Goal: Task Accomplishment & Management: Contribute content

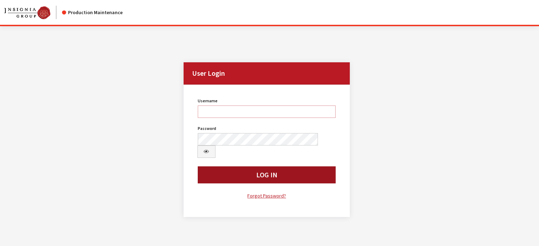
type input "kdart"
click at [239, 166] on button "Log In" at bounding box center [267, 174] width 138 height 17
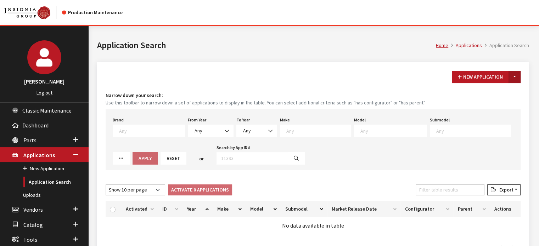
click at [518, 78] on button "Toggle Dropdown" at bounding box center [514, 77] width 12 height 12
click at [506, 95] on button "New From Existing..." at bounding box center [489, 92] width 61 height 12
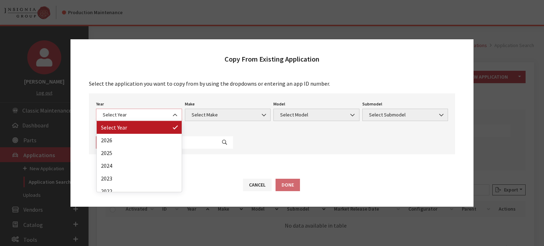
click at [145, 120] on span "Select Year" at bounding box center [139, 115] width 86 height 12
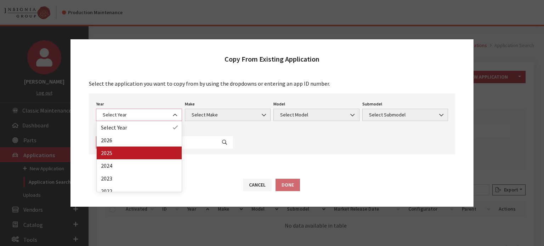
select select "43"
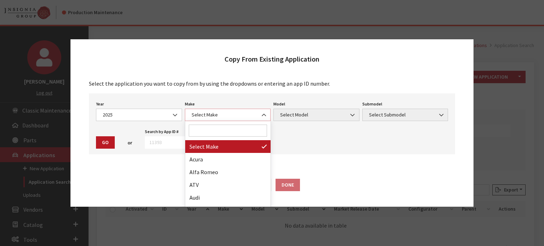
click at [222, 117] on span "Select Make" at bounding box center [228, 114] width 77 height 7
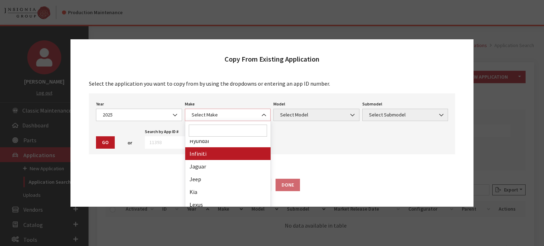
scroll to position [248, 0]
select select "31"
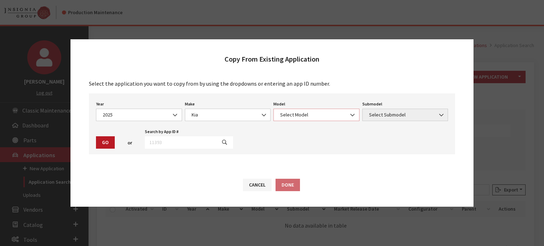
click at [281, 114] on span "Select Model" at bounding box center [316, 115] width 86 height 12
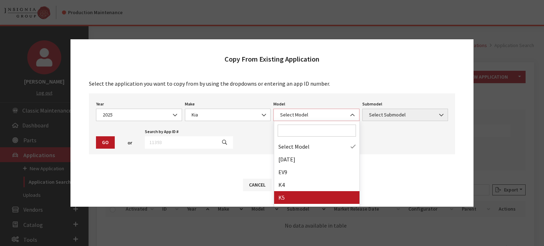
select select "1102"
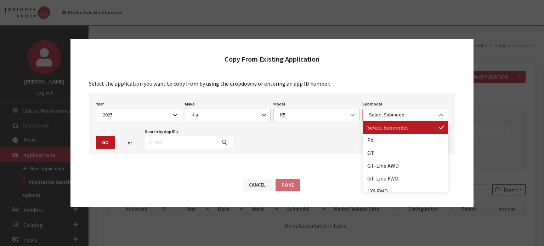
click at [385, 120] on span "Select Submodel" at bounding box center [405, 115] width 86 height 12
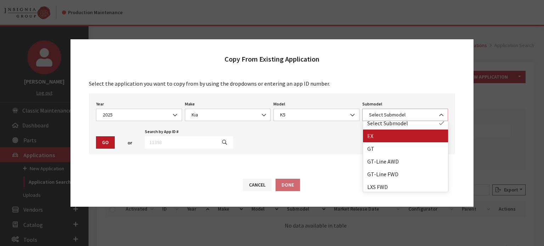
scroll to position [6, 0]
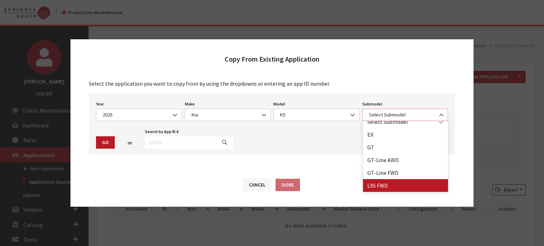
select select "3795"
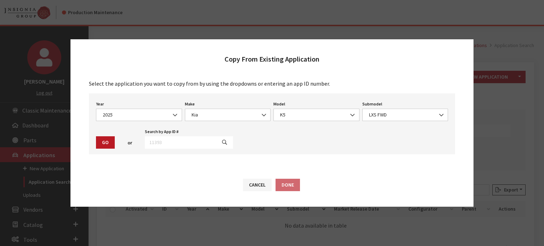
click at [116, 145] on div "or" at bounding box center [129, 143] width 27 height 12
click at [108, 145] on button "Go" at bounding box center [105, 142] width 19 height 12
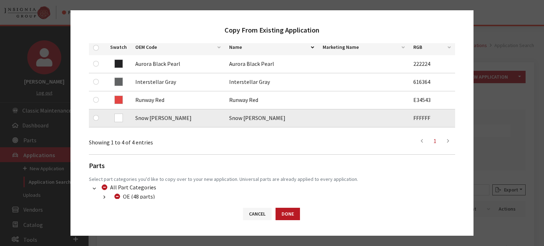
scroll to position [142, 0]
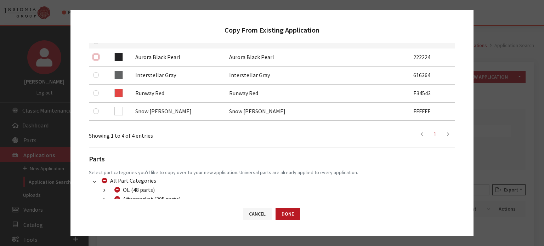
drag, startPoint x: 97, startPoint y: 59, endPoint x: 88, endPoint y: 61, distance: 9.0
click at [97, 59] on input "checkbox" at bounding box center [96, 57] width 6 height 6
checkbox input "true"
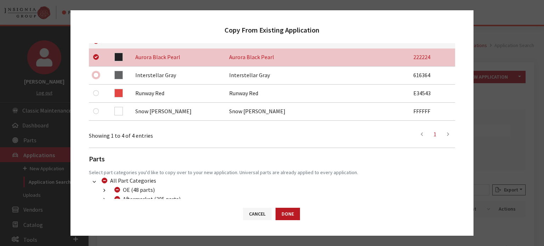
drag, startPoint x: 95, startPoint y: 75, endPoint x: 77, endPoint y: 80, distance: 18.3
click at [95, 75] on input "checkbox" at bounding box center [96, 75] width 6 height 6
checkbox input "true"
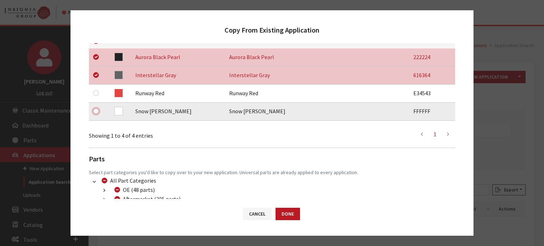
click at [95, 112] on input "checkbox" at bounding box center [96, 111] width 6 height 6
checkbox input "true"
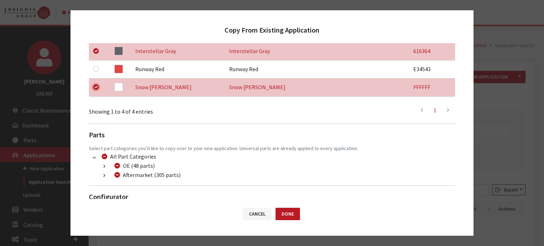
scroll to position [188, 0]
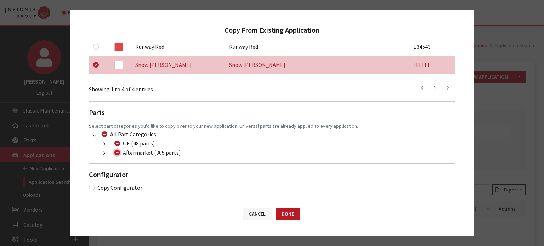
click at [118, 151] on input "Aftermarket (305 parts)" at bounding box center [117, 153] width 6 height 6
checkbox input "true"
click at [118, 151] on input "Aftermarket (305 parts)" at bounding box center [117, 153] width 6 height 6
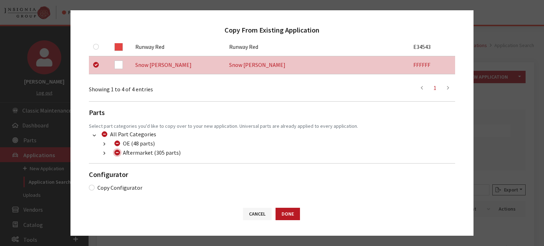
checkbox input "false"
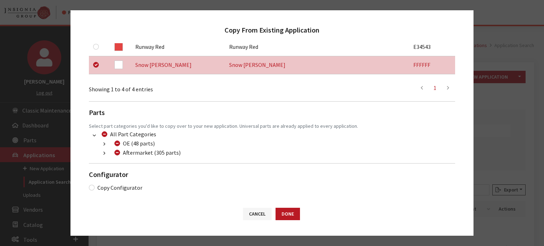
click at [105, 153] on icon "button" at bounding box center [104, 153] width 2 height 5
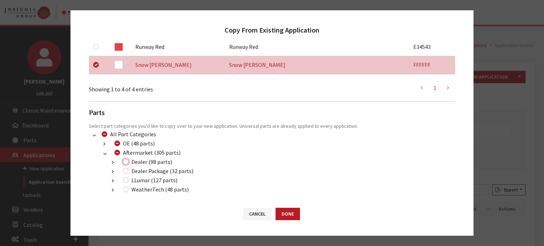
click at [126, 162] on input "Dealer (98 parts)" at bounding box center [126, 162] width 6 height 6
checkbox input "true"
click at [126, 173] on input "Dealer Package (32 parts)" at bounding box center [126, 171] width 6 height 6
checkbox input "true"
click at [128, 179] on input "LLumar (127 parts)" at bounding box center [126, 180] width 6 height 6
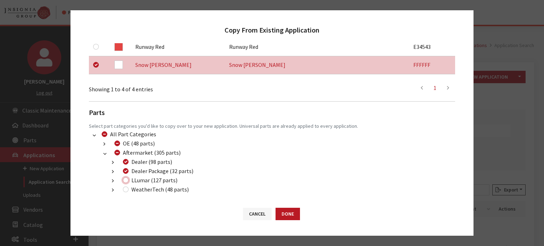
checkbox input "true"
click at [296, 210] on button "Done" at bounding box center [288, 214] width 24 height 12
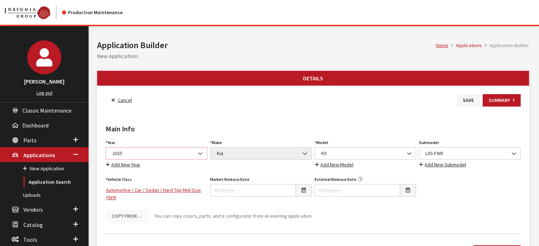
click at [164, 156] on span "2025" at bounding box center [156, 153] width 92 height 7
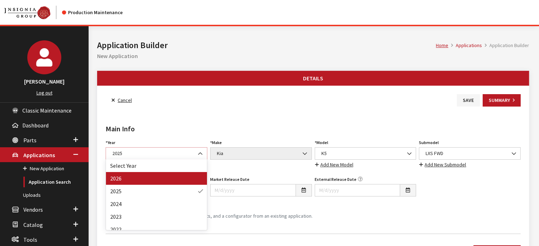
select select "44"
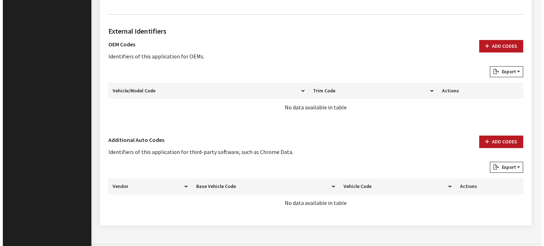
scroll to position [377, 0]
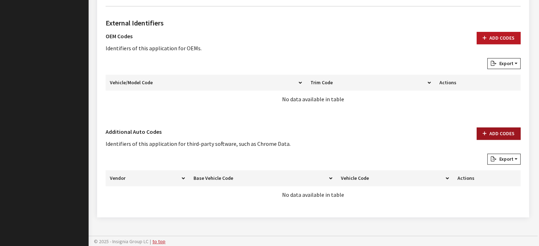
click at [494, 134] on button "Add Codes" at bounding box center [498, 134] width 44 height 12
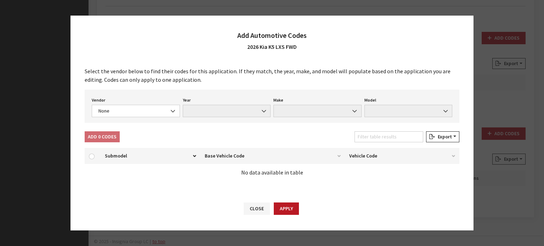
click at [122, 119] on div "Vendor None Chrome® Data Aftermarket Catalog Exchange Standard None Year None M…" at bounding box center [272, 106] width 375 height 33
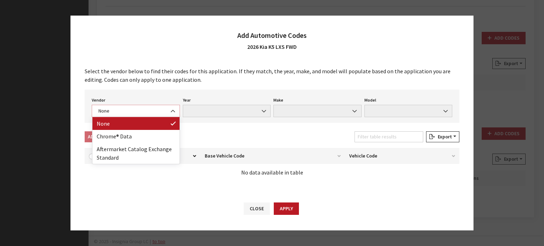
drag, startPoint x: 132, startPoint y: 106, endPoint x: 137, endPoint y: 113, distance: 8.9
click at [133, 106] on span "None" at bounding box center [136, 111] width 88 height 12
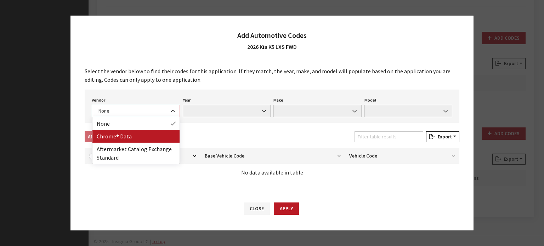
select select "4"
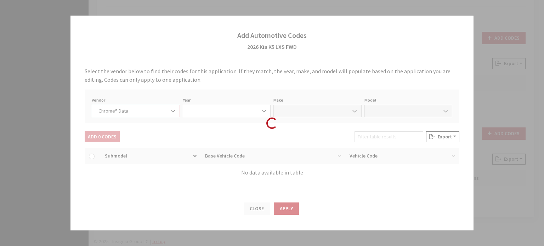
select select "2026"
select select "22"
select select "59000"
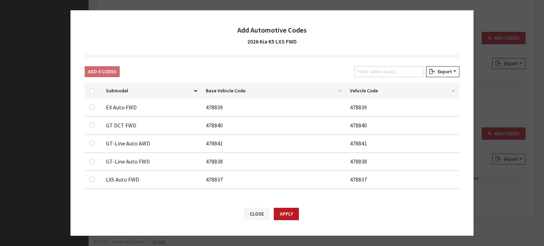
scroll to position [62, 0]
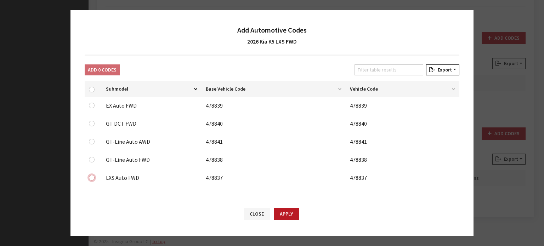
click at [89, 108] on input "checkbox" at bounding box center [92, 106] width 6 height 6
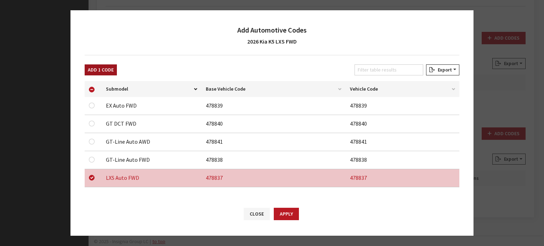
click at [104, 74] on div "Add 1 Code" at bounding box center [100, 71] width 35 height 14
click at [104, 72] on button "Add 1 Code" at bounding box center [101, 69] width 32 height 11
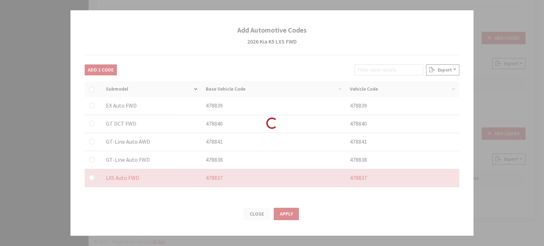
checkbox input "false"
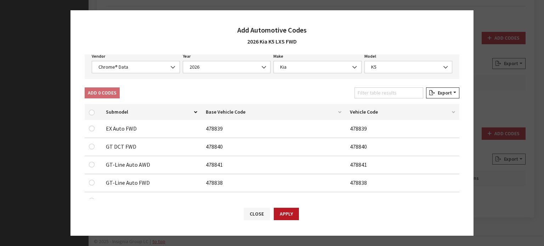
scroll to position [26, 0]
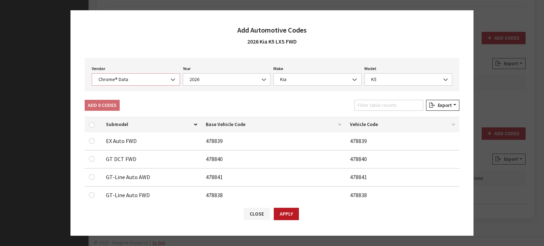
click at [113, 81] on span "Chrome® Data" at bounding box center [135, 79] width 79 height 7
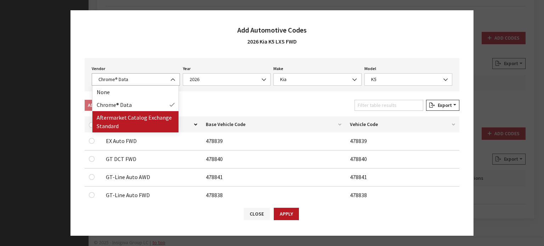
select select "2"
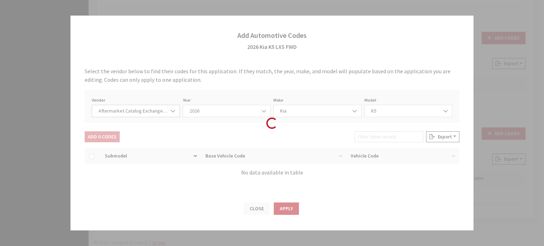
select select "2026"
select select "21"
select select "28899"
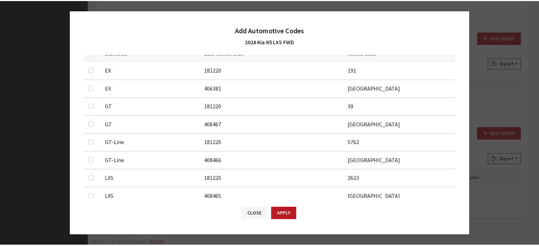
scroll to position [115, 0]
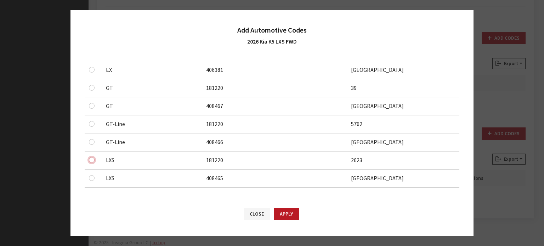
click at [92, 55] on input "checkbox" at bounding box center [92, 52] width 6 height 6
checkbox input "true"
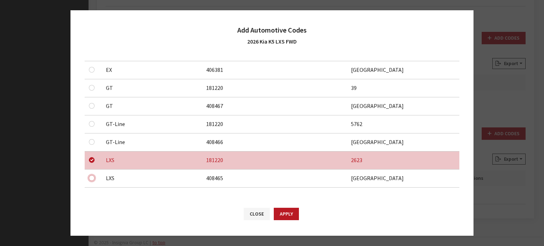
click at [94, 73] on input "checkbox" at bounding box center [92, 70] width 6 height 6
checkbox input "true"
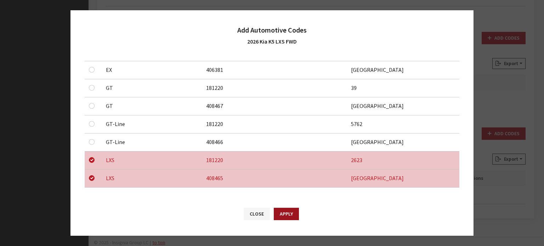
click at [289, 212] on button "Apply" at bounding box center [286, 214] width 25 height 12
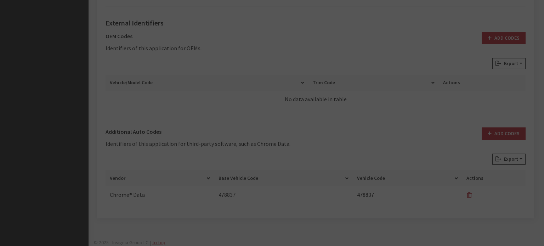
checkbox input "false"
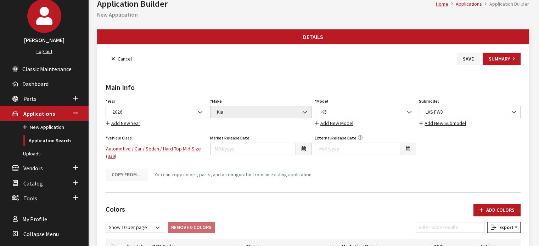
scroll to position [0, 0]
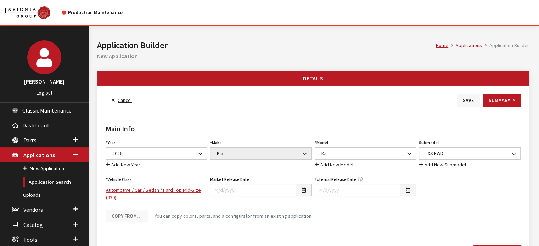
click at [463, 98] on button "Save" at bounding box center [468, 100] width 23 height 12
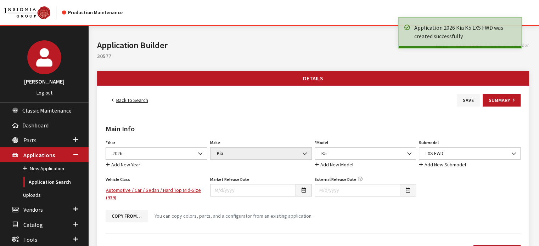
click at [158, 100] on div "Back to Search Save Summary" at bounding box center [313, 100] width 418 height 12
click at [146, 100] on link "Back to Search" at bounding box center [130, 100] width 49 height 12
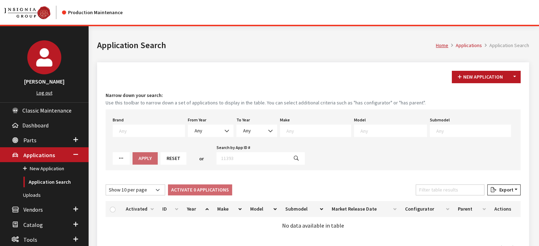
click at [514, 77] on button "Toggle Dropdown" at bounding box center [514, 77] width 12 height 12
click at [499, 97] on button "New From Existing..." at bounding box center [489, 92] width 61 height 12
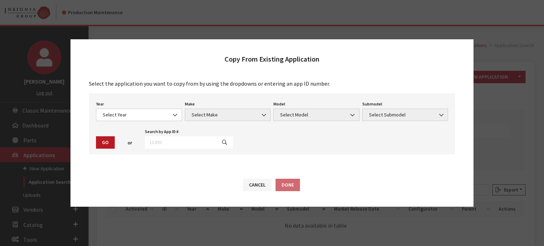
click at [81, 98] on div "Select the application you want to copy from by using the dropdowns or entering…" at bounding box center [271, 121] width 403 height 98
click at [144, 112] on span "Select Year" at bounding box center [139, 114] width 77 height 7
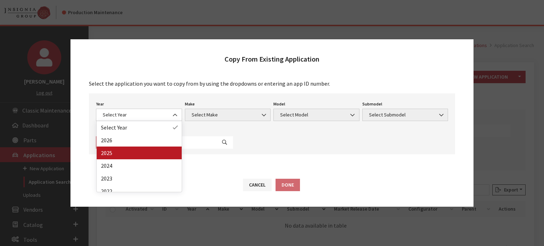
drag, startPoint x: 134, startPoint y: 162, endPoint x: 142, endPoint y: 152, distance: 12.9
select select "43"
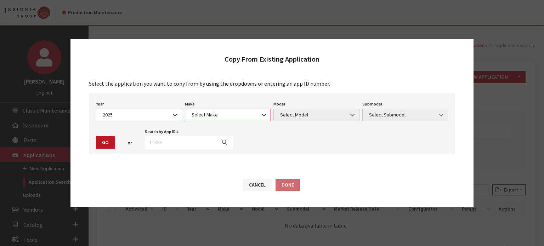
click at [224, 110] on span "Select Make" at bounding box center [228, 115] width 86 height 12
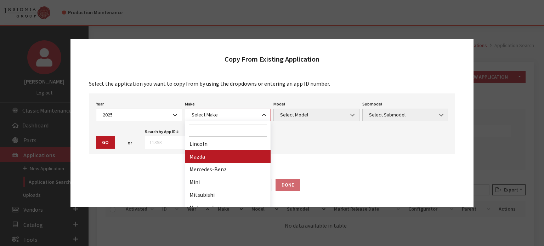
scroll to position [213, 0]
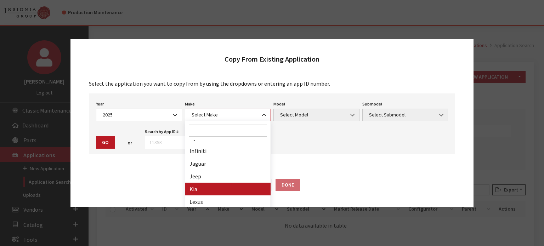
select select "31"
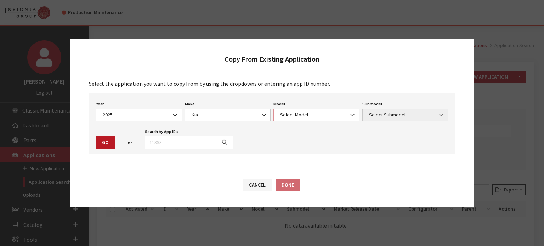
drag, startPoint x: 308, startPoint y: 114, endPoint x: 302, endPoint y: 119, distance: 7.7
click at [308, 114] on span "Select Model" at bounding box center [316, 114] width 77 height 7
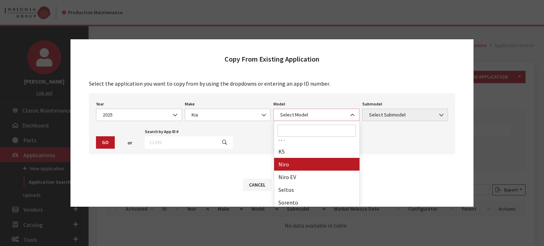
scroll to position [35, 0]
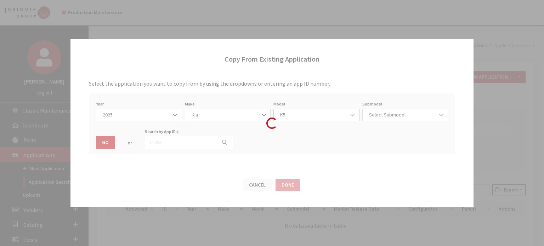
select select "1102"
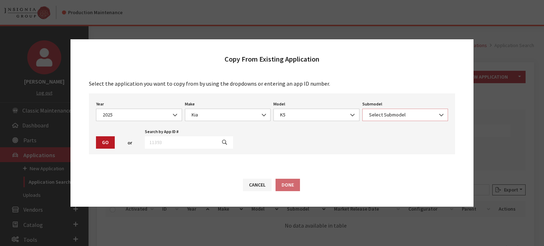
click at [424, 114] on span "Select Submodel" at bounding box center [405, 114] width 77 height 7
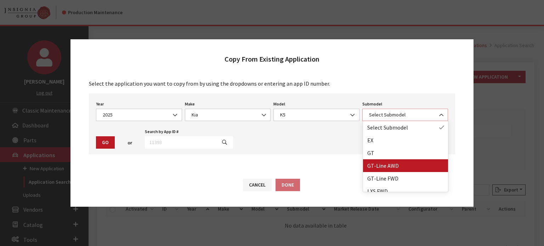
select select "3798"
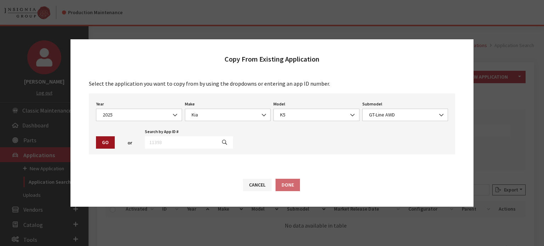
click at [102, 142] on button "Go" at bounding box center [105, 142] width 19 height 12
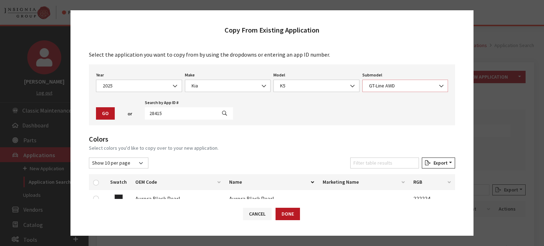
drag, startPoint x: 388, startPoint y: 83, endPoint x: 388, endPoint y: 91, distance: 8.9
click at [388, 83] on span "GT-Line AWD" at bounding box center [405, 85] width 77 height 7
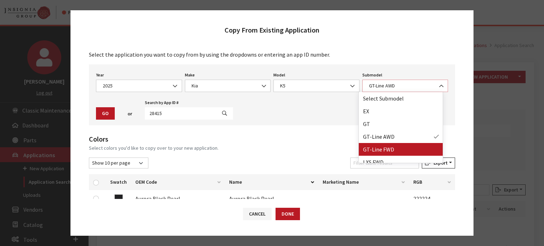
select select "3797"
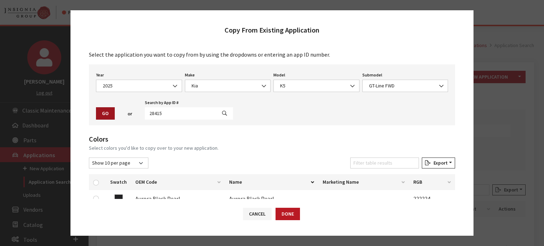
click at [105, 115] on button "Go" at bounding box center [105, 113] width 19 height 12
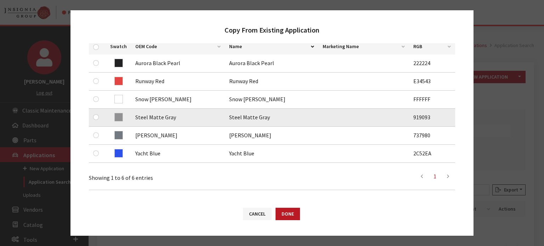
scroll to position [142, 0]
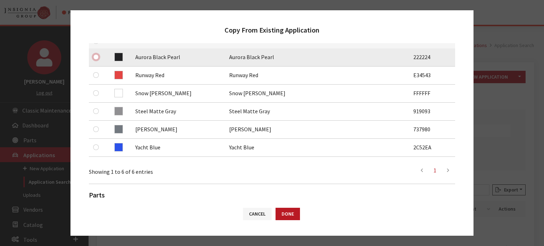
click at [96, 57] on input "checkbox" at bounding box center [96, 57] width 6 height 6
checkbox input "true"
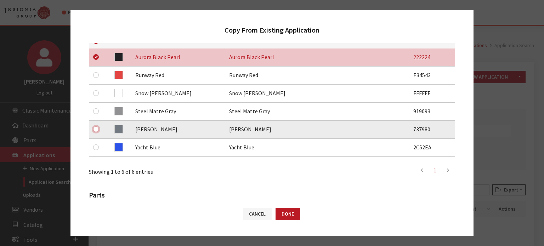
click at [98, 129] on input "checkbox" at bounding box center [96, 129] width 6 height 6
checkbox input "true"
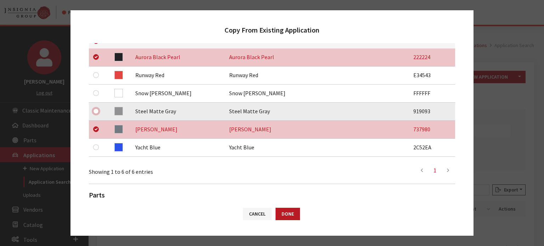
click at [95, 110] on input "checkbox" at bounding box center [96, 111] width 6 height 6
checkbox input "true"
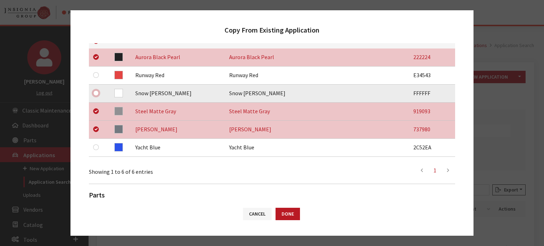
click at [95, 92] on input "checkbox" at bounding box center [96, 93] width 6 height 6
checkbox input "true"
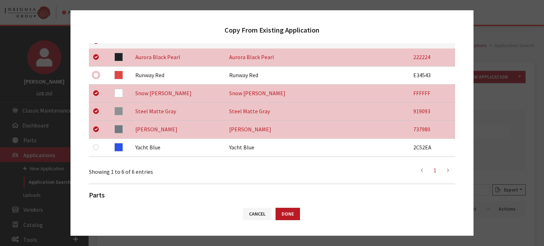
drag, startPoint x: 95, startPoint y: 74, endPoint x: 82, endPoint y: 82, distance: 15.4
click at [95, 74] on input "checkbox" at bounding box center [96, 75] width 6 height 6
checkbox input "true"
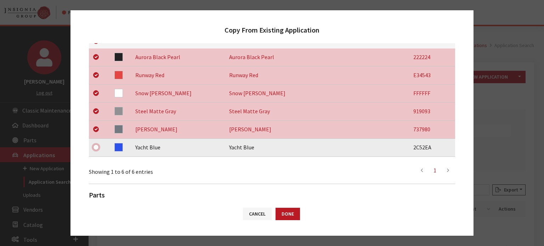
click at [97, 146] on input "checkbox" at bounding box center [96, 148] width 6 height 6
checkbox input "true"
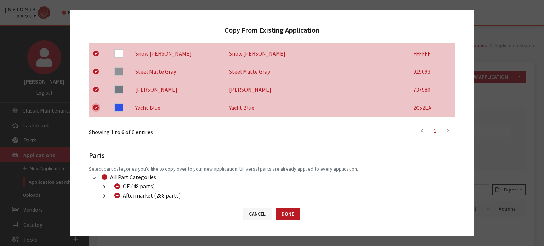
scroll to position [224, 0]
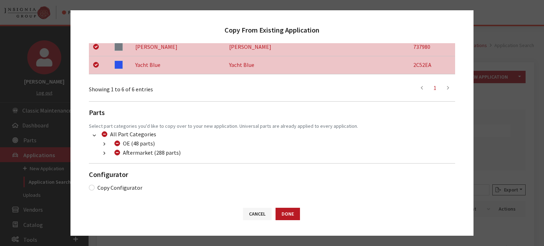
click at [120, 151] on div "Aftermarket (288 parts)" at bounding box center [146, 152] width 68 height 9
click at [119, 152] on input "Aftermarket (288 parts)" at bounding box center [117, 153] width 6 height 6
checkbox input "true"
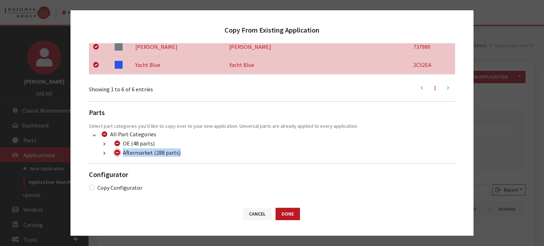
checkbox input "true"
click at [119, 152] on input "Aftermarket (288 parts)" at bounding box center [117, 153] width 6 height 6
checkbox input "false"
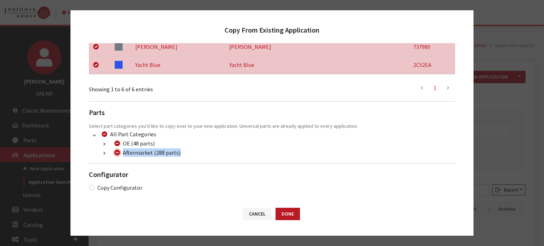
checkbox input "false"
click at [104, 154] on icon "button" at bounding box center [104, 153] width 2 height 5
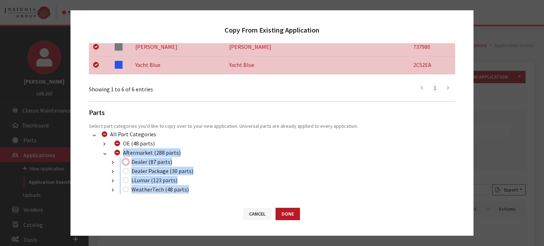
click at [124, 162] on input "Dealer (87 parts)" at bounding box center [126, 162] width 6 height 6
checkbox input "true"
click at [273, 168] on li "Dealer Package (30 parts) (200) Dealer 2019 Packages (28 parts) (222) Dealer 24…" at bounding box center [280, 171] width 349 height 9
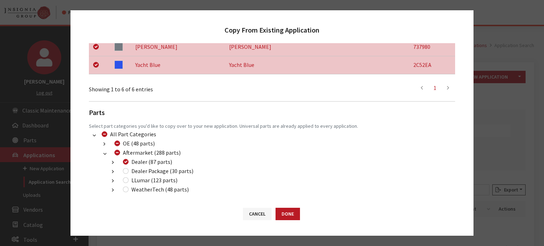
drag, startPoint x: 128, startPoint y: 168, endPoint x: 126, endPoint y: 175, distance: 7.2
click at [127, 169] on div "Dealer Package (30 parts)" at bounding box center [157, 171] width 73 height 9
click at [125, 173] on input "Dealer Package (30 parts)" at bounding box center [126, 171] width 6 height 6
checkbox input "true"
click at [127, 180] on input "LLumar (123 parts)" at bounding box center [126, 180] width 6 height 6
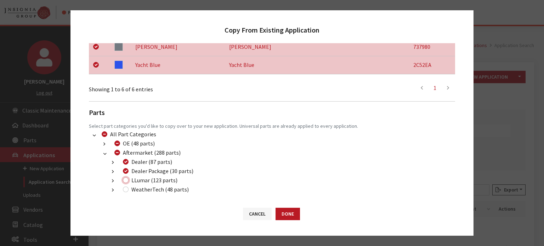
checkbox input "true"
click at [299, 210] on button "Done" at bounding box center [288, 214] width 24 height 12
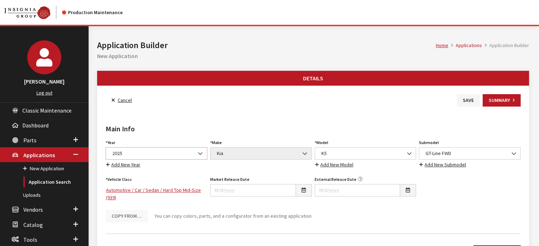
drag, startPoint x: 0, startPoint y: 0, endPoint x: 171, endPoint y: 155, distance: 231.2
click at [171, 155] on span "2025" at bounding box center [156, 153] width 92 height 7
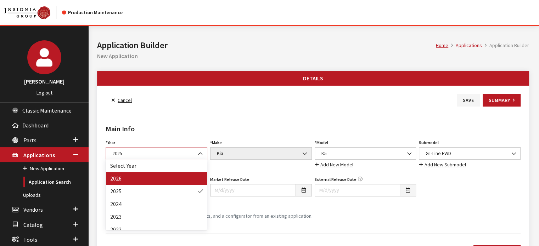
select select "44"
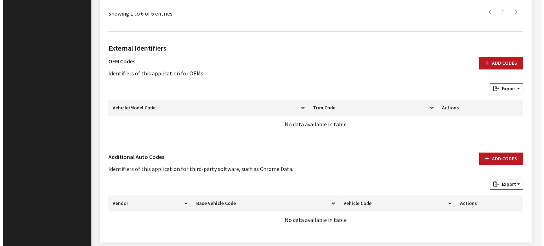
scroll to position [431, 0]
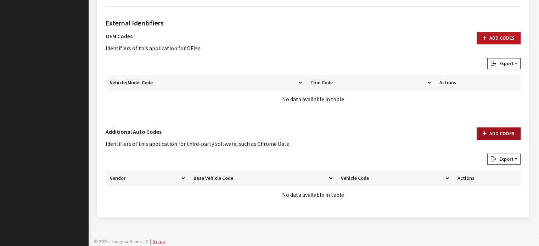
click at [489, 132] on button "Add Codes" at bounding box center [498, 134] width 44 height 12
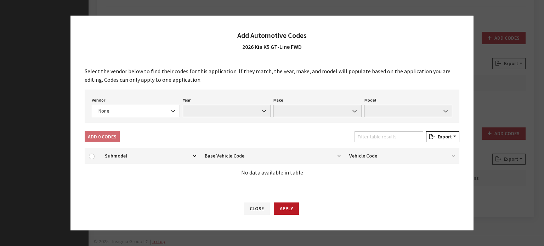
click at [160, 123] on div "Vendor None Chrome® Data Aftermarket Catalog Exchange Standard None Year None M…" at bounding box center [272, 106] width 375 height 33
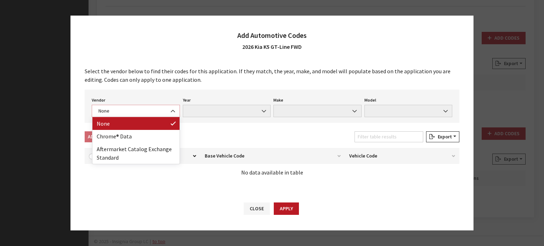
click at [154, 106] on span "None" at bounding box center [136, 111] width 88 height 12
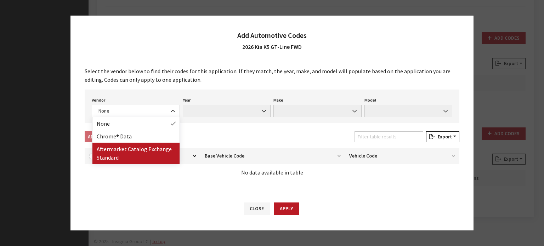
drag, startPoint x: 170, startPoint y: 147, endPoint x: 167, endPoint y: 141, distance: 6.5
select select "4"
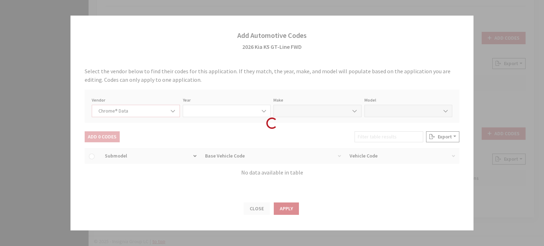
select select "2026"
select select "22"
select select "59000"
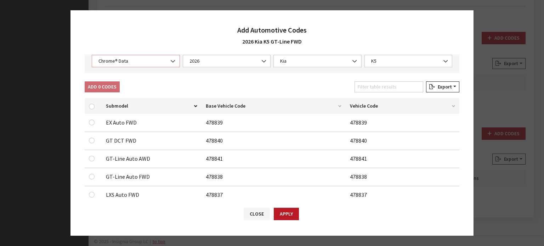
scroll to position [62, 0]
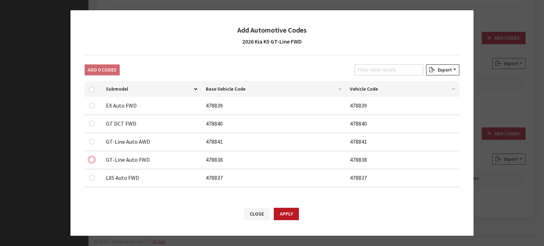
click at [92, 126] on input "checkbox" at bounding box center [92, 124] width 6 height 6
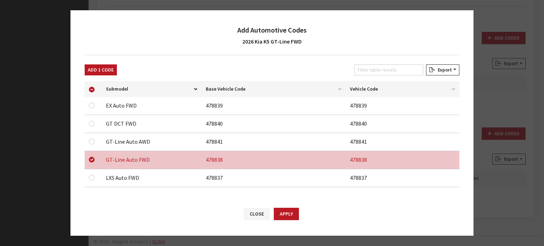
click at [97, 87] on div at bounding box center [93, 88] width 9 height 7
click at [101, 72] on button "Add 1 Code" at bounding box center [101, 69] width 32 height 11
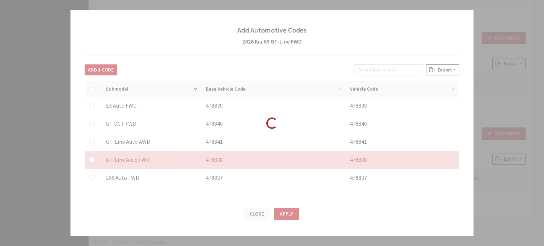
checkbox input "false"
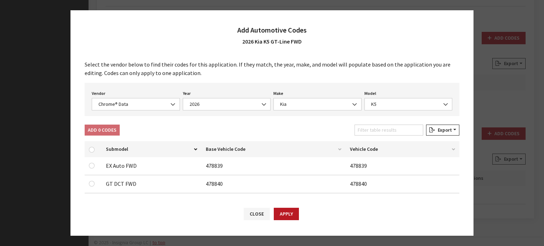
scroll to position [0, 0]
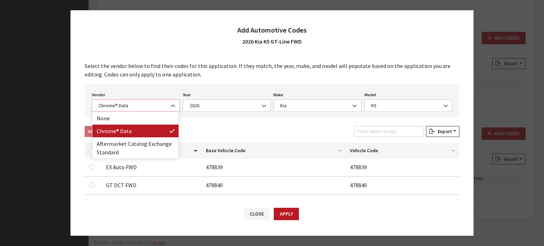
click at [150, 103] on span "Chrome® Data" at bounding box center [135, 105] width 79 height 7
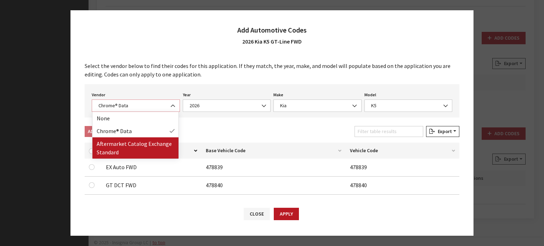
select select "2"
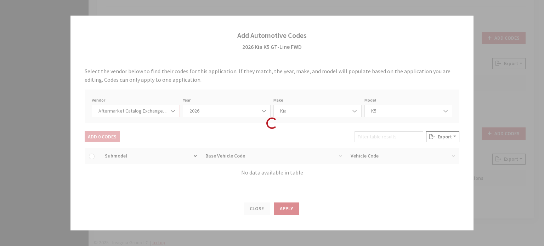
select select "2026"
select select "21"
select select "28899"
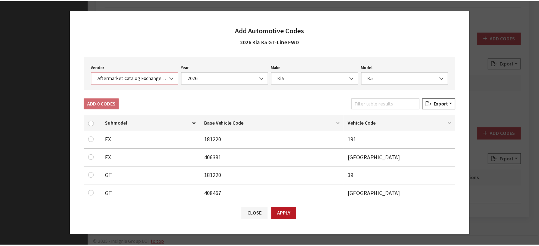
scroll to position [115, 0]
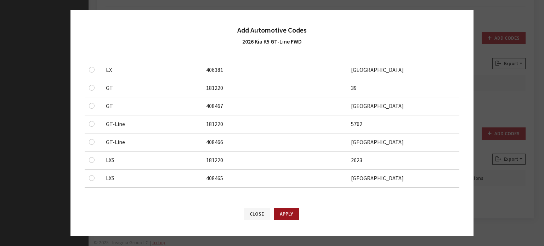
click at [284, 216] on button "Apply" at bounding box center [286, 214] width 25 height 12
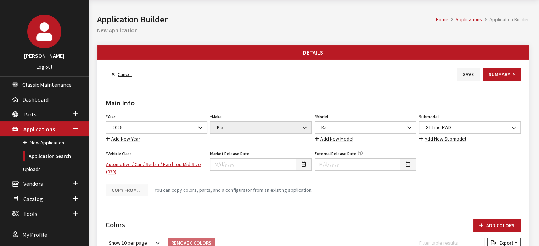
scroll to position [0, 0]
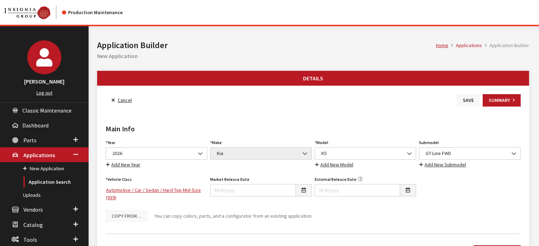
click at [467, 94] on button "Save" at bounding box center [468, 100] width 23 height 12
click at [137, 100] on link "Back to Search" at bounding box center [130, 100] width 49 height 12
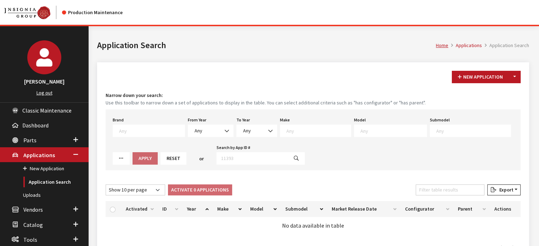
click at [514, 78] on button "Toggle Dropdown" at bounding box center [514, 77] width 12 height 12
click at [503, 90] on button "New From Existing..." at bounding box center [489, 92] width 61 height 12
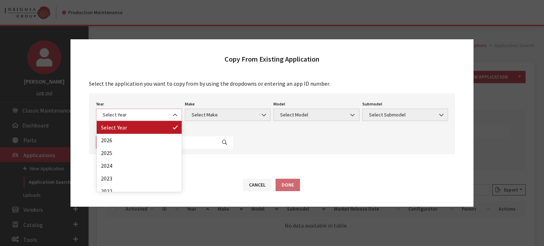
click at [149, 113] on span "Select Year" at bounding box center [139, 115] width 86 height 12
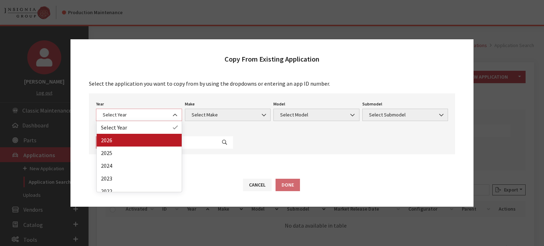
select select "43"
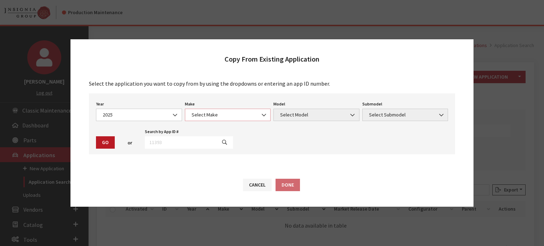
click at [210, 113] on span "Select Make" at bounding box center [228, 114] width 77 height 7
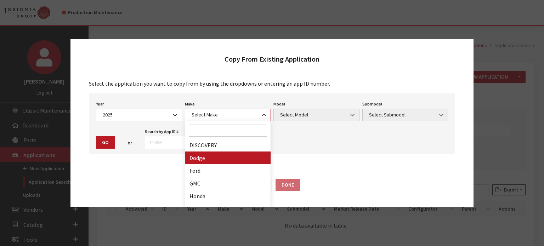
scroll to position [248, 0]
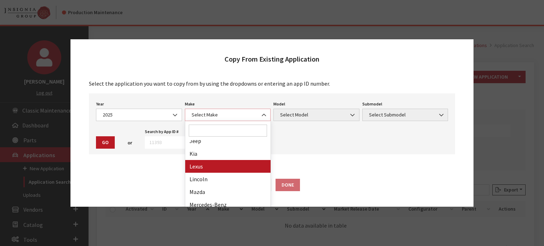
select select "31"
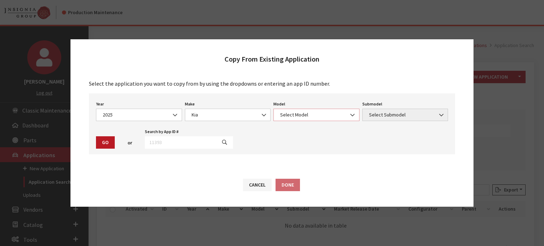
drag, startPoint x: 293, startPoint y: 114, endPoint x: 294, endPoint y: 121, distance: 6.9
click at [293, 114] on span "Select Model" at bounding box center [316, 114] width 77 height 7
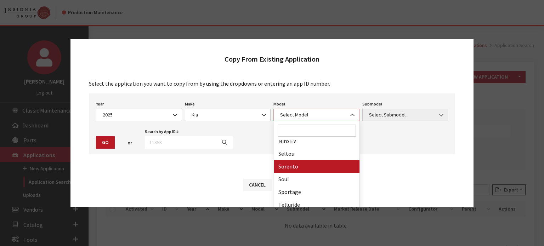
scroll to position [11, 0]
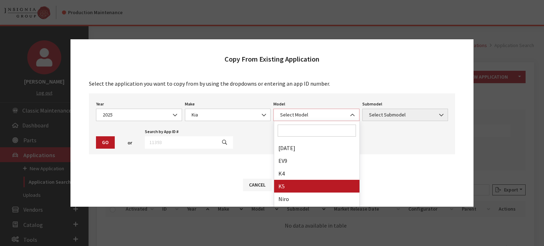
select select "1102"
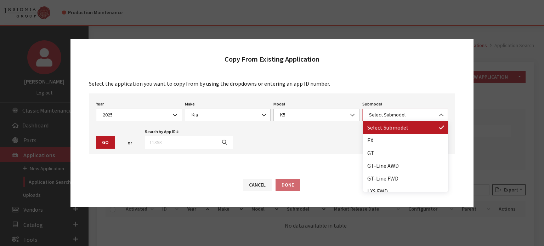
click at [408, 111] on span "Select Submodel" at bounding box center [405, 115] width 86 height 12
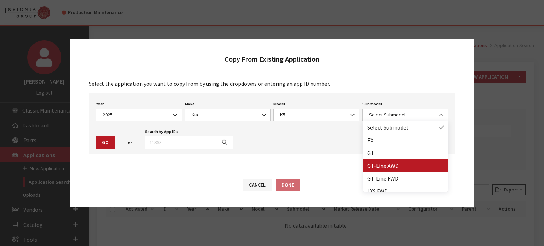
drag, startPoint x: 398, startPoint y: 169, endPoint x: 391, endPoint y: 169, distance: 6.7
select select "3798"
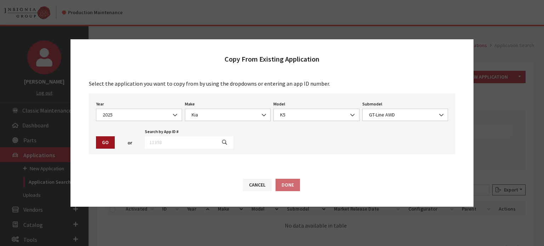
click at [111, 144] on button "Go" at bounding box center [105, 142] width 19 height 12
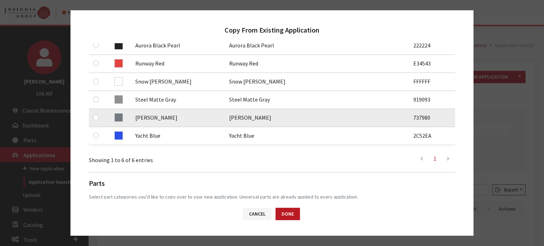
scroll to position [142, 0]
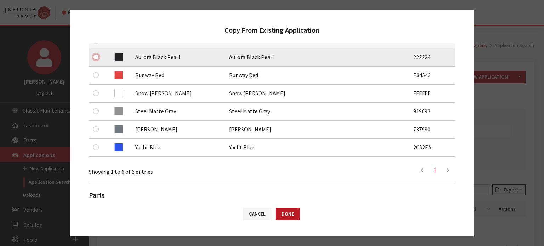
click at [96, 55] on input "checkbox" at bounding box center [96, 57] width 6 height 6
checkbox input "true"
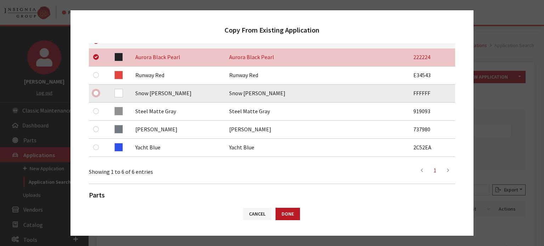
click at [95, 95] on input "checkbox" at bounding box center [96, 93] width 6 height 6
checkbox input "true"
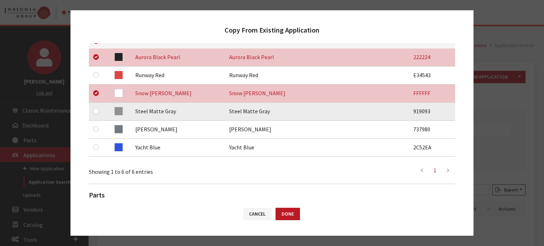
click at [99, 113] on div at bounding box center [97, 111] width 9 height 9
click at [96, 111] on input "checkbox" at bounding box center [96, 111] width 6 height 6
checkbox input "true"
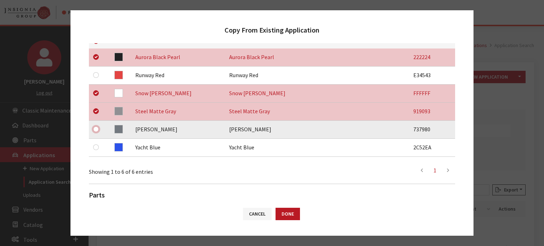
click at [97, 130] on input "checkbox" at bounding box center [96, 129] width 6 height 6
checkbox input "true"
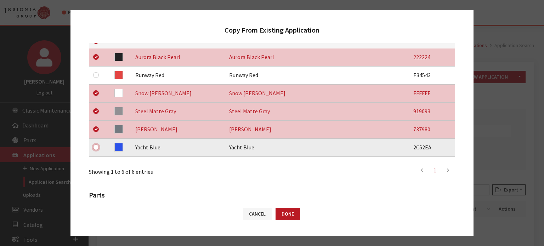
drag, startPoint x: 98, startPoint y: 147, endPoint x: 97, endPoint y: 102, distance: 45.0
click at [97, 147] on input "checkbox" at bounding box center [96, 148] width 6 height 6
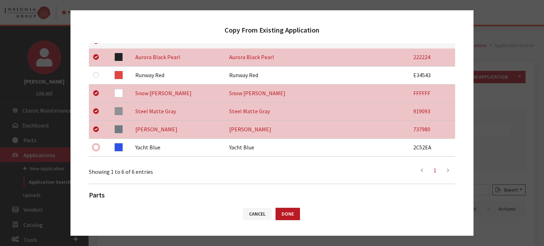
checkbox input "true"
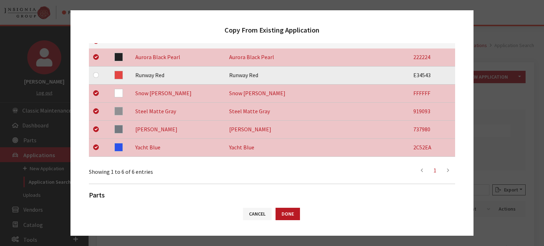
click at [97, 72] on div at bounding box center [97, 75] width 9 height 9
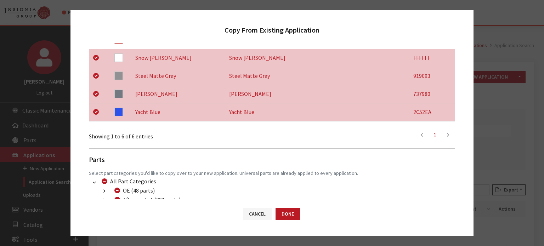
scroll to position [106, 0]
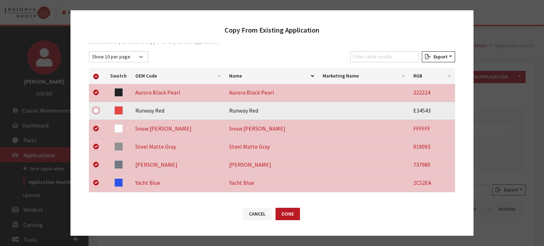
click at [96, 111] on input "checkbox" at bounding box center [96, 111] width 6 height 6
checkbox input "true"
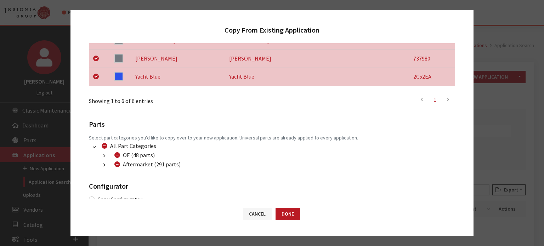
scroll to position [224, 0]
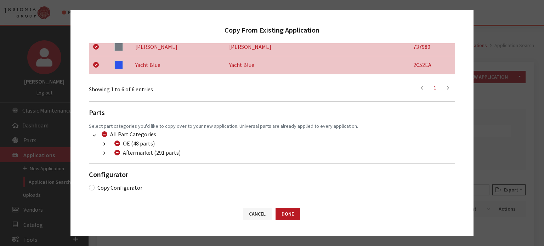
click at [117, 156] on div "Aftermarket (291 parts)" at bounding box center [146, 152] width 68 height 9
click at [117, 154] on input "Aftermarket (291 parts)" at bounding box center [117, 153] width 6 height 6
checkbox input "true"
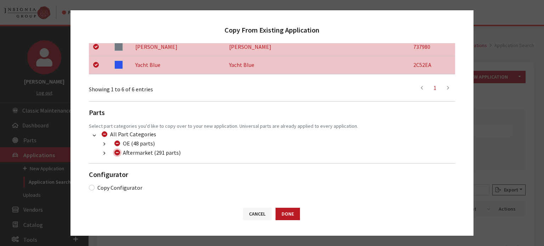
click at [116, 154] on input "Aftermarket (291 parts)" at bounding box center [117, 153] width 6 height 6
checkbox input "false"
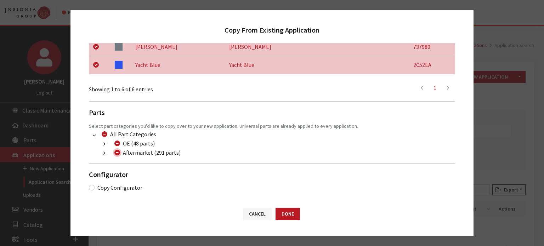
checkbox input "false"
click at [103, 151] on icon "button" at bounding box center [104, 153] width 2 height 5
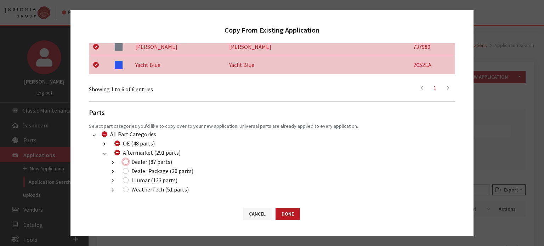
drag, startPoint x: 124, startPoint y: 160, endPoint x: 124, endPoint y: 168, distance: 8.1
click at [124, 162] on input "Dealer (87 parts)" at bounding box center [126, 162] width 6 height 6
checkbox input "true"
drag, startPoint x: 125, startPoint y: 173, endPoint x: 130, endPoint y: 185, distance: 12.4
click at [126, 175] on li "Dealer Package (30 parts) (200) Dealer 2019 Packages (28 parts) (222) Dealer 24…" at bounding box center [280, 171] width 349 height 9
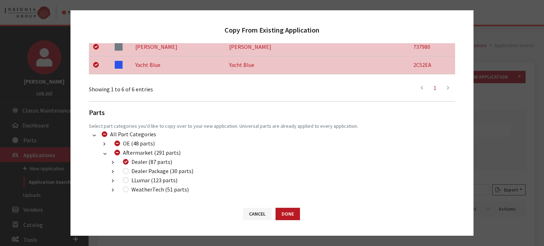
click at [127, 184] on div "LLumar (123 parts)" at bounding box center [149, 180] width 57 height 9
click at [127, 183] on div "LLumar (123 parts)" at bounding box center [149, 180] width 57 height 9
click at [125, 179] on input "LLumar (123 parts)" at bounding box center [126, 180] width 6 height 6
checkbox input "true"
click at [126, 171] on input "Dealer Package (30 parts)" at bounding box center [126, 171] width 6 height 6
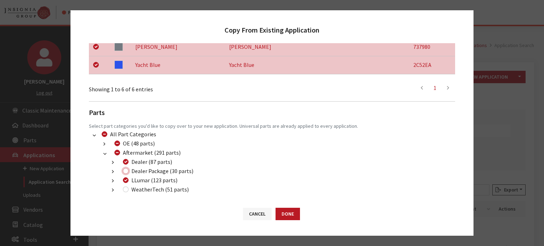
checkbox input "true"
click at [289, 214] on button "Done" at bounding box center [288, 214] width 24 height 12
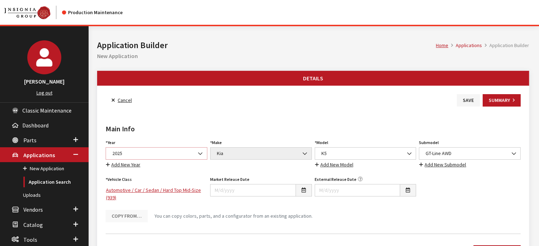
click at [167, 157] on span "2025" at bounding box center [157, 153] width 102 height 12
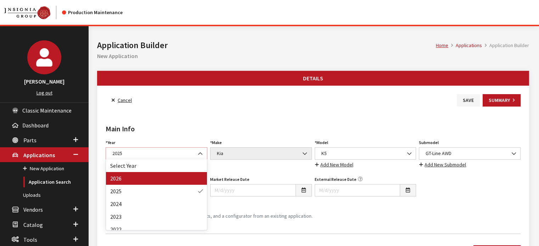
select select "44"
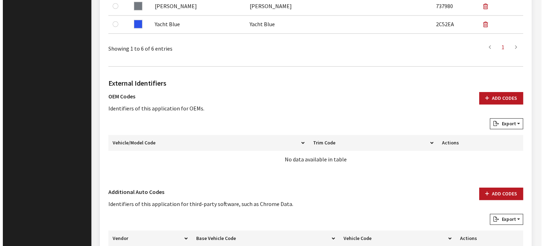
scroll to position [425, 0]
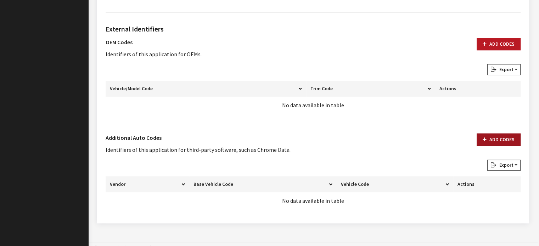
click at [479, 139] on button "Add Codes" at bounding box center [498, 140] width 44 height 12
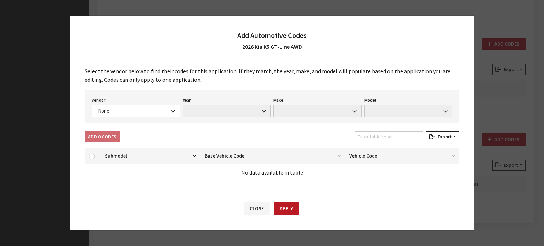
click at [136, 122] on div "Vendor None Chrome® Data Aftermarket Catalog Exchange Standard None Year None M…" at bounding box center [272, 106] width 375 height 33
click at [142, 98] on div "Vendor None Chrome® Data Aftermarket Catalog Exchange Standard None" at bounding box center [135, 106] width 91 height 22
click at [140, 110] on span "None" at bounding box center [135, 110] width 79 height 7
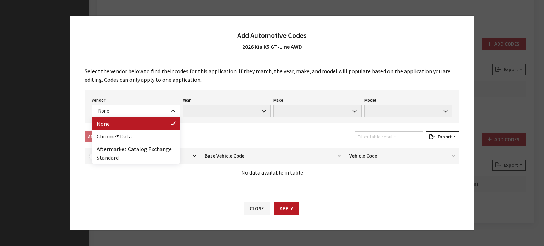
select select "4"
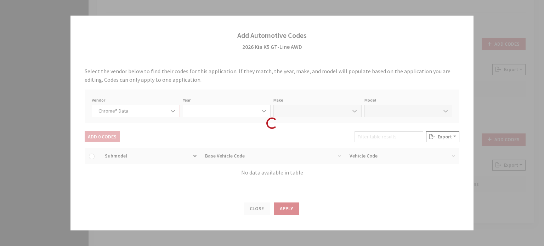
select select "2026"
select select "22"
select select "59000"
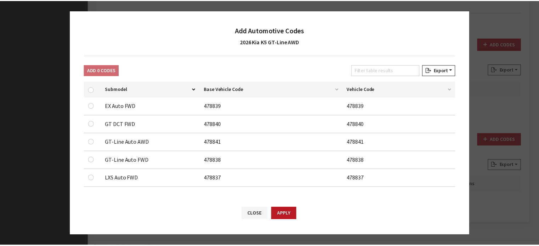
scroll to position [62, 0]
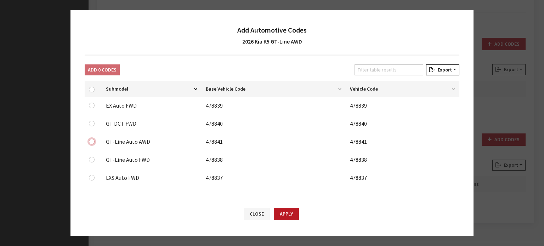
click at [93, 108] on input "checkbox" at bounding box center [92, 106] width 6 height 6
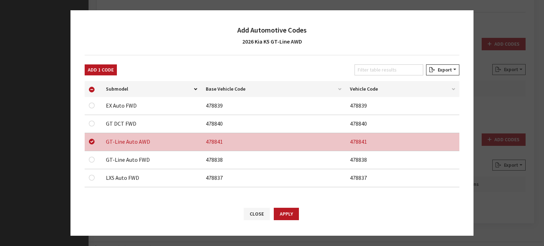
click at [285, 207] on div "Close Apply" at bounding box center [271, 217] width 403 height 37
click at [289, 215] on button "Apply" at bounding box center [286, 214] width 25 height 12
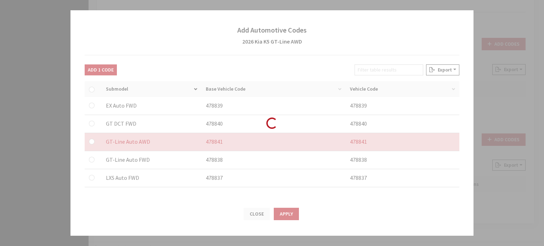
checkbox input "false"
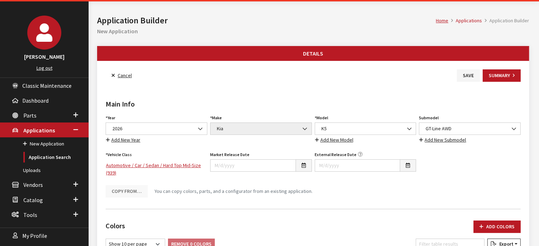
scroll to position [0, 0]
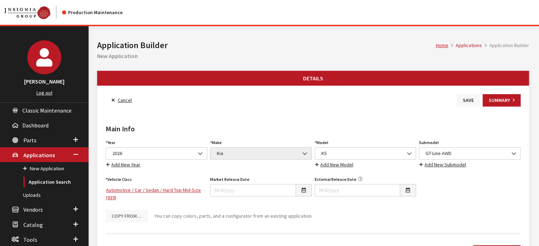
click at [469, 99] on button "Save" at bounding box center [468, 100] width 23 height 12
click at [135, 101] on link "Back to Search" at bounding box center [130, 100] width 49 height 12
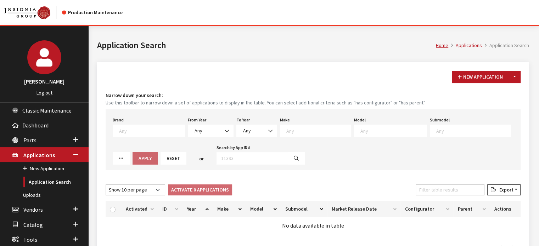
drag, startPoint x: 518, startPoint y: 78, endPoint x: 510, endPoint y: 87, distance: 12.3
click at [518, 78] on button "Toggle Dropdown" at bounding box center [514, 77] width 12 height 12
click at [503, 92] on button "New From Existing..." at bounding box center [489, 92] width 61 height 12
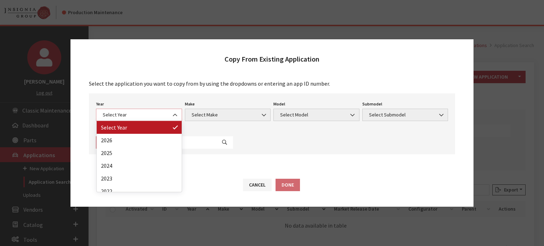
drag, startPoint x: 113, startPoint y: 118, endPoint x: 125, endPoint y: 136, distance: 21.4
click at [114, 118] on span "Select Year" at bounding box center [139, 114] width 77 height 7
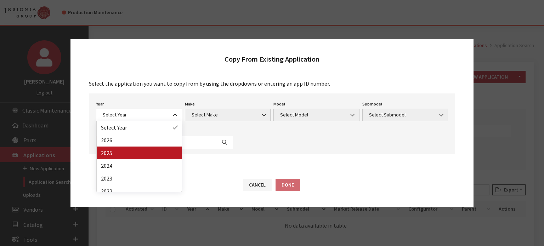
drag, startPoint x: 128, startPoint y: 156, endPoint x: 224, endPoint y: 106, distance: 108.7
select select "43"
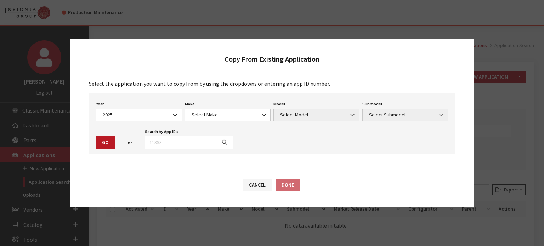
drag, startPoint x: 224, startPoint y: 106, endPoint x: 224, endPoint y: 112, distance: 6.4
click at [224, 106] on div "Make Select Make Acura Alfa Romeo ATV Audi BMW Buick Cadillac Chevrolet Chrysle…" at bounding box center [227, 110] width 89 height 22
click at [224, 112] on span "Select Make" at bounding box center [228, 114] width 77 height 7
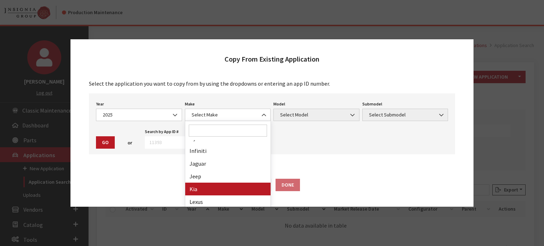
drag, startPoint x: 211, startPoint y: 190, endPoint x: 318, endPoint y: 115, distance: 130.0
select select "31"
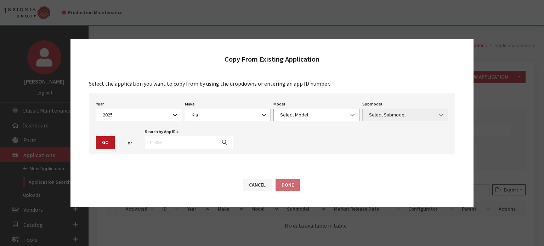
click at [316, 116] on span "Select Model" at bounding box center [316, 114] width 77 height 7
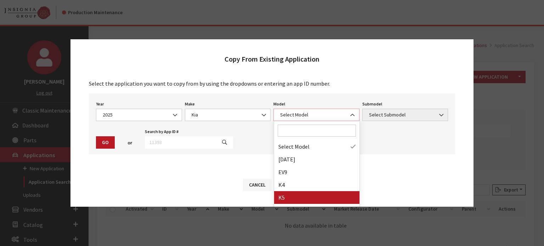
select select "1102"
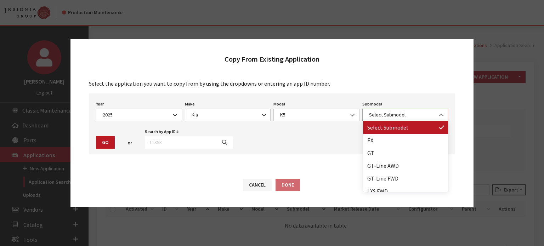
click at [402, 117] on span "Select Submodel" at bounding box center [405, 114] width 77 height 7
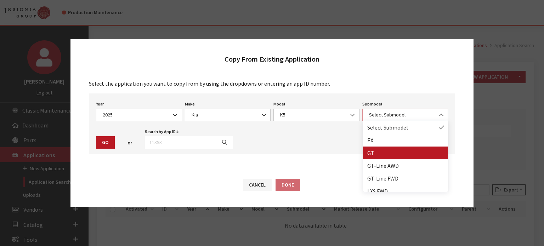
select select "39"
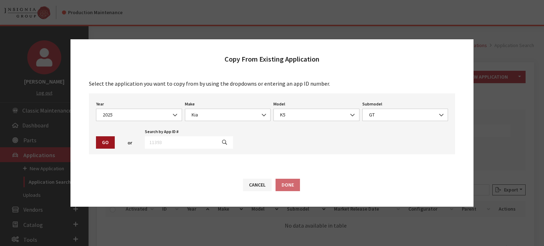
click at [105, 146] on button "Go" at bounding box center [105, 142] width 19 height 12
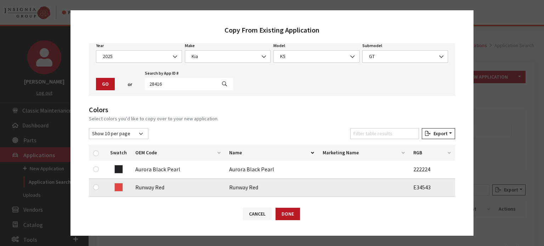
scroll to position [71, 0]
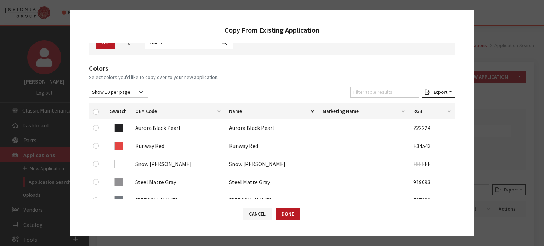
click at [94, 108] on div at bounding box center [97, 111] width 9 height 7
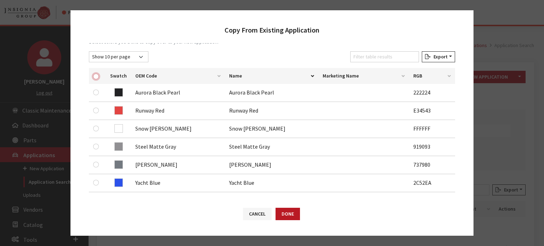
click at [95, 74] on input "checkbox" at bounding box center [96, 77] width 6 height 6
checkbox input "true"
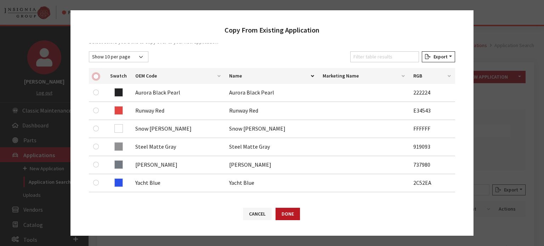
checkbox input "true"
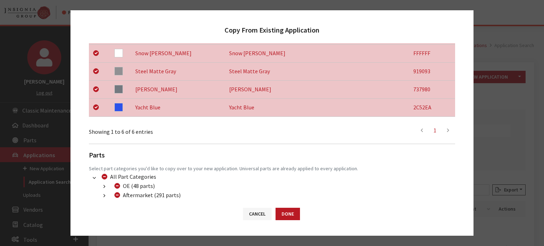
scroll to position [224, 0]
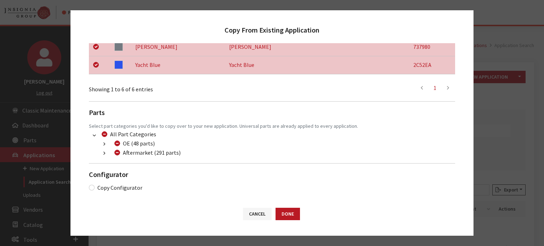
drag, startPoint x: 106, startPoint y: 154, endPoint x: 120, endPoint y: 163, distance: 17.1
click at [105, 154] on button "button" at bounding box center [104, 153] width 14 height 8
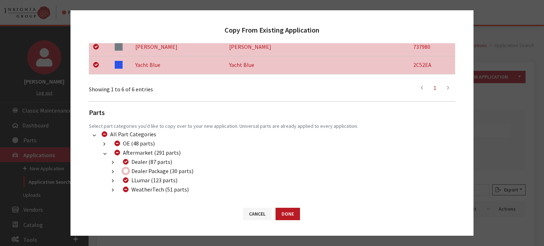
click at [128, 173] on input "Dealer Package (30 parts)" at bounding box center [126, 171] width 6 height 6
checkbox input "true"
click at [119, 150] on input "Aftermarket (291 parts)" at bounding box center [117, 153] width 6 height 6
checkbox input "true"
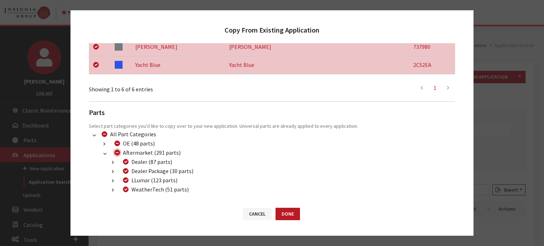
click at [118, 152] on input "Aftermarket (291 parts)" at bounding box center [117, 153] width 6 height 6
checkbox input "false"
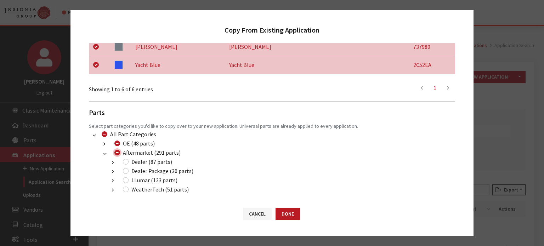
checkbox input "false"
click at [128, 164] on div "Dealer (87 parts)" at bounding box center [146, 162] width 51 height 9
click at [127, 162] on input "Dealer (87 parts)" at bounding box center [126, 162] width 6 height 6
checkbox input "true"
click at [127, 170] on input "Dealer Package (30 parts)" at bounding box center [126, 171] width 6 height 6
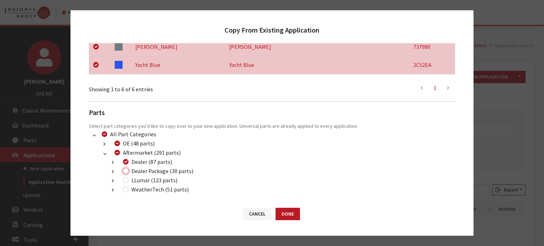
checkbox input "true"
click at [126, 181] on input "LLumar (123 parts)" at bounding box center [126, 180] width 6 height 6
checkbox input "true"
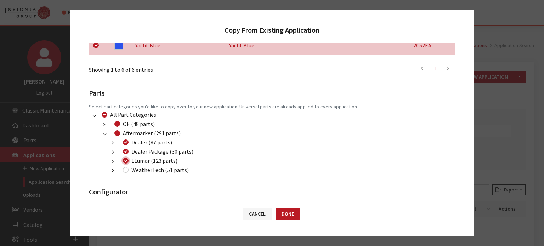
scroll to position [261, 0]
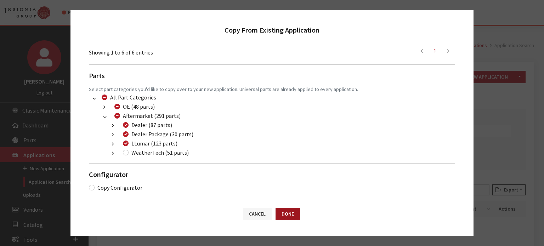
click at [295, 219] on button "Done" at bounding box center [288, 214] width 24 height 12
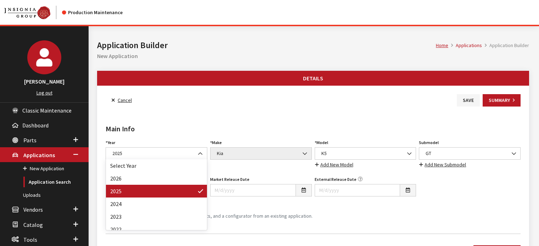
click at [170, 157] on span "2025" at bounding box center [156, 153] width 92 height 7
click at [173, 157] on span "2025" at bounding box center [157, 153] width 102 height 12
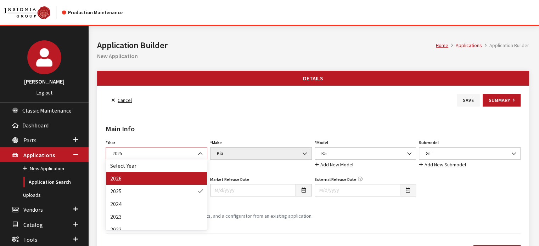
select select "44"
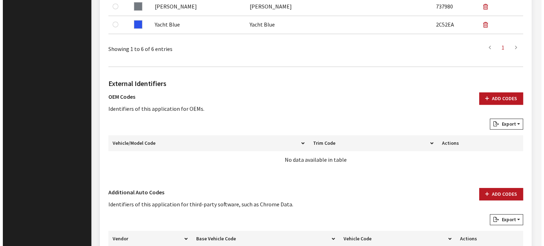
scroll to position [431, 0]
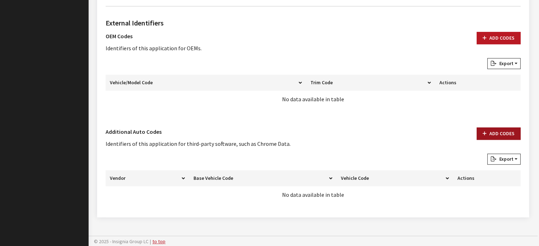
click at [500, 136] on button "Add Codes" at bounding box center [498, 134] width 44 height 12
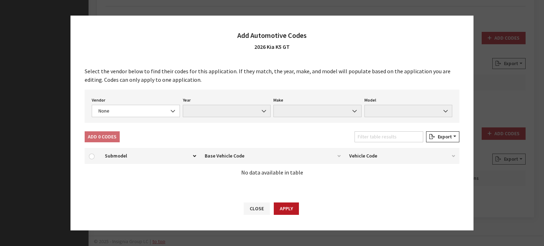
click at [136, 127] on div "Select the vendor below to find their codes for this application. If they match…" at bounding box center [271, 127] width 403 height 134
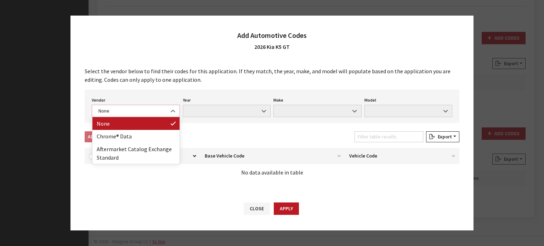
click at [126, 107] on span "None" at bounding box center [135, 110] width 79 height 7
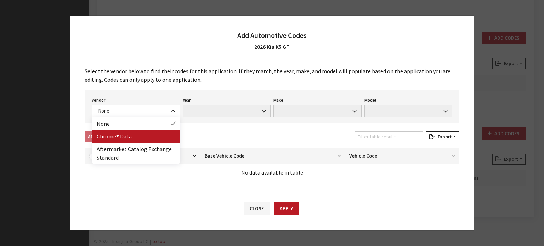
drag, startPoint x: 135, startPoint y: 130, endPoint x: 133, endPoint y: 138, distance: 8.3
select select "4"
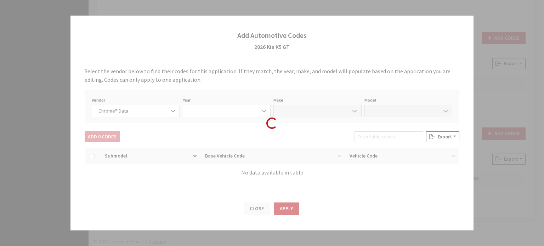
select select "2026"
select select "22"
select select "59000"
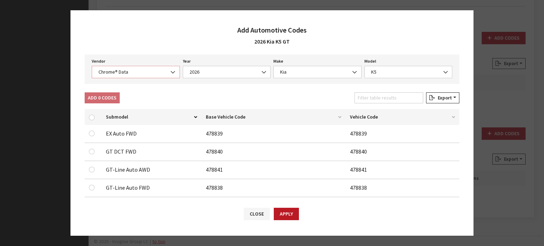
scroll to position [62, 0]
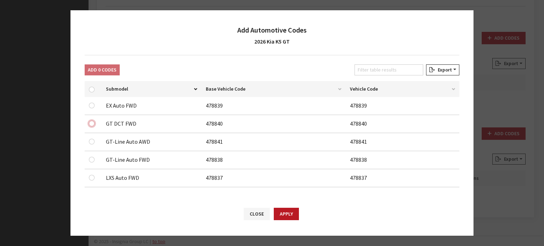
click at [90, 122] on input "checkbox" at bounding box center [92, 124] width 6 height 6
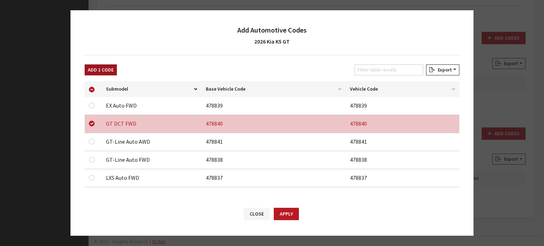
click at [108, 69] on button "Add 1 Code" at bounding box center [101, 69] width 32 height 11
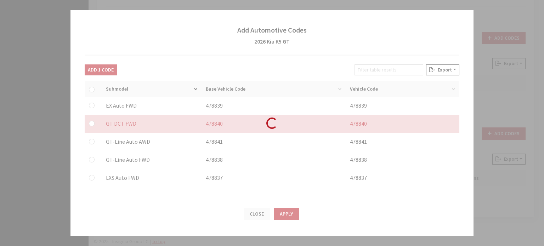
checkbox input "false"
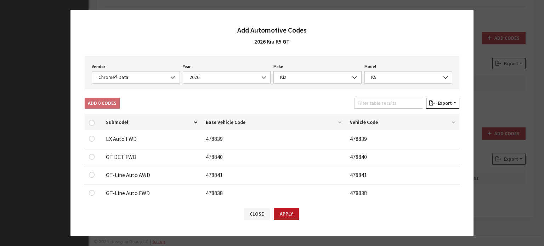
scroll to position [0, 0]
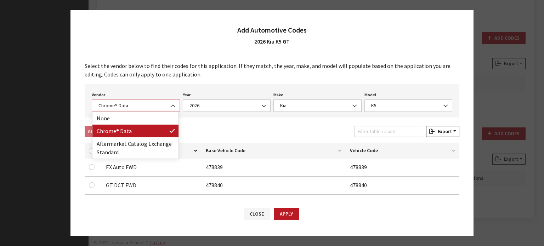
click at [151, 100] on span "Chrome® Data" at bounding box center [136, 106] width 88 height 12
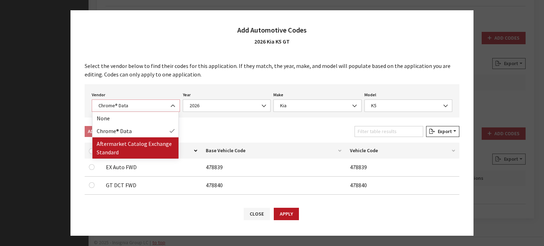
select select "2"
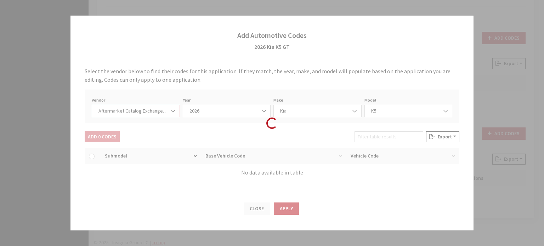
select select "2026"
select select "21"
select select "28899"
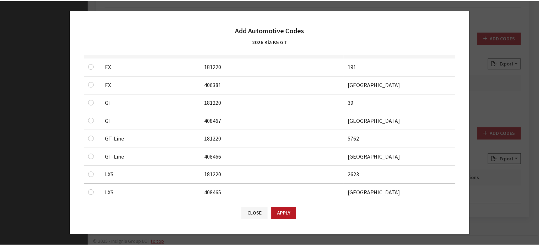
scroll to position [106, 0]
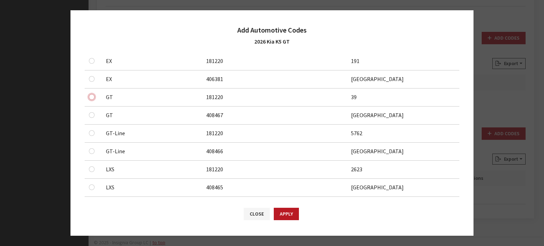
click at [91, 64] on input "checkbox" at bounding box center [92, 61] width 6 height 6
checkbox input "true"
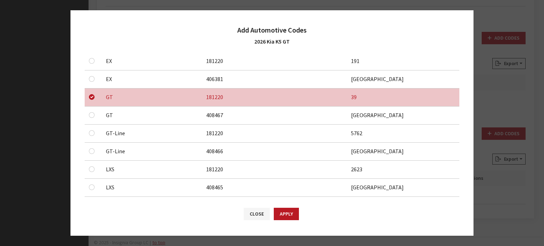
click at [94, 115] on div at bounding box center [93, 115] width 9 height 9
click at [92, 82] on input "checkbox" at bounding box center [92, 79] width 6 height 6
checkbox input "true"
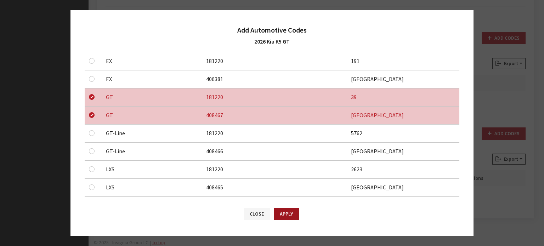
click at [283, 214] on button "Apply" at bounding box center [286, 214] width 25 height 12
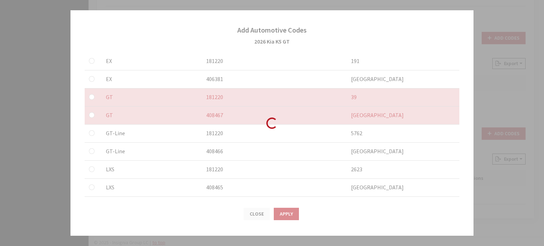
checkbox input "false"
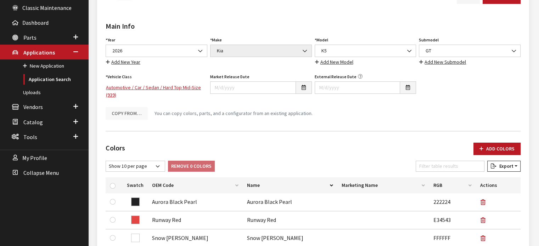
scroll to position [77, 0]
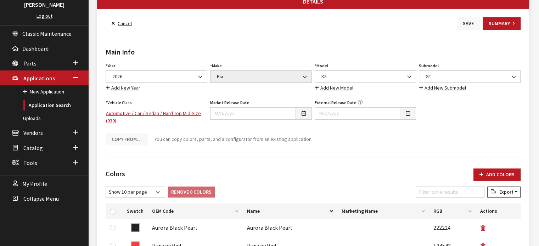
click at [472, 28] on button "Save" at bounding box center [468, 23] width 23 height 12
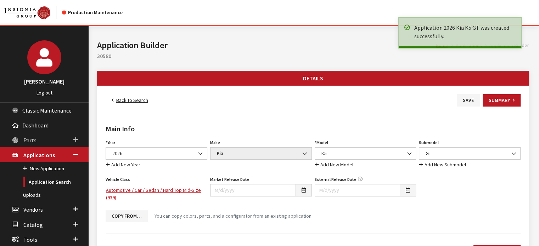
drag, startPoint x: 130, startPoint y: 101, endPoint x: 62, endPoint y: 136, distance: 76.9
click at [130, 101] on link "Back to Search" at bounding box center [130, 100] width 49 height 12
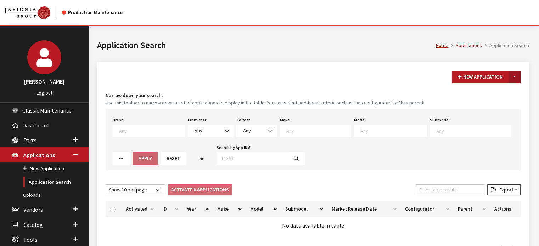
click at [517, 74] on button "Toggle Dropdown" at bounding box center [514, 77] width 12 height 12
click at [508, 96] on button "New From Existing..." at bounding box center [489, 92] width 61 height 12
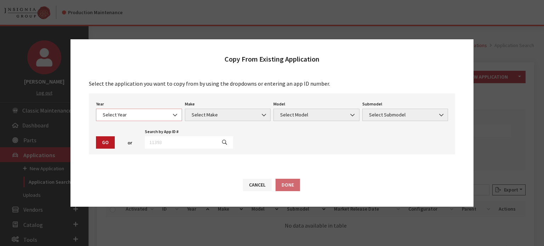
click at [130, 117] on span "Select Year" at bounding box center [139, 114] width 77 height 7
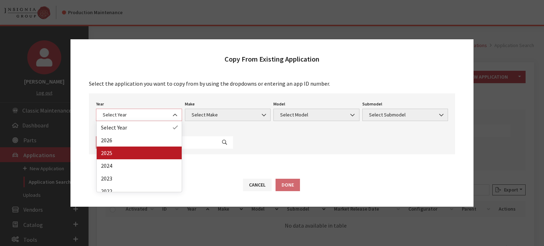
select select "43"
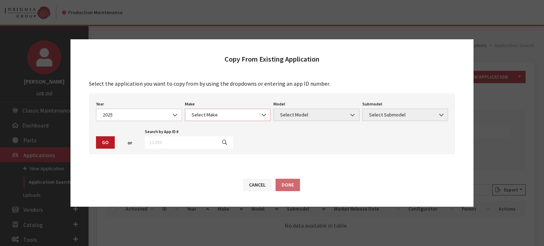
click at [206, 113] on span "Select Make" at bounding box center [228, 114] width 77 height 7
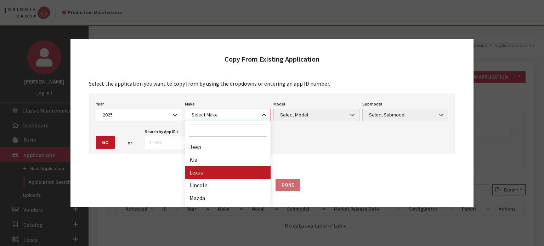
scroll to position [248, 0]
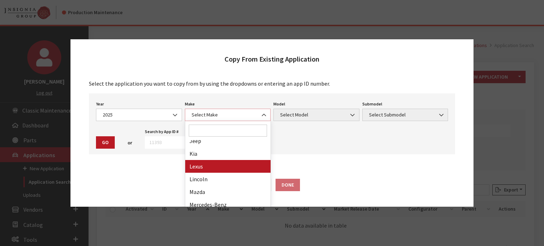
select select "31"
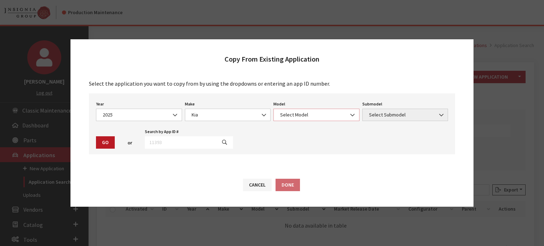
click at [317, 119] on span "Select Model" at bounding box center [316, 114] width 77 height 7
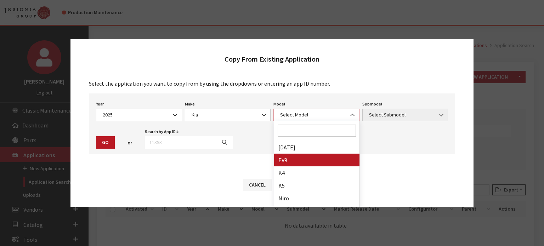
scroll to position [0, 0]
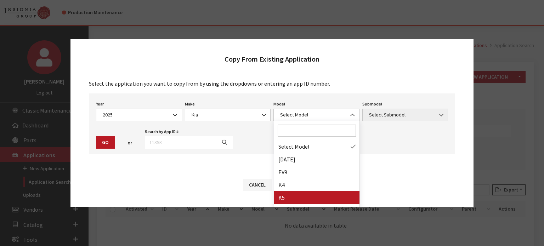
drag, startPoint x: 305, startPoint y: 194, endPoint x: 412, endPoint y: 124, distance: 127.6
select select "1102"
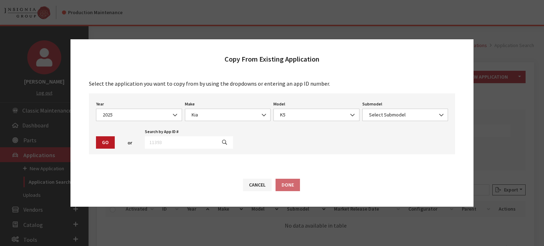
click at [412, 123] on div "Year Select Year 2026 2025 2024 2023 2022 2021 2020 2019 2018 2017 2016 2015 20…" at bounding box center [272, 124] width 366 height 61
click at [410, 114] on span "Select Submodel" at bounding box center [405, 114] width 77 height 7
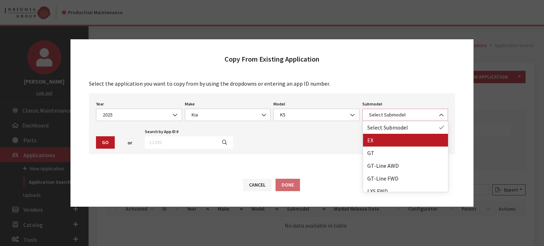
select select "304"
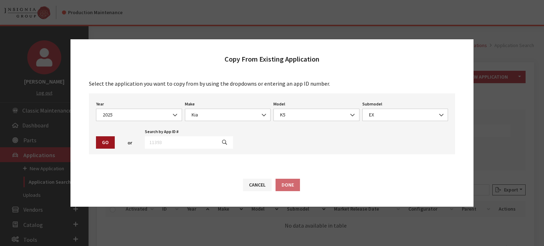
click at [105, 140] on button "Go" at bounding box center [105, 142] width 19 height 12
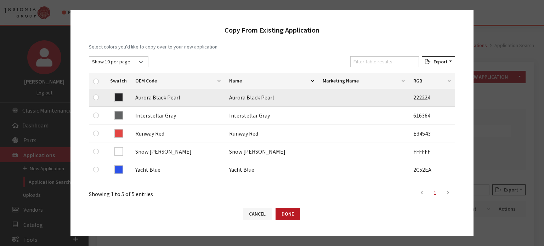
scroll to position [106, 0]
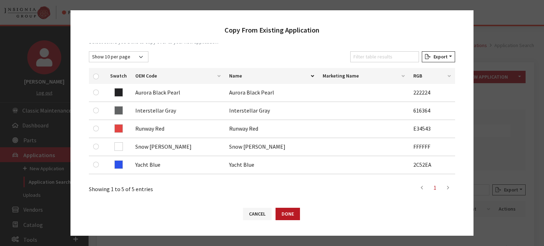
click at [92, 70] on th at bounding box center [97, 76] width 17 height 16
click at [96, 74] on input "checkbox" at bounding box center [96, 77] width 6 height 6
checkbox input "true"
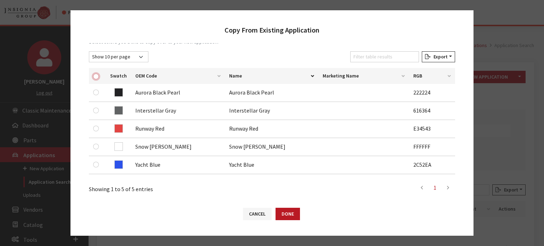
checkbox input "true"
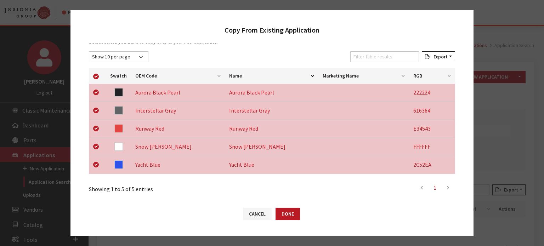
click at [99, 126] on div at bounding box center [97, 128] width 9 height 9
click at [97, 126] on input "checkbox" at bounding box center [96, 129] width 6 height 6
checkbox input "false"
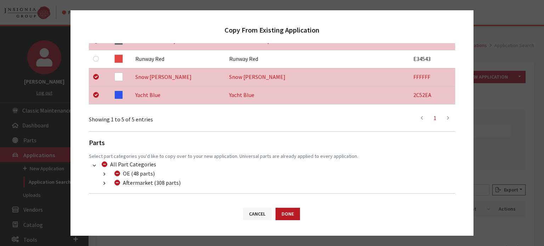
scroll to position [206, 0]
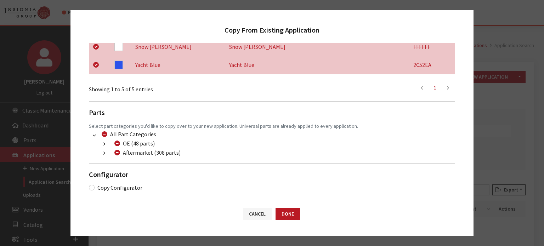
click at [118, 153] on div "Aftermarket (308 parts)" at bounding box center [146, 152] width 68 height 9
click at [116, 152] on input "Aftermarket (308 parts)" at bounding box center [117, 153] width 6 height 6
checkbox input "true"
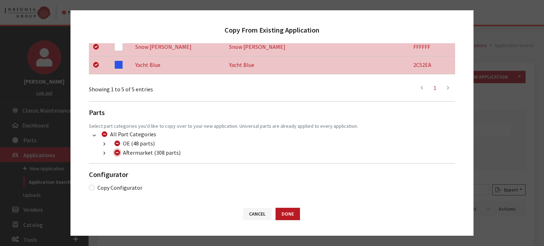
click at [116, 152] on input "Aftermarket (308 parts)" at bounding box center [117, 153] width 6 height 6
checkbox input "false"
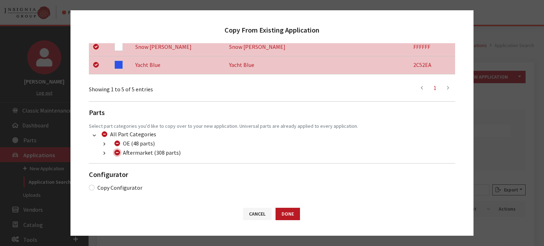
checkbox input "false"
click at [100, 152] on button "button" at bounding box center [104, 153] width 14 height 8
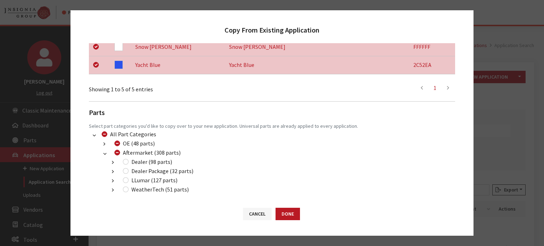
click at [123, 164] on div "Dealer (98 parts)" at bounding box center [146, 162] width 51 height 9
click at [125, 162] on input "Dealer (98 parts)" at bounding box center [126, 162] width 6 height 6
checkbox input "true"
click at [126, 175] on li "Dealer Package (32 parts) (200) Dealer 2019 Packages (28 parts) (222) Dealer 24…" at bounding box center [280, 171] width 349 height 9
click at [128, 170] on input "Dealer Package (32 parts)" at bounding box center [126, 171] width 6 height 6
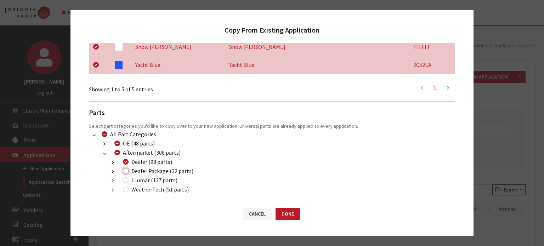
checkbox input "true"
click at [126, 177] on input "LLumar (127 parts)" at bounding box center [126, 180] width 6 height 6
checkbox input "true"
click at [293, 219] on button "Done" at bounding box center [288, 214] width 24 height 12
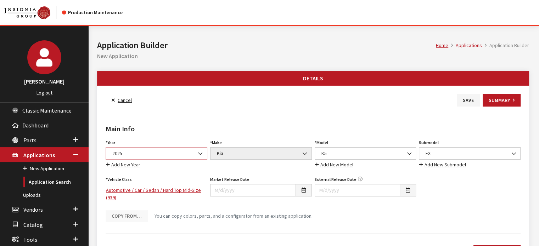
click at [137, 155] on span "2025" at bounding box center [156, 153] width 92 height 7
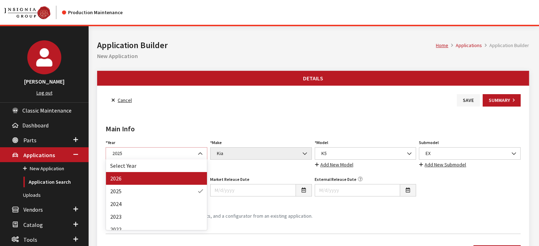
select select "44"
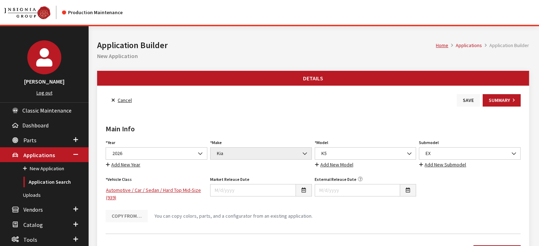
click at [460, 104] on button "Save" at bounding box center [468, 100] width 23 height 12
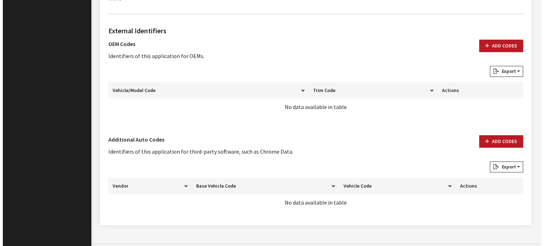
scroll to position [441, 0]
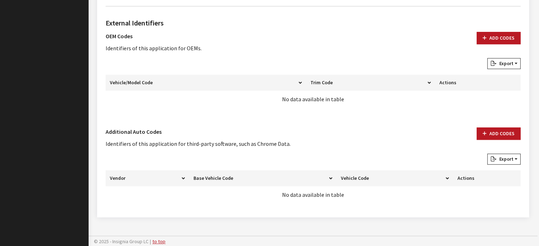
click at [474, 136] on div "Add Codes" at bounding box center [498, 141] width 52 height 26
click at [490, 136] on button "Add Codes" at bounding box center [498, 134] width 44 height 12
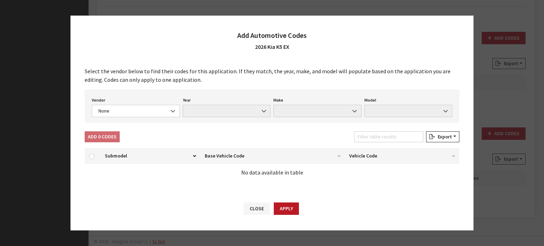
click at [135, 119] on div "Vendor None Chrome® Data Aftermarket Catalog Exchange Standard None Year None M…" at bounding box center [272, 106] width 375 height 33
click at [137, 107] on span "None" at bounding box center [135, 110] width 79 height 7
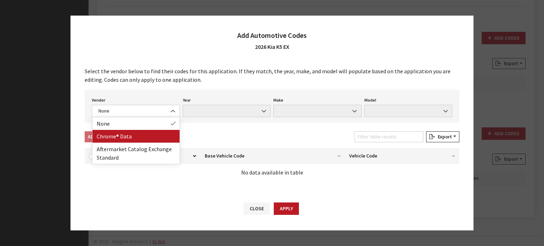
drag, startPoint x: 141, startPoint y: 145, endPoint x: 141, endPoint y: 139, distance: 6.8
select select "4"
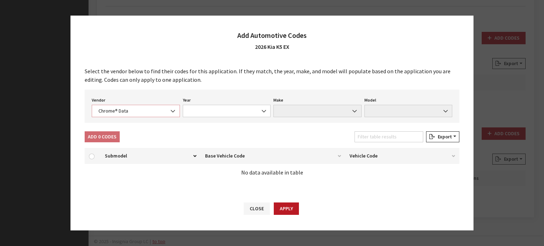
select select "2026"
select select "22"
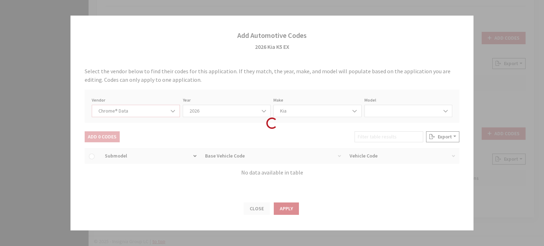
select select "59000"
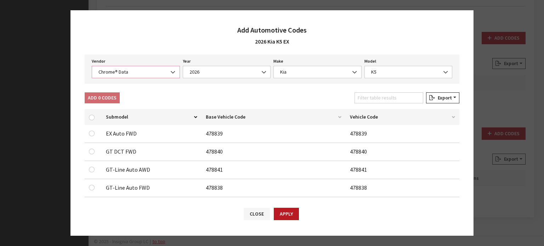
scroll to position [62, 0]
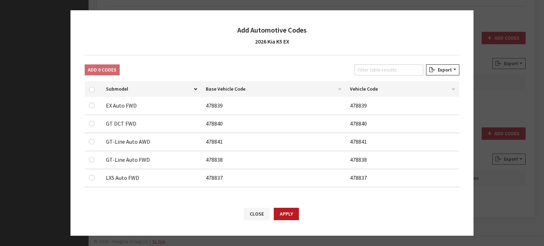
click at [95, 104] on div at bounding box center [93, 105] width 9 height 9
click at [90, 106] on input "checkbox" at bounding box center [92, 106] width 6 height 6
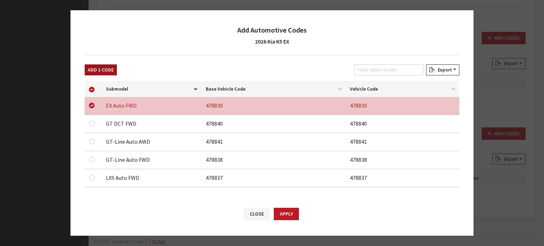
click at [100, 70] on button "Add 1 Code" at bounding box center [101, 69] width 32 height 11
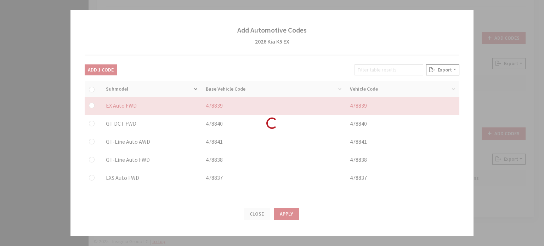
checkbox input "false"
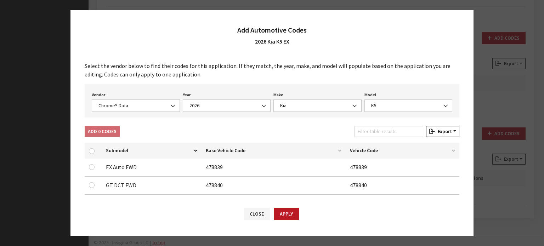
scroll to position [0, 0]
click at [136, 105] on span "Chrome® Data" at bounding box center [135, 105] width 79 height 7
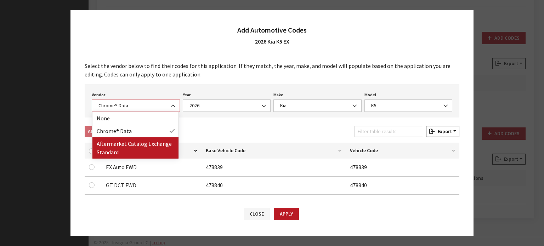
select select "2"
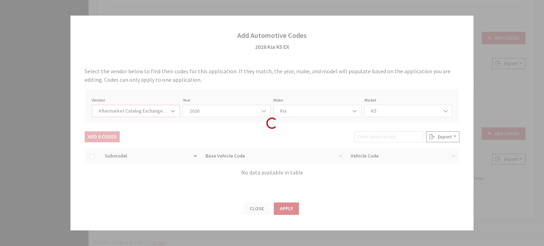
select select "2026"
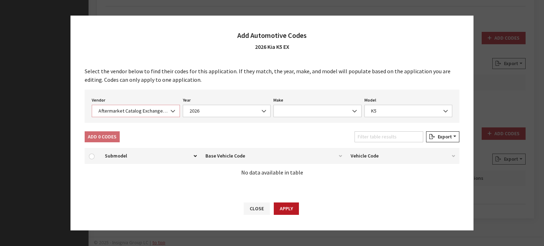
select select "21"
select select "28899"
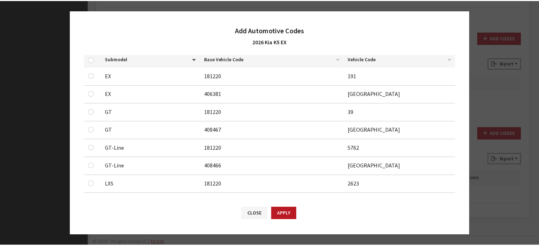
scroll to position [106, 0]
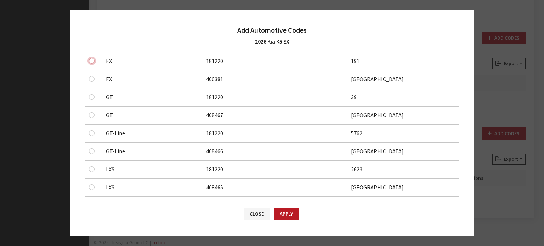
click at [92, 59] on input "checkbox" at bounding box center [92, 61] width 6 height 6
checkbox input "true"
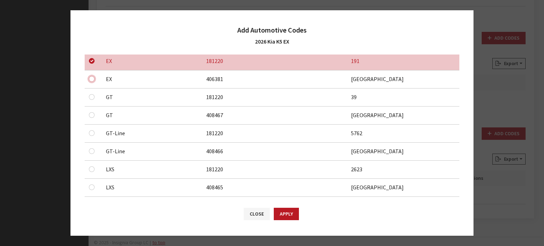
click at [91, 80] on input "checkbox" at bounding box center [92, 79] width 6 height 6
checkbox input "true"
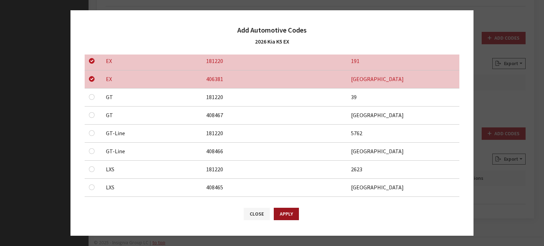
click at [285, 216] on button "Apply" at bounding box center [286, 214] width 25 height 12
checkbox input "false"
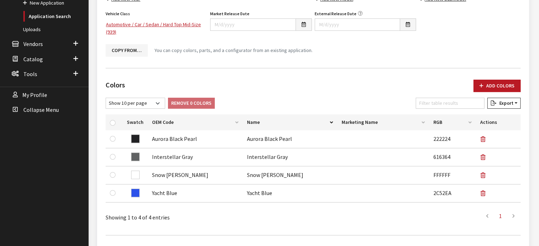
scroll to position [86, 0]
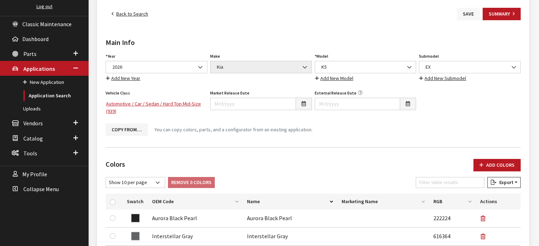
click at [463, 18] on button "Save" at bounding box center [468, 14] width 23 height 12
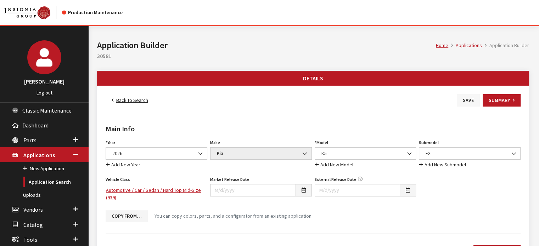
click at [472, 100] on button "Save" at bounding box center [468, 100] width 23 height 12
click at [54, 180] on link "Application Search" at bounding box center [44, 182] width 89 height 13
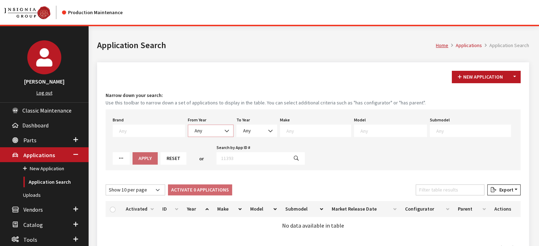
drag, startPoint x: 194, startPoint y: 130, endPoint x: 200, endPoint y: 135, distance: 7.4
click at [194, 130] on span "Any" at bounding box center [198, 131] width 8 height 6
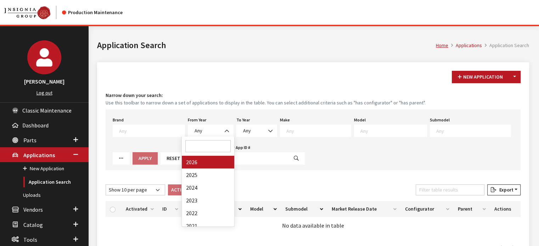
drag, startPoint x: 208, startPoint y: 160, endPoint x: 302, endPoint y: 130, distance: 99.0
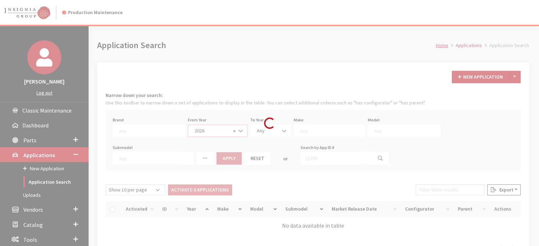
select select "2026"
select select
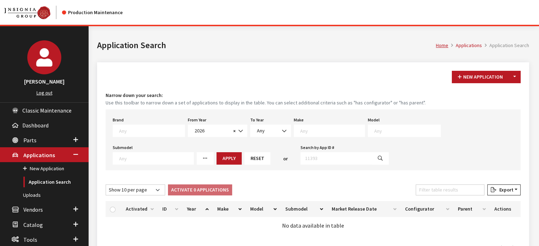
click at [302, 130] on textarea "Search" at bounding box center [332, 131] width 64 height 6
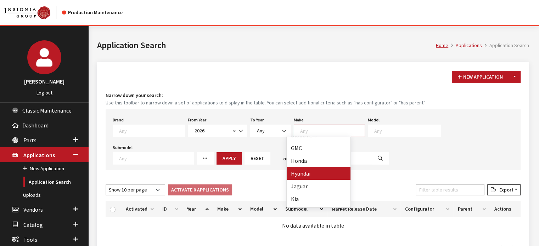
scroll to position [108, 0]
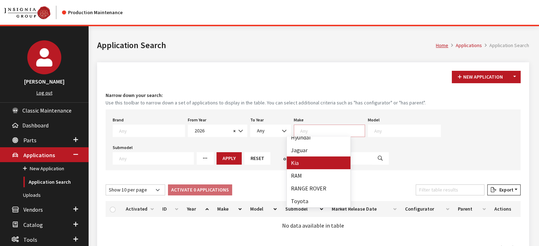
select select "31"
select select
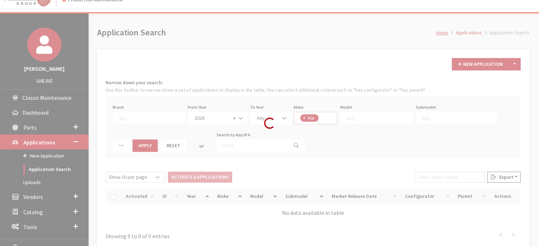
scroll to position [35, 0]
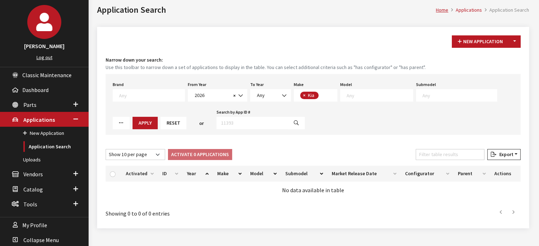
click at [358, 88] on div "Model Any" at bounding box center [377, 91] width 76 height 22
click at [362, 100] on span at bounding box center [376, 95] width 73 height 12
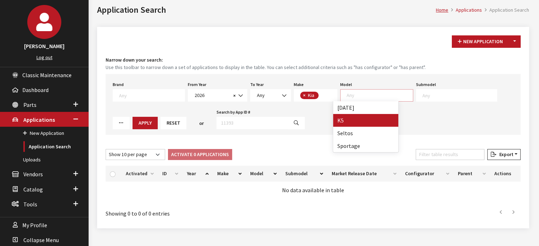
select select "1102"
select select
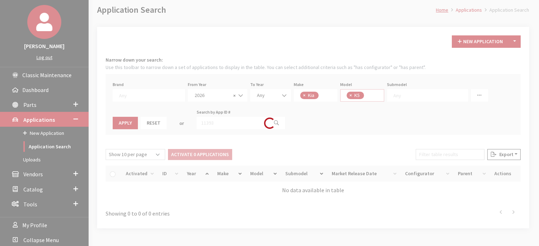
scroll to position [6, 0]
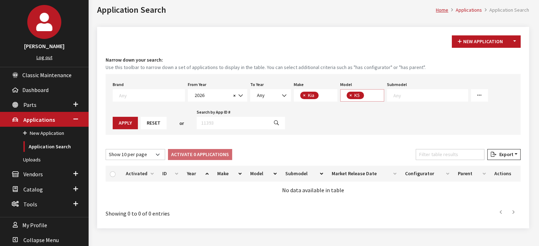
click at [369, 96] on span "× K5" at bounding box center [362, 95] width 44 height 12
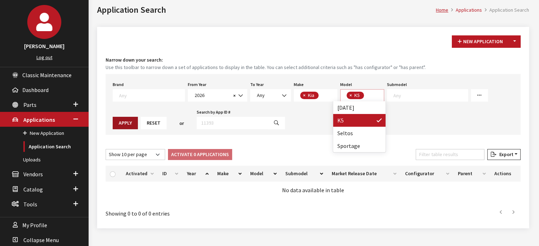
click at [138, 117] on button "Apply" at bounding box center [125, 123] width 25 height 12
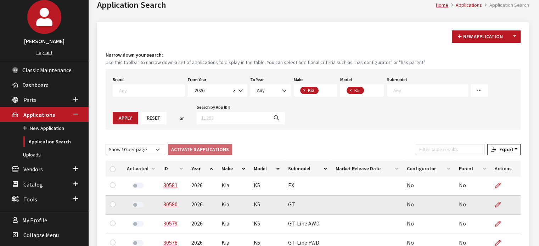
scroll to position [106, 0]
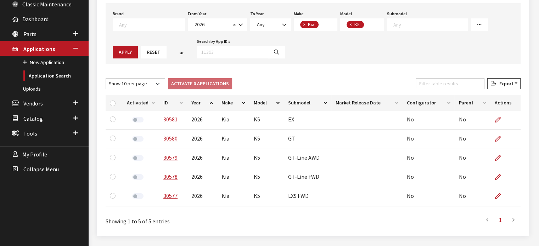
click at [171, 109] on th "ID" at bounding box center [173, 103] width 28 height 16
drag, startPoint x: 108, startPoint y: 103, endPoint x: 112, endPoint y: 103, distance: 4.0
click at [108, 103] on th at bounding box center [114, 103] width 17 height 16
click at [112, 103] on input "checkbox" at bounding box center [113, 104] width 6 height 6
checkbox input "true"
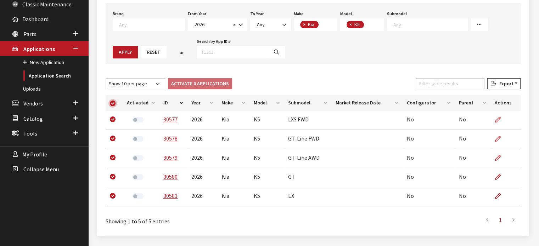
checkbox input "true"
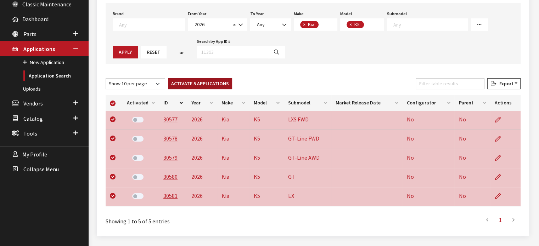
click at [181, 82] on button "Activate 5 Applications" at bounding box center [200, 83] width 64 height 11
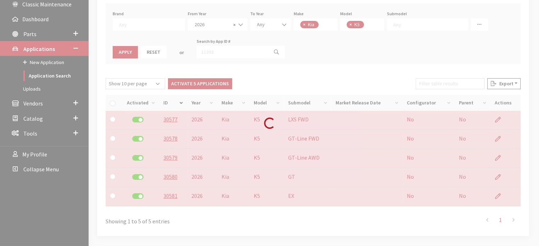
checkbox input "false"
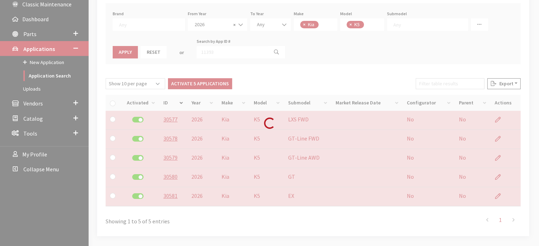
checkbox input "false"
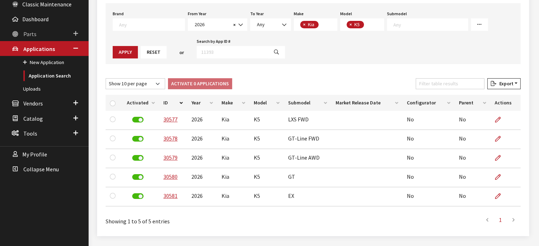
click at [36, 31] on link "Parts" at bounding box center [44, 33] width 89 height 15
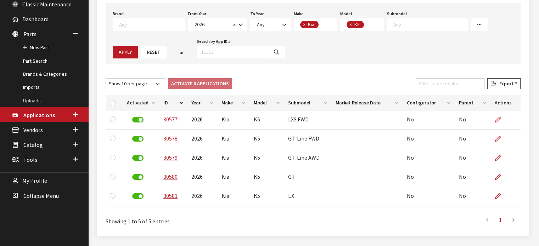
click at [39, 101] on link "Uploads" at bounding box center [44, 100] width 89 height 13
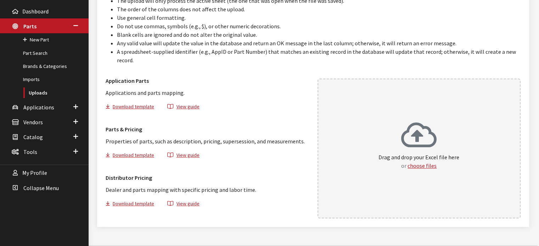
scroll to position [115, 0]
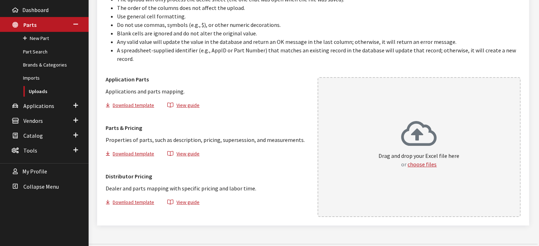
click at [443, 166] on div "Drag and drop your Excel file here or choose files" at bounding box center [418, 147] width 203 height 140
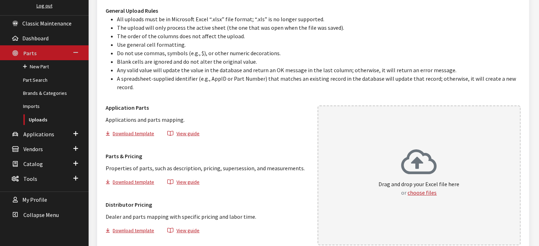
scroll to position [45, 0]
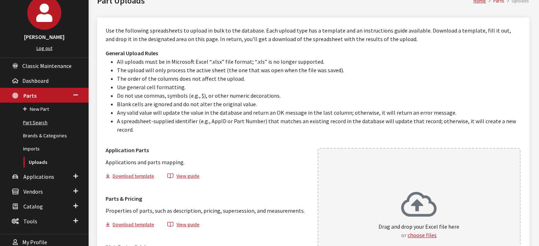
click at [39, 119] on link "Part Search" at bounding box center [44, 122] width 89 height 13
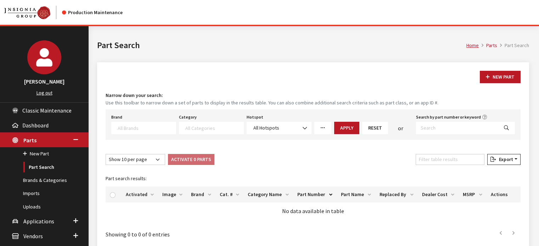
select select
click at [482, 72] on button "New Part" at bounding box center [500, 77] width 41 height 12
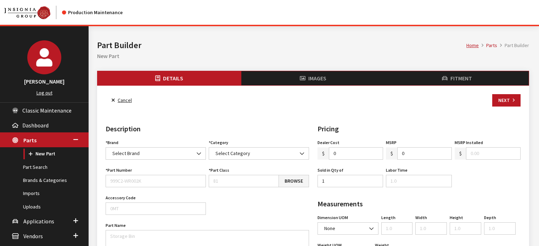
select select
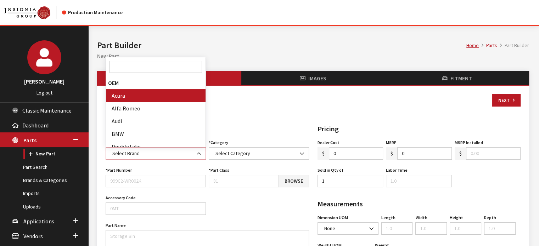
click at [149, 149] on span "Select Brand" at bounding box center [156, 153] width 100 height 12
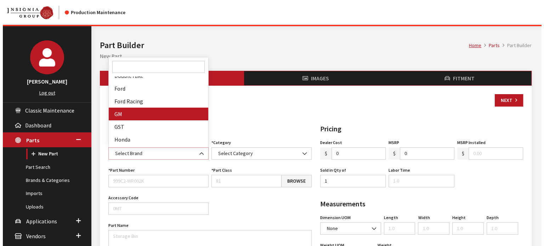
scroll to position [142, 0]
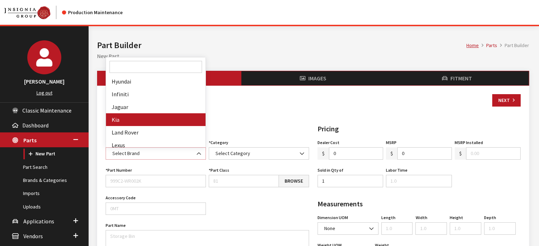
select select "58"
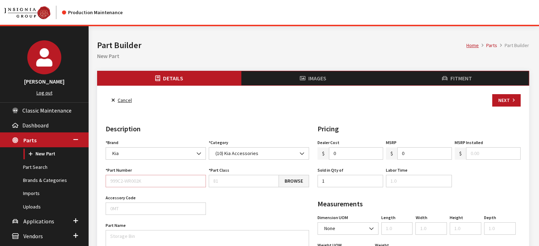
click at [152, 182] on input "Part Number" at bounding box center [156, 181] width 100 height 12
paste input "L3F28AU100"
type input "L3F28AU100"
click at [290, 180] on link "Browse" at bounding box center [293, 181] width 30 height 12
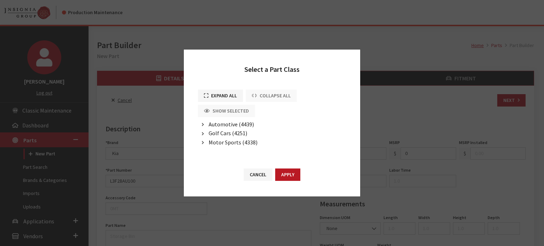
click at [230, 129] on li "Automotive (4439) Bed Products (2) Bed Ramp (1093) 1 Ramp (1094) 2 Ramps (1095)…" at bounding box center [272, 124] width 148 height 9
click at [219, 119] on div "Show Selected" at bounding box center [227, 112] width 60 height 15
click at [220, 125] on span "Automotive (4439)" at bounding box center [231, 124] width 45 height 7
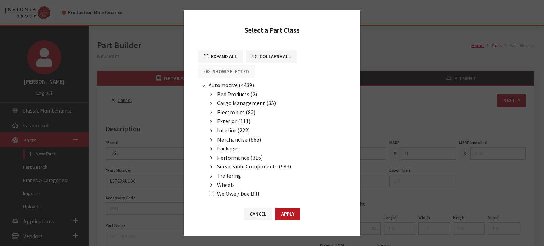
click at [230, 123] on span "Exterior (111)" at bounding box center [233, 121] width 33 height 7
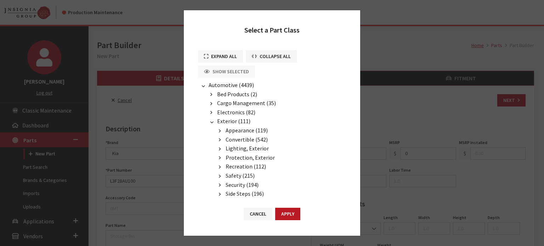
click at [252, 155] on span "Protection, Exterior" at bounding box center [250, 157] width 49 height 7
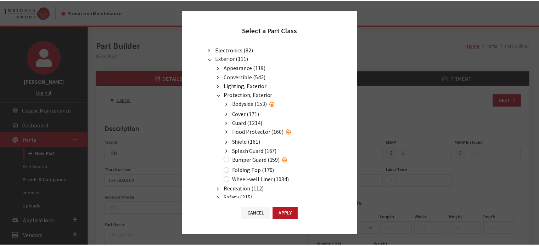
scroll to position [71, 0]
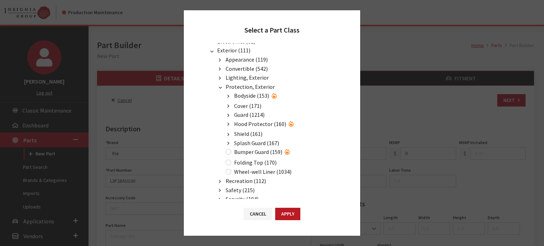
click at [262, 151] on label "Bumper Guard (159)" at bounding box center [258, 152] width 48 height 9
click at [231, 151] on input "Bumper Guard (159)" at bounding box center [229, 152] width 6 height 6
radio input "true"
click at [297, 219] on button "Apply" at bounding box center [287, 214] width 25 height 12
type input "159"
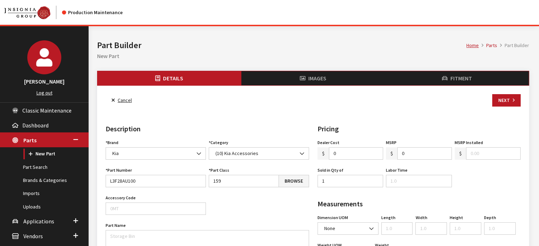
click at [431, 155] on input "0" at bounding box center [424, 153] width 55 height 12
click at [430, 156] on input "0" at bounding box center [424, 153] width 55 height 12
type input "106.00"
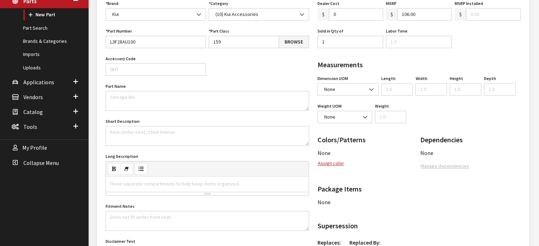
scroll to position [142, 0]
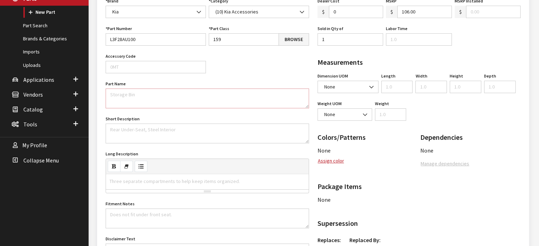
drag, startPoint x: 128, startPoint y: 88, endPoint x: 128, endPoint y: 93, distance: 5.0
click at [129, 89] on textarea "Part Name" at bounding box center [207, 99] width 203 height 20
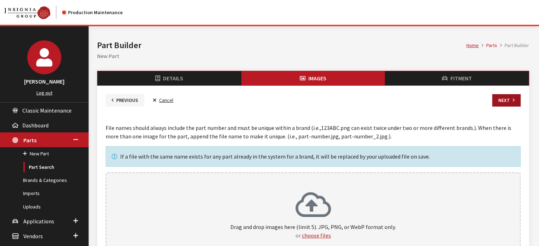
click at [504, 99] on button "Next" at bounding box center [506, 100] width 28 height 12
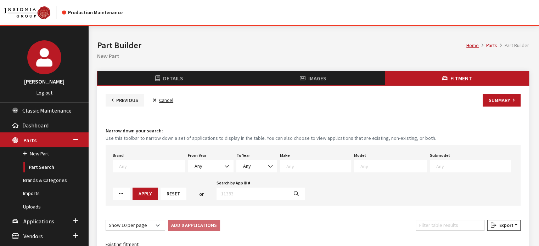
click at [209, 175] on div "Brand Any Acura Alfa Romeo Audi Bentley BMW DoubleTake [PERSON_NAME] Honda Hyun…" at bounding box center [313, 175] width 415 height 61
click at [209, 168] on span "Any" at bounding box center [210, 166] width 36 height 7
click at [149, 162] on span at bounding box center [149, 166] width 72 height 12
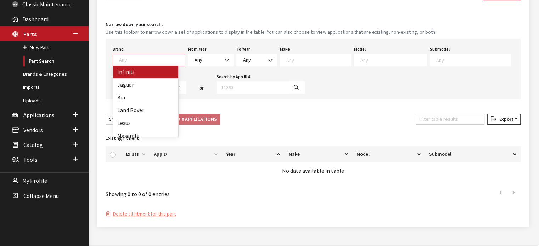
scroll to position [142, 0]
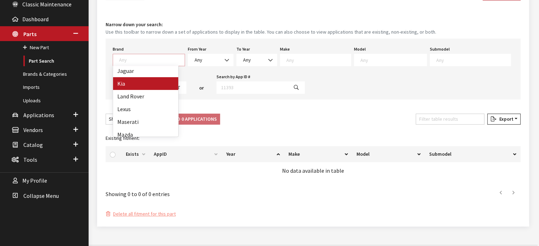
drag, startPoint x: 132, startPoint y: 82, endPoint x: 136, endPoint y: 83, distance: 4.0
select select "58"
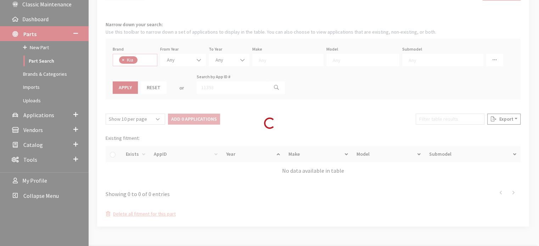
scroll to position [85, 0]
select select
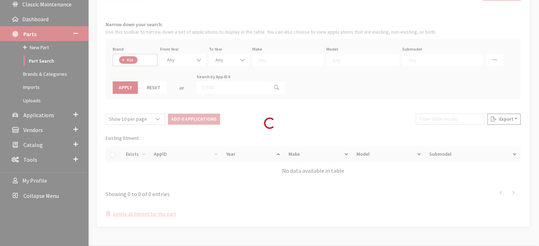
select select
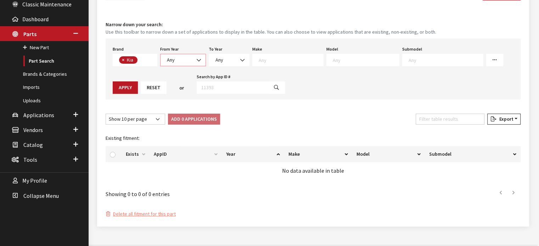
click at [186, 57] on span "Any" at bounding box center [183, 59] width 36 height 7
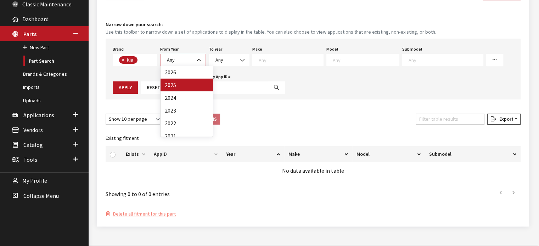
select select "2025"
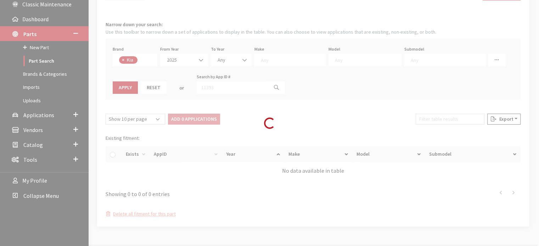
select select
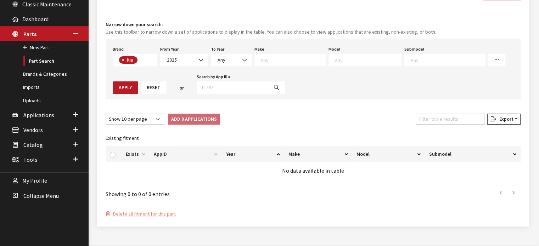
drag, startPoint x: 175, startPoint y: 89, endPoint x: 243, endPoint y: 67, distance: 71.5
click at [243, 67] on div "Brand Any Acura Alfa Romeo Audi Bentley BMW DoubleTake [PERSON_NAME] Honda Hyun…" at bounding box center [313, 69] width 415 height 61
click at [237, 62] on span "Any" at bounding box center [231, 59] width 32 height 7
select select "2026"
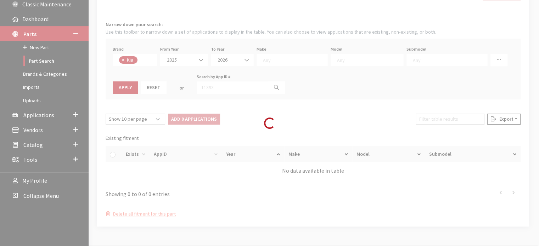
select select
select select "31"
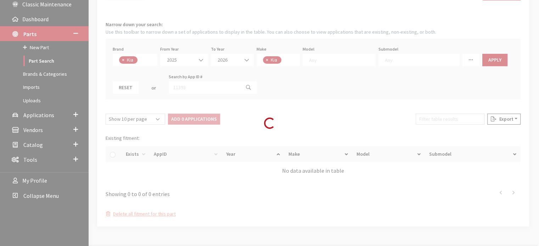
select select
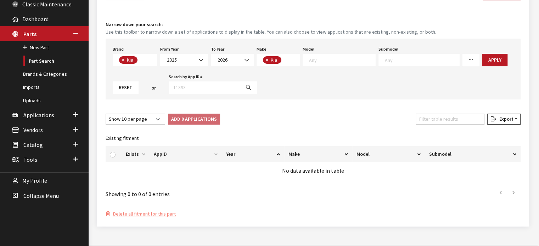
click at [327, 59] on textarea "Search" at bounding box center [342, 60] width 66 height 6
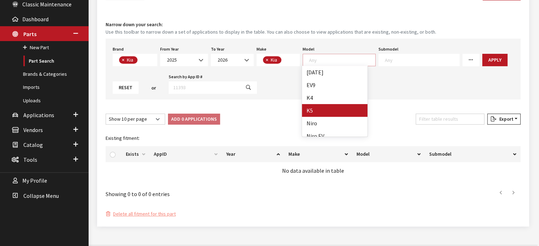
select select "1102"
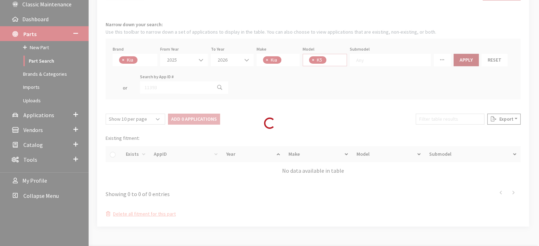
select select
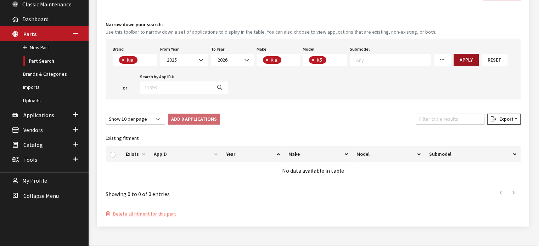
click at [453, 58] on button "Apply" at bounding box center [465, 60] width 25 height 12
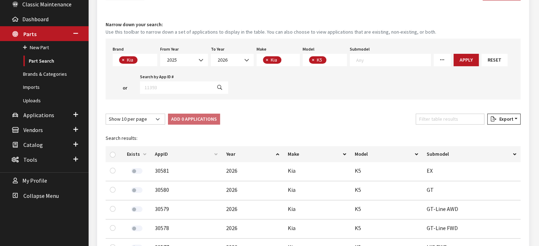
click at [115, 156] on div at bounding box center [114, 154] width 9 height 7
click at [115, 154] on div at bounding box center [114, 154] width 9 height 7
click at [116, 157] on div at bounding box center [114, 154] width 9 height 7
click at [113, 154] on input "checkbox" at bounding box center [113, 155] width 6 height 6
checkbox input "true"
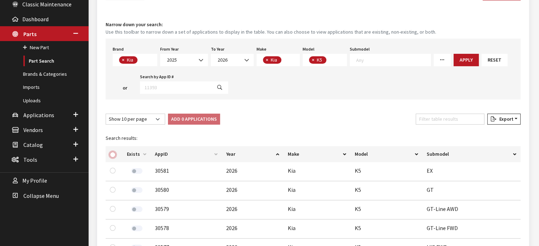
checkbox input "true"
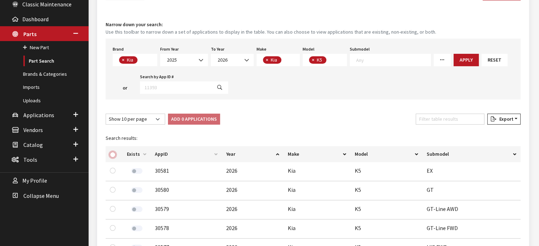
checkbox input "true"
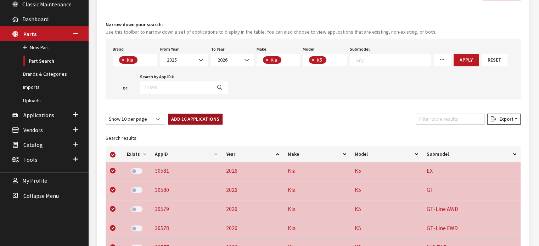
click at [185, 116] on button "Add 10 Applications" at bounding box center [195, 119] width 55 height 11
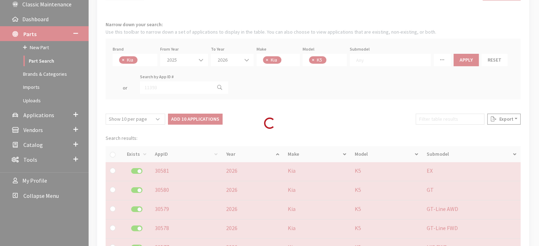
checkbox input "false"
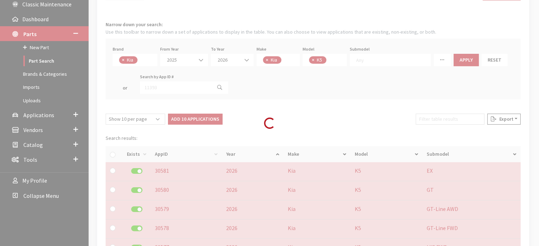
checkbox input "false"
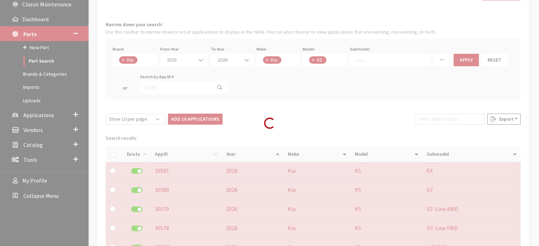
checkbox input "false"
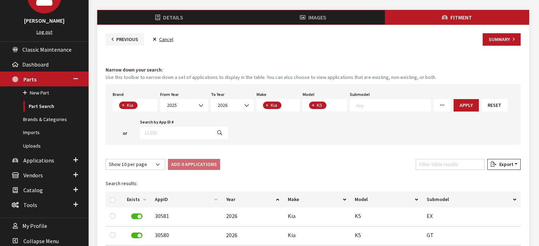
scroll to position [0, 0]
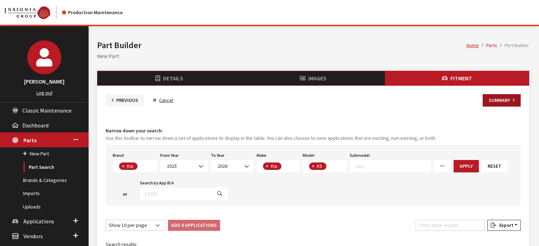
click at [485, 97] on button "Summary" at bounding box center [501, 100] width 38 height 12
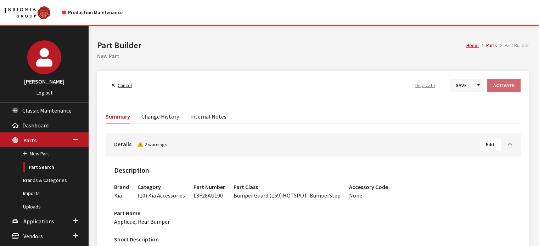
click at [470, 86] on button "Save" at bounding box center [461, 85] width 23 height 12
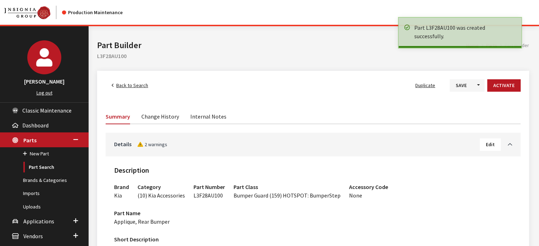
drag, startPoint x: 506, startPoint y: 89, endPoint x: 508, endPoint y: 85, distance: 4.5
click at [507, 87] on button "Activate" at bounding box center [503, 85] width 33 height 12
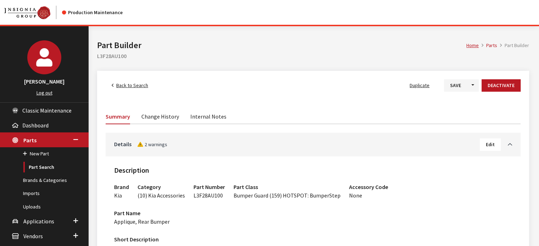
click at [135, 87] on span "Back to Search" at bounding box center [132, 85] width 32 height 6
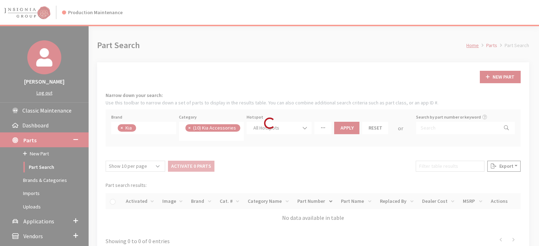
scroll to position [70, 0]
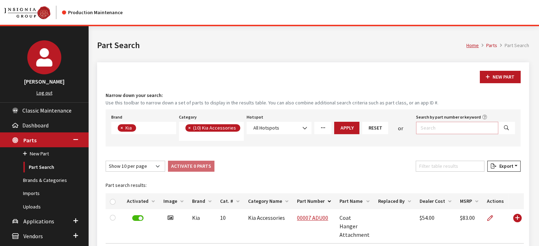
drag, startPoint x: 469, startPoint y: 128, endPoint x: 478, endPoint y: 120, distance: 12.3
click at [469, 128] on input "Search by part number or keyword" at bounding box center [457, 128] width 82 height 12
click at [502, 75] on button "New Part" at bounding box center [500, 77] width 41 height 12
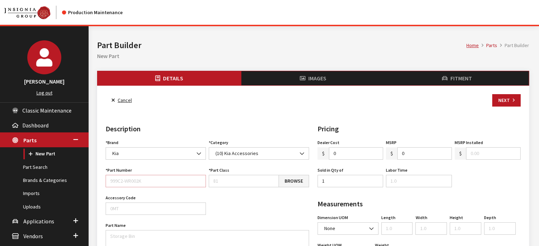
click at [153, 180] on input "Part Number" at bounding box center [156, 181] width 100 height 12
paste input "L2F12AC000"
type input "L2F12AC000"
click at [292, 182] on link "Browse" at bounding box center [293, 181] width 30 height 12
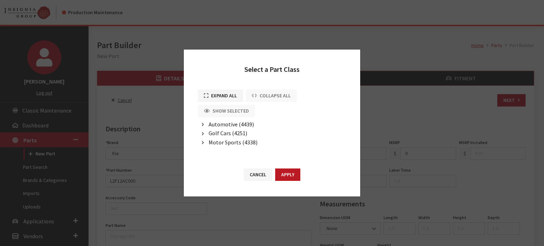
click at [236, 127] on span "Automotive (4439)" at bounding box center [231, 124] width 45 height 7
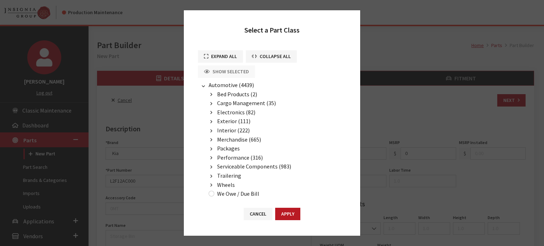
click at [231, 102] on span "Cargo Management (35)" at bounding box center [246, 103] width 59 height 7
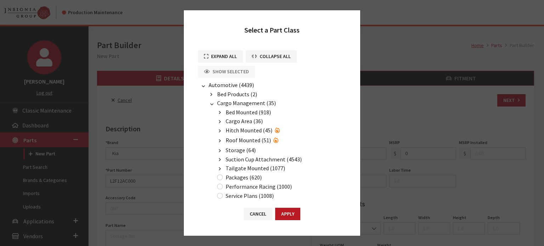
click at [237, 122] on span "Cargo Area (36)" at bounding box center [244, 121] width 37 height 7
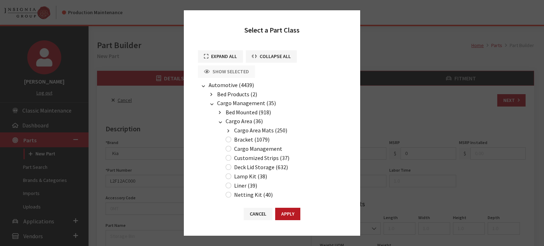
click at [246, 131] on span "Cargo Area Mats (250)" at bounding box center [260, 130] width 53 height 7
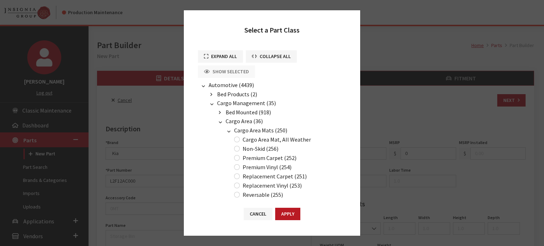
click at [255, 137] on label "Cargo Area Mat, All Weather" at bounding box center [277, 139] width 68 height 9
click at [240, 137] on input "Cargo Area Mat, All Weather" at bounding box center [237, 140] width 6 height 6
radio input "true"
click at [271, 154] on label "Premium Carpet (252)" at bounding box center [270, 158] width 54 height 9
click at [240, 155] on input "Premium Carpet (252)" at bounding box center [237, 158] width 6 height 6
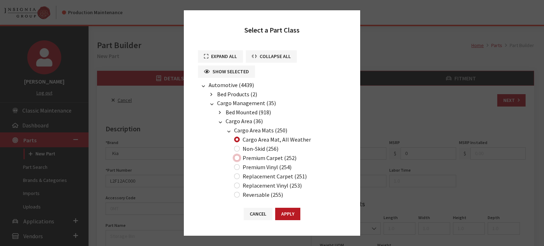
radio input "true"
click at [288, 218] on button "Apply" at bounding box center [287, 214] width 25 height 12
type input "252"
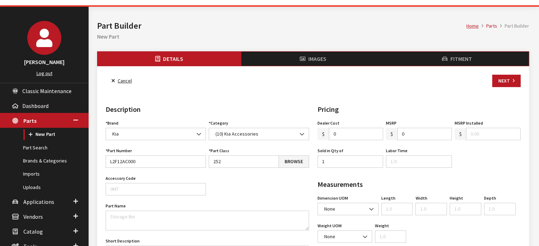
scroll to position [71, 0]
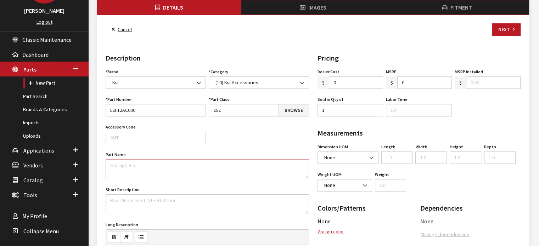
drag, startPoint x: 145, startPoint y: 162, endPoint x: 135, endPoint y: 166, distance: 10.9
click at [145, 162] on textarea "Part Name" at bounding box center [207, 169] width 203 height 20
paste textarea "Cargo Mat, Carpeted"
type textarea "Cargo Mat, Carpeted"
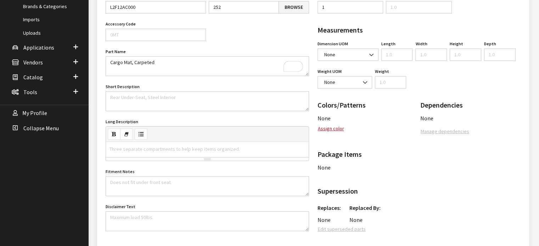
scroll to position [177, 0]
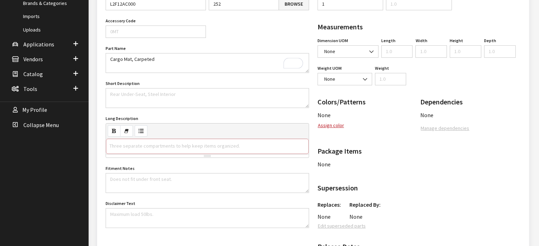
click at [134, 152] on div at bounding box center [207, 146] width 203 height 15
paste div "To enrich screen reader interactions, please activate Accessibility in Grammarl…"
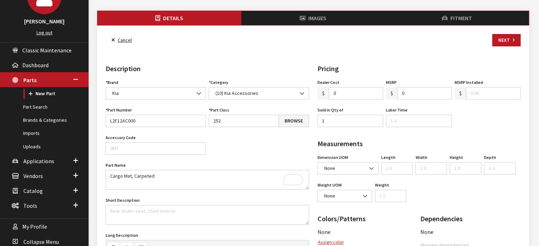
scroll to position [0, 0]
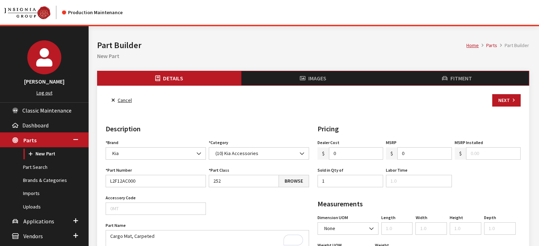
click at [422, 160] on div "Dealer Cost $ 0 MSRP $ 0 MSRP Installed $ Sold in Qty of 1 Labor Time Region US…" at bounding box center [419, 165] width 206 height 55
click at [419, 155] on input "0" at bounding box center [424, 153] width 55 height 12
type input "154.00"
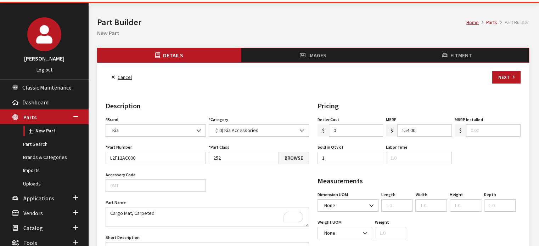
scroll to position [35, 0]
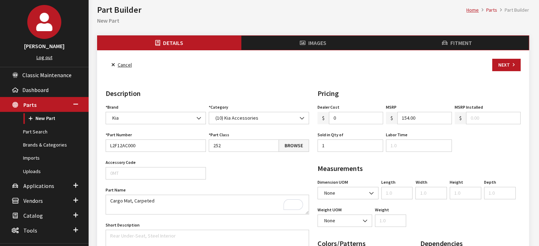
click at [345, 117] on input "0" at bounding box center [356, 118] width 55 height 12
type input "100.00"
click at [407, 68] on div "Cancel Next" at bounding box center [313, 65] width 418 height 12
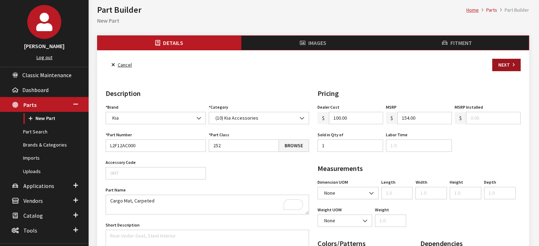
click at [500, 63] on button "Next" at bounding box center [506, 65] width 28 height 12
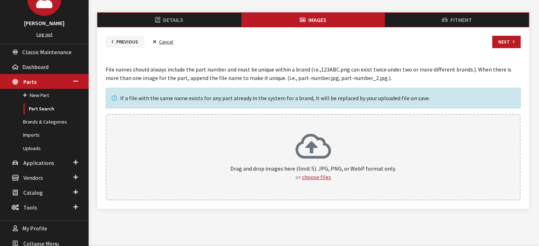
scroll to position [67, 0]
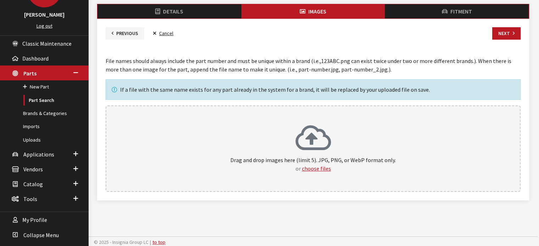
click at [502, 41] on div "Images File names should always include the part number and must be unique with…" at bounding box center [312, 116] width 423 height 152
click at [503, 34] on button "Next" at bounding box center [506, 33] width 28 height 12
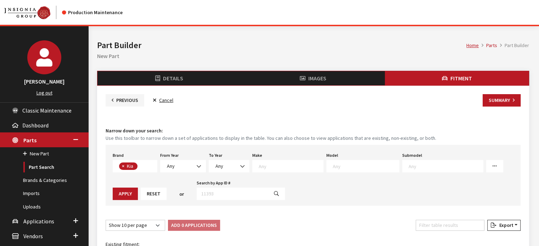
scroll to position [64, 0]
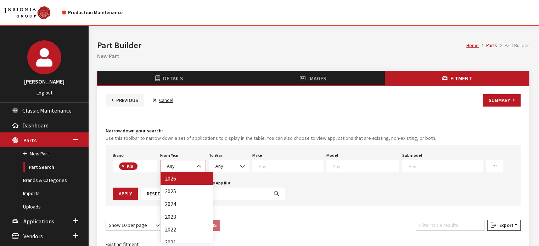
click at [201, 163] on span at bounding box center [199, 166] width 12 height 12
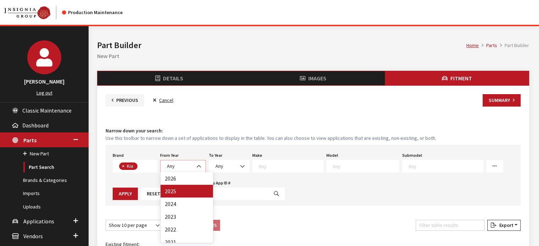
select select "2025"
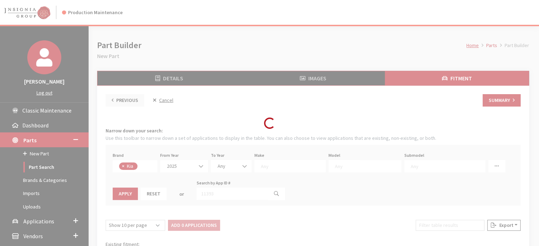
select select
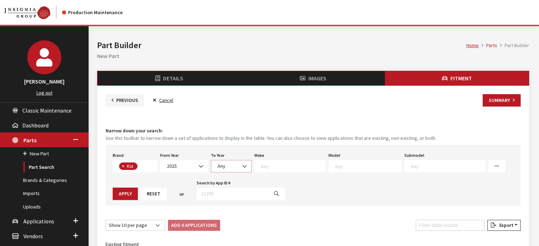
click at [226, 166] on span "Any" at bounding box center [231, 166] width 32 height 7
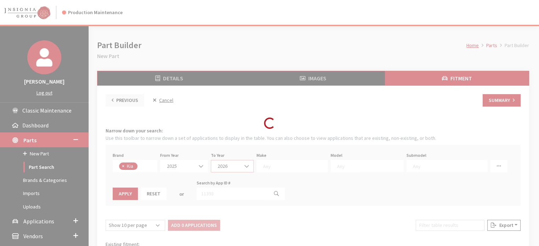
select select "2026"
select select
select select "31"
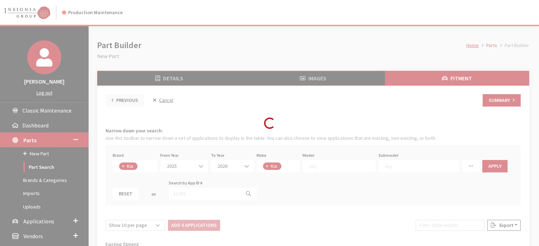
click at [269, 166] on div "Loading..." at bounding box center [269, 123] width 539 height 246
select select
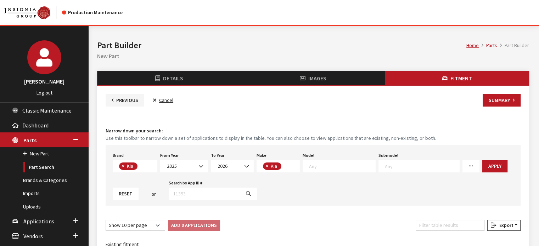
click at [335, 169] on span at bounding box center [339, 166] width 73 height 12
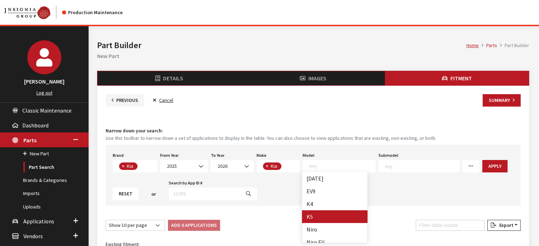
select select "1102"
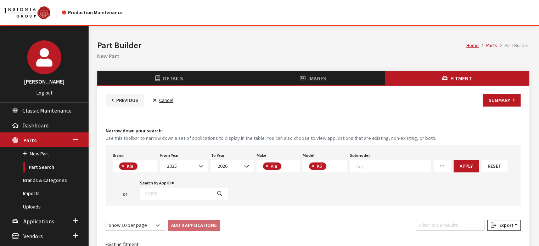
select select
click at [465, 169] on button "Apply" at bounding box center [465, 166] width 25 height 12
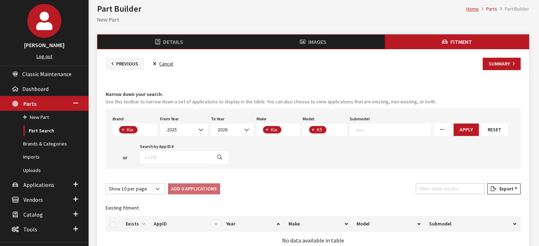
scroll to position [71, 0]
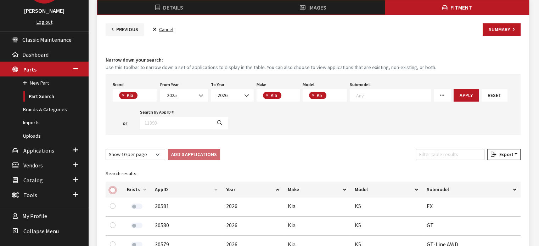
click at [113, 188] on input "checkbox" at bounding box center [113, 190] width 6 height 6
checkbox input "true"
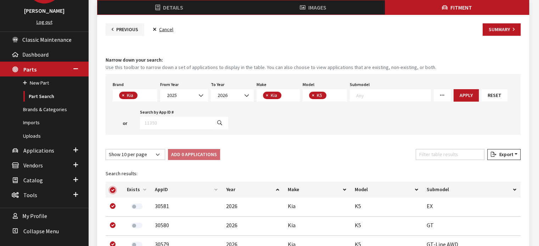
checkbox input "true"
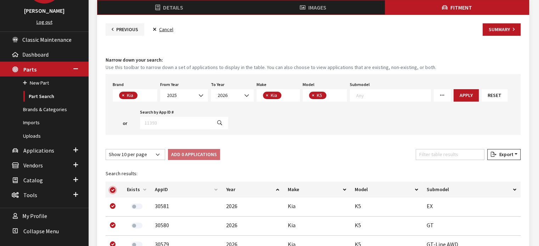
checkbox input "true"
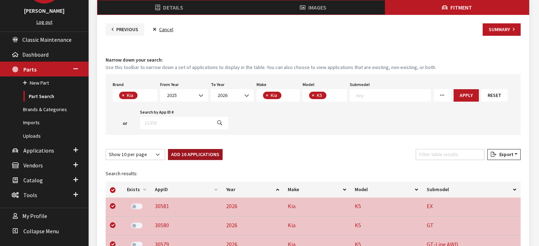
click at [188, 153] on button "Add 10 Applications" at bounding box center [195, 154] width 55 height 11
checkbox input "false"
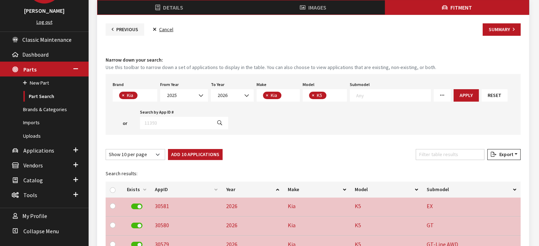
checkbox input "false"
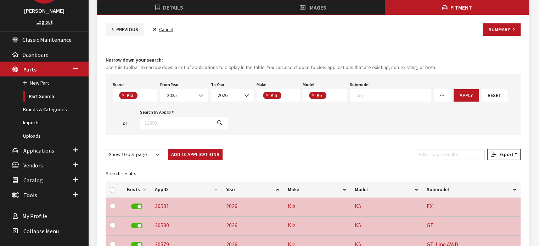
checkbox input "false"
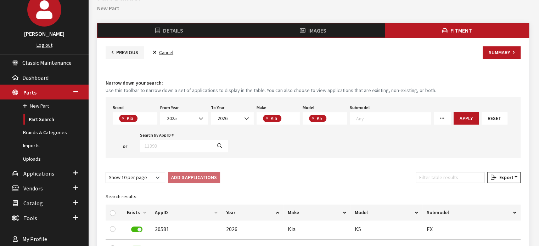
scroll to position [35, 0]
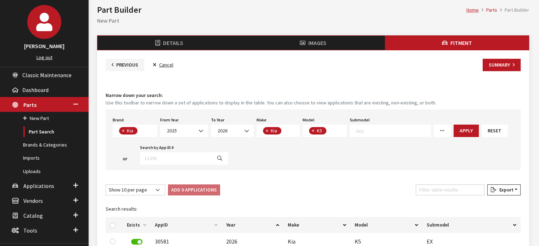
click at [497, 62] on button "Summary" at bounding box center [501, 65] width 38 height 12
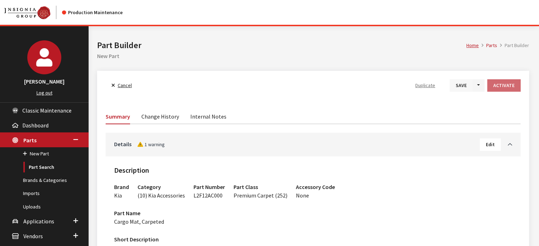
click at [461, 87] on button "Save" at bounding box center [461, 85] width 23 height 12
click at [517, 83] on button "Activate" at bounding box center [503, 85] width 33 height 12
click at [459, 85] on button "Save" at bounding box center [455, 85] width 23 height 12
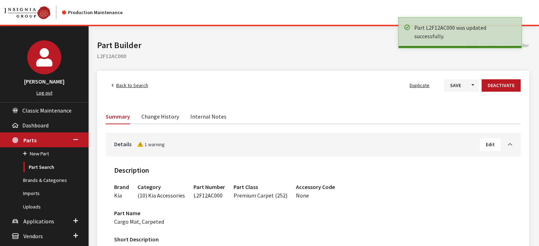
click at [134, 90] on link "Back to Search" at bounding box center [130, 85] width 49 height 12
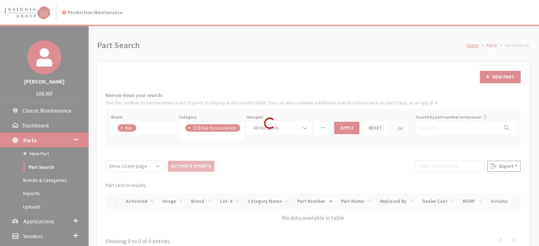
scroll to position [70, 0]
click at [470, 125] on div "Loading..." at bounding box center [269, 123] width 539 height 246
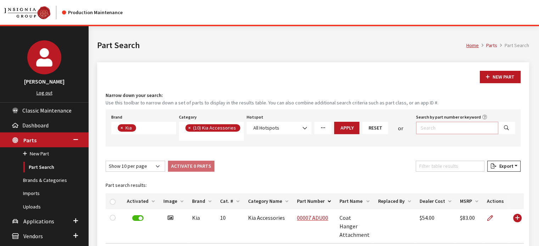
click at [446, 127] on input "Search by part number or keyword" at bounding box center [457, 128] width 82 height 12
paste input "L3F28AU100"
type input "L3F28AU100"
select select
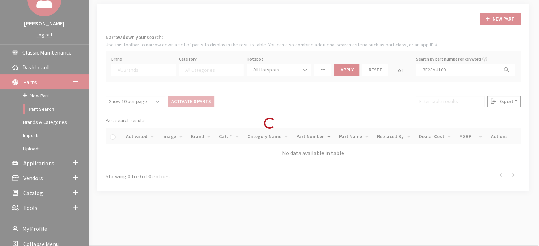
scroll to position [67, 0]
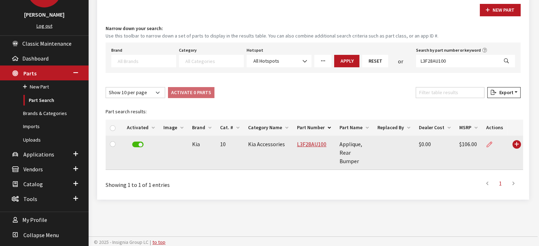
click at [486, 148] on link at bounding box center [492, 145] width 12 height 18
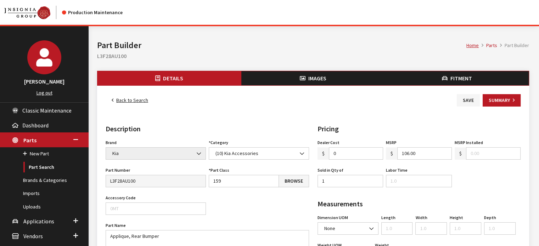
click at [353, 155] on input "0" at bounding box center [356, 153] width 55 height 12
type input "69.00"
click at [474, 100] on button "Save" at bounding box center [468, 100] width 23 height 12
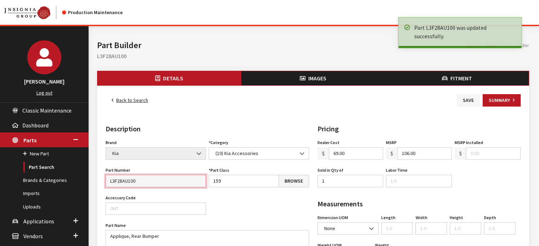
click at [124, 177] on input "L3F28AU100" at bounding box center [156, 181] width 100 height 12
click at [123, 181] on input "L3F28AU100" at bounding box center [156, 181] width 100 height 12
click at [125, 102] on link "Back to Search" at bounding box center [130, 100] width 49 height 12
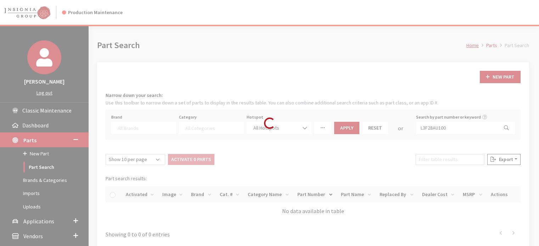
select select
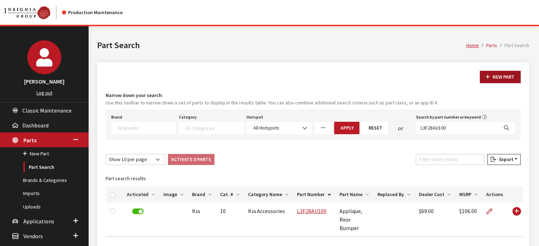
click at [509, 81] on button "New Part" at bounding box center [500, 77] width 41 height 12
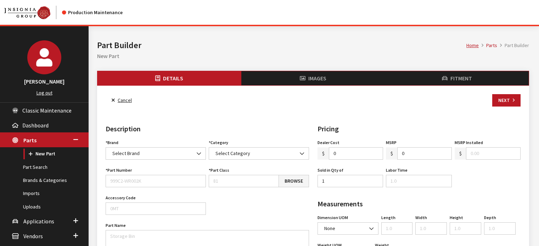
select select
click at [141, 180] on input "Part Number" at bounding box center [156, 181] width 100 height 12
paste input "L3F17AU002"
click at [122, 181] on input "L3F17AU002" at bounding box center [156, 181] width 100 height 12
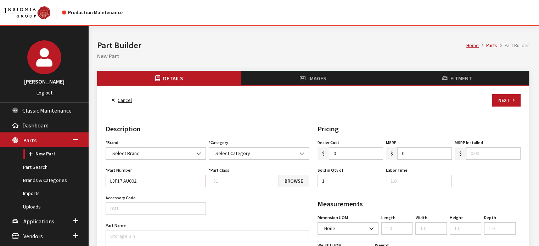
type input "L3F17 AU002"
click at [166, 156] on span "Select Brand" at bounding box center [155, 153] width 91 height 7
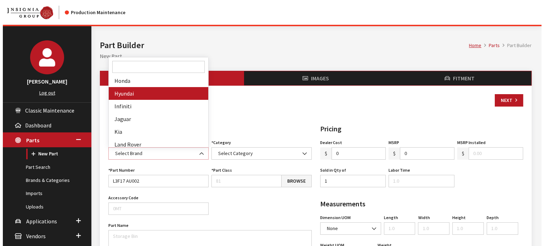
scroll to position [142, 0]
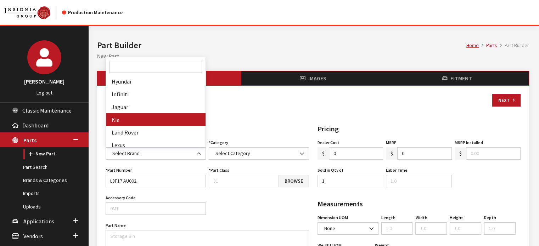
drag, startPoint x: 164, startPoint y: 114, endPoint x: 198, endPoint y: 131, distance: 37.5
select select "58"
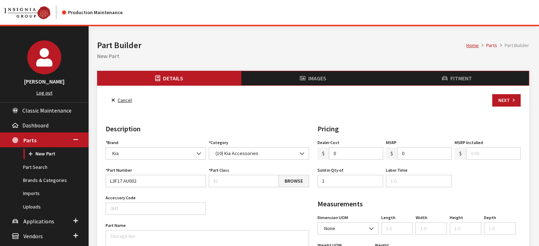
click at [292, 176] on link "Browse" at bounding box center [293, 181] width 30 height 12
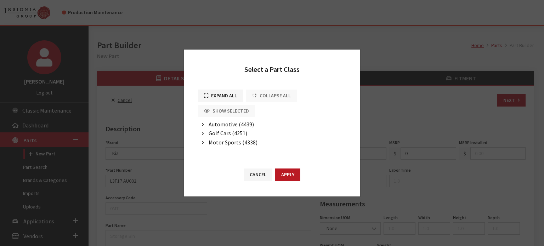
click at [229, 121] on span "Automotive (4439)" at bounding box center [231, 124] width 45 height 7
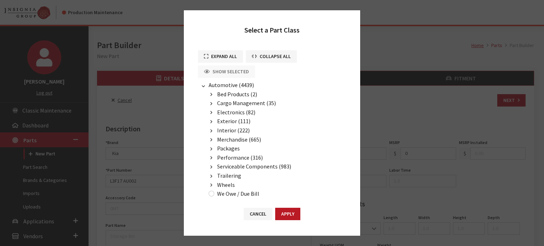
click at [228, 103] on span "Cargo Management (35)" at bounding box center [246, 103] width 59 height 7
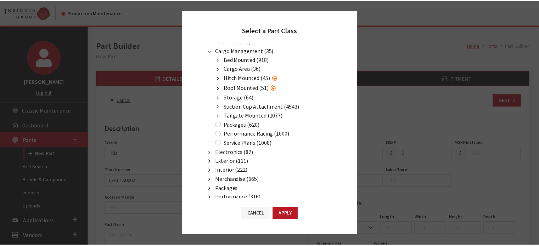
scroll to position [71, 0]
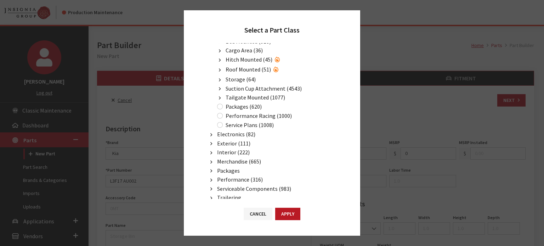
click at [235, 47] on span "Cargo Area (36)" at bounding box center [244, 50] width 37 height 7
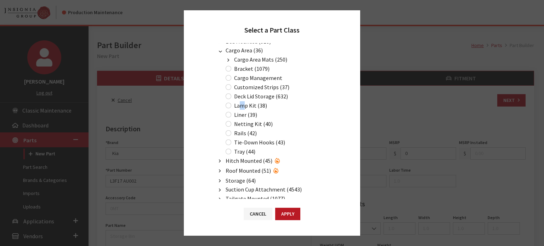
click at [242, 103] on label "Lamp Kit (38)" at bounding box center [250, 105] width 33 height 9
click at [243, 120] on label "Netting Kit (40)" at bounding box center [253, 124] width 39 height 9
click at [231, 121] on input "Netting Kit (40)" at bounding box center [229, 124] width 6 height 6
radio input "true"
click at [243, 122] on label "Netting Kit (40)" at bounding box center [253, 124] width 39 height 9
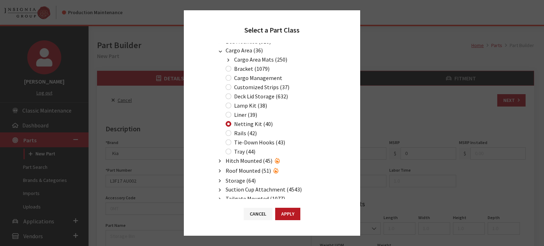
click at [231, 122] on input "Netting Kit (40)" at bounding box center [229, 124] width 6 height 6
click at [281, 208] on div "Cancel Apply" at bounding box center [272, 217] width 176 height 37
click at [285, 214] on button "Apply" at bounding box center [287, 214] width 25 height 12
type input "40"
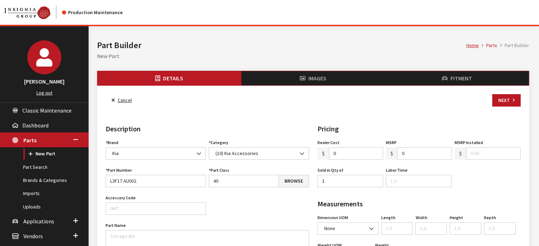
click at [344, 157] on input "0" at bounding box center [356, 153] width 55 height 12
type input "45.00"
type input "69.00"
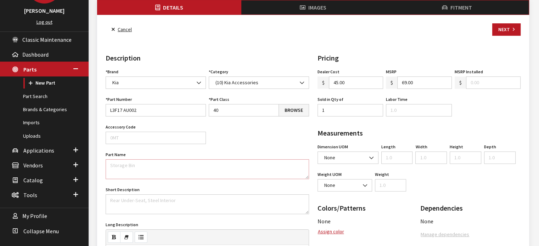
drag, startPoint x: 150, startPoint y: 166, endPoint x: 147, endPoint y: 166, distance: 3.6
click at [150, 166] on textarea "Part Name" at bounding box center [207, 169] width 203 height 20
paste textarea "Cargo Net"
type textarea "Cargo Net"
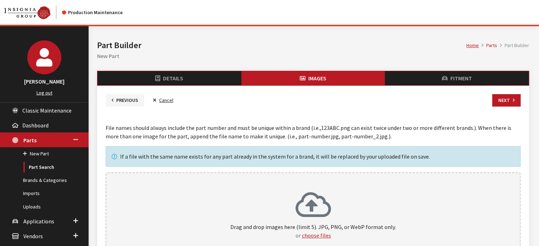
drag, startPoint x: 415, startPoint y: 15, endPoint x: 334, endPoint y: 36, distance: 83.0
click at [334, 36] on div "Home Parts Part Builder Part Builder New Part" at bounding box center [313, 48] width 440 height 45
click at [400, 76] on li "Fitment" at bounding box center [457, 78] width 144 height 14
click at [513, 109] on div "Images File names should always include the part number and must be unique with…" at bounding box center [312, 183] width 423 height 152
click at [510, 101] on button "Next" at bounding box center [506, 100] width 28 height 12
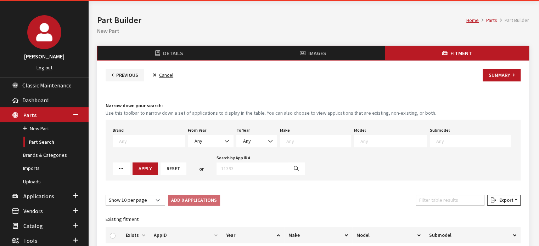
scroll to position [35, 0]
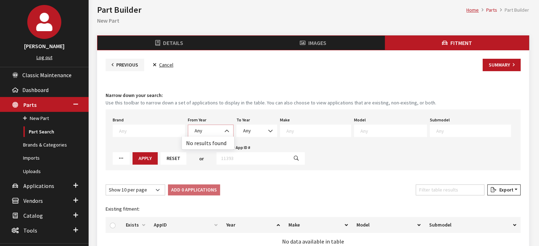
click at [206, 126] on span "Any" at bounding box center [211, 131] width 46 height 12
click at [164, 132] on textarea "Search" at bounding box center [152, 131] width 66 height 6
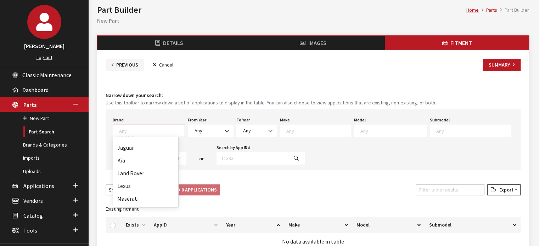
scroll to position [142, 0]
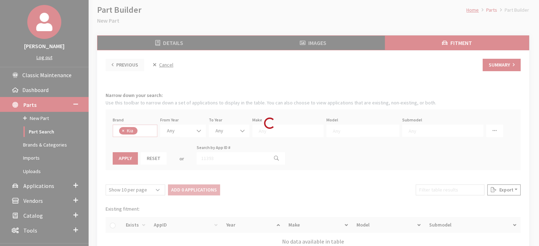
select select "58"
select select
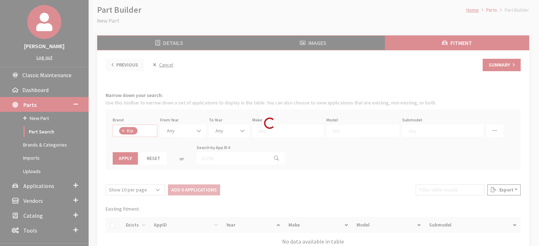
select select
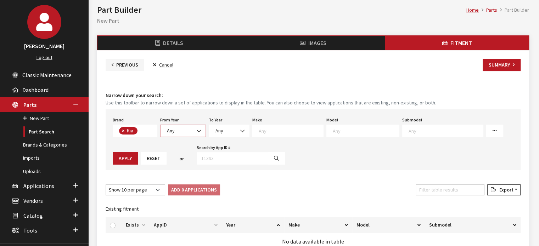
click at [195, 132] on span at bounding box center [199, 131] width 12 height 12
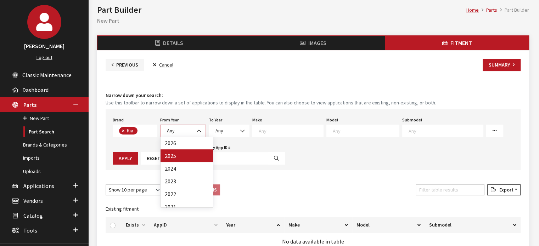
select select "2025"
select select
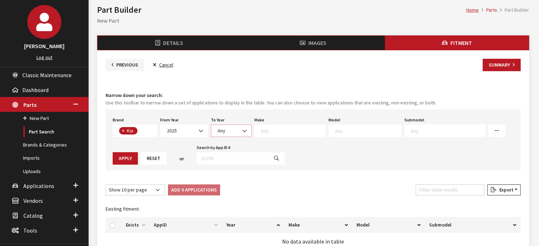
click at [230, 131] on span "Any" at bounding box center [231, 130] width 32 height 7
select select "2026"
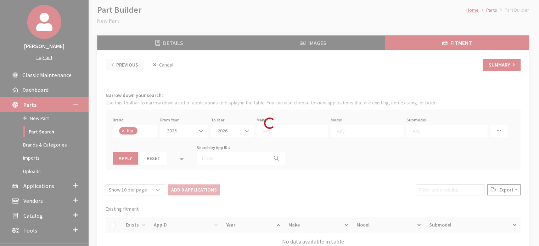
select select
select select "31"
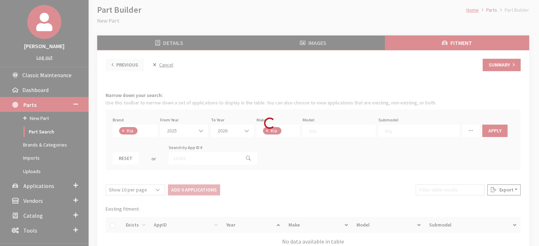
select select
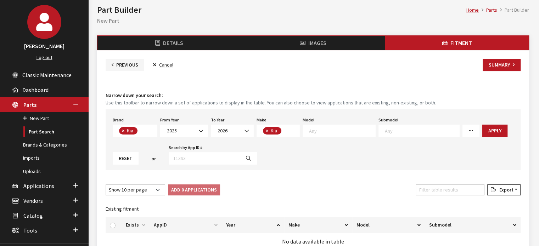
click at [333, 128] on textarea "Search" at bounding box center [342, 131] width 66 height 6
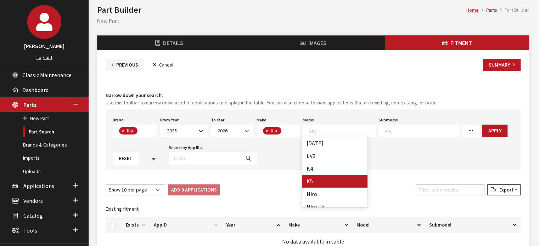
select select "1102"
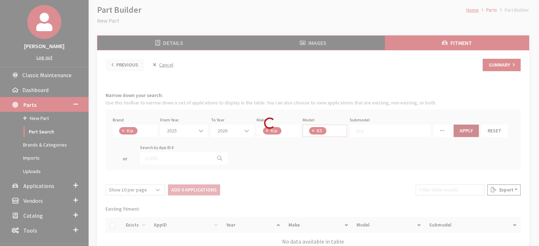
select select
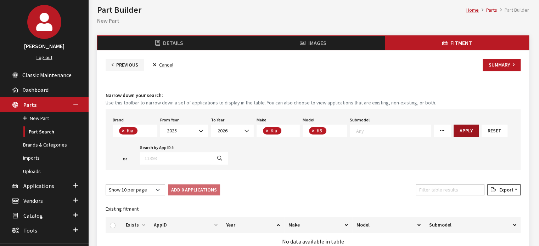
click at [462, 133] on button "Apply" at bounding box center [465, 131] width 25 height 12
click at [113, 224] on input "checkbox" at bounding box center [113, 226] width 6 height 6
checkbox input "true"
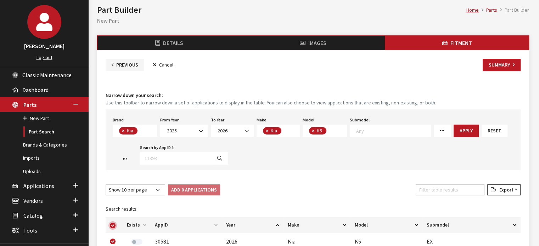
checkbox input "true"
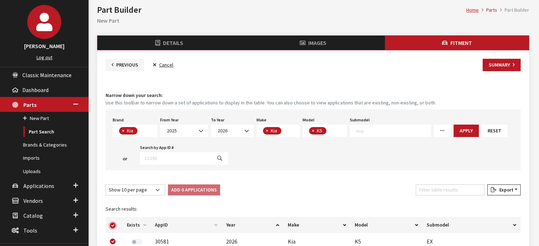
checkbox input "true"
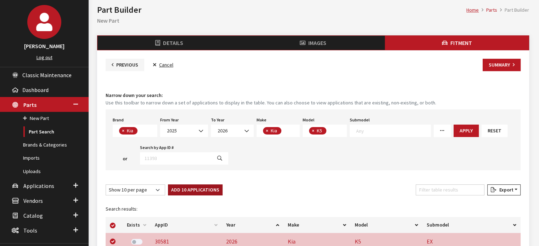
click at [212, 191] on button "Add 10 Applications" at bounding box center [195, 190] width 55 height 11
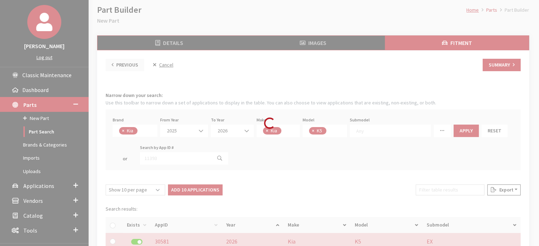
checkbox input "false"
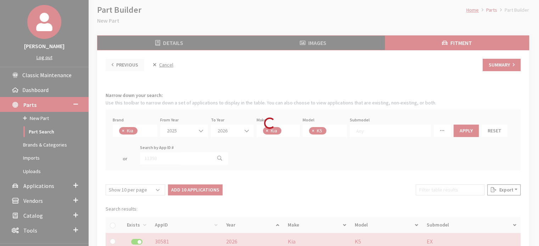
checkbox input "false"
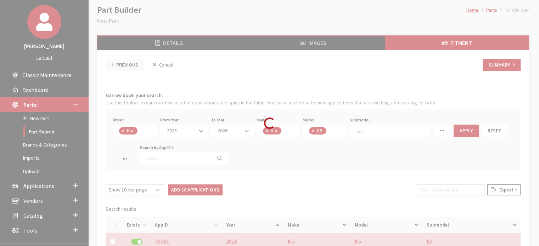
checkbox input "false"
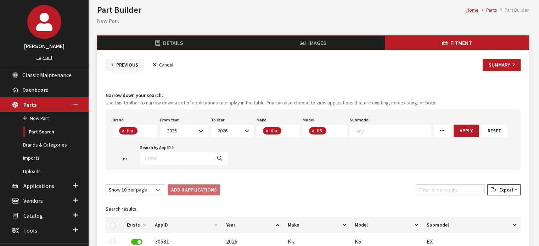
click at [516, 64] on button "Summary" at bounding box center [501, 65] width 38 height 12
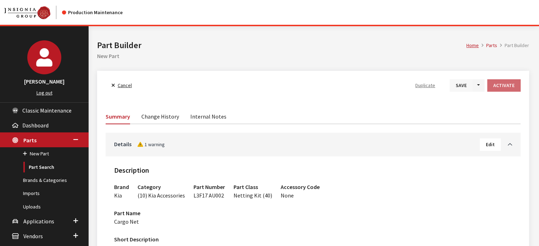
click at [455, 88] on button "Save" at bounding box center [461, 85] width 23 height 12
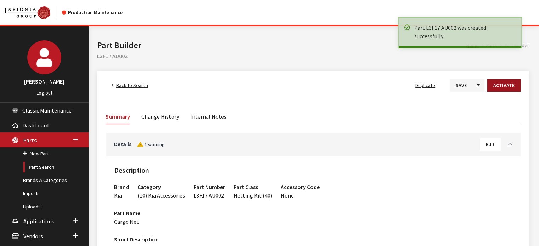
click at [501, 87] on button "Activate" at bounding box center [503, 85] width 33 height 12
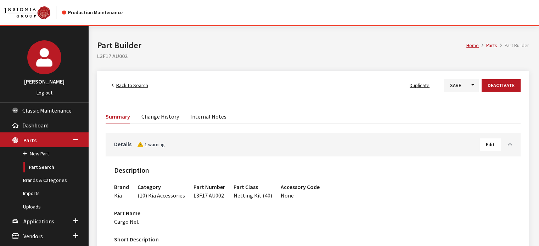
click at [134, 89] on span "Back to Search" at bounding box center [132, 85] width 32 height 6
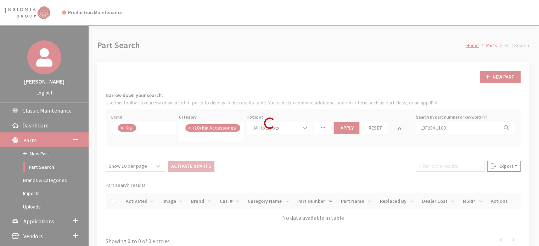
scroll to position [70, 0]
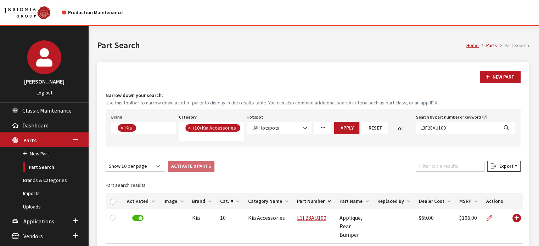
click at [507, 80] on button "New Part" at bounding box center [500, 77] width 41 height 12
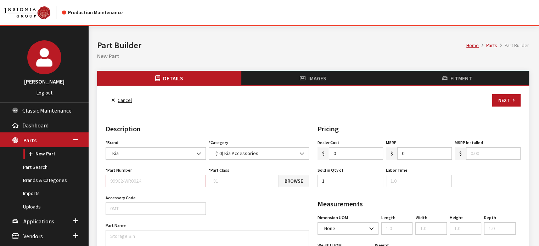
click at [160, 180] on input "Part Number" at bounding box center [156, 181] width 100 height 12
paste input "L2F12AC400"
click at [123, 181] on input "L2F12AC400" at bounding box center [156, 181] width 100 height 12
type input "L2F12 AC400"
click at [262, 177] on input "Part Class" at bounding box center [244, 181] width 70 height 12
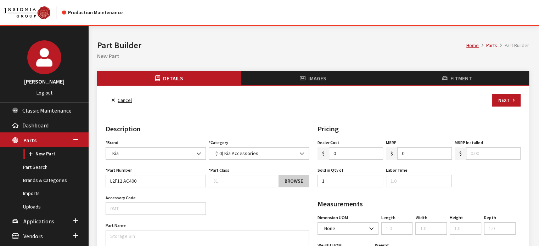
click at [293, 183] on link "Browse" at bounding box center [293, 181] width 30 height 12
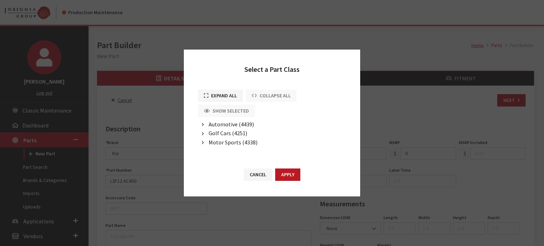
click at [231, 122] on span "Automotive (4439)" at bounding box center [231, 124] width 45 height 7
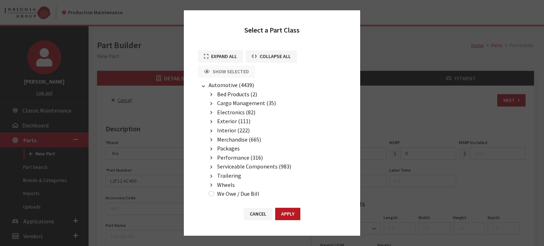
click at [234, 102] on span "Cargo Management (35)" at bounding box center [246, 103] width 59 height 7
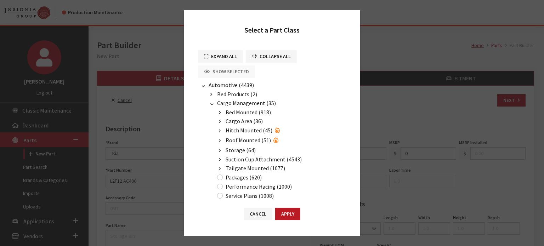
click at [237, 118] on span "Cargo Area (36)" at bounding box center [244, 121] width 37 height 7
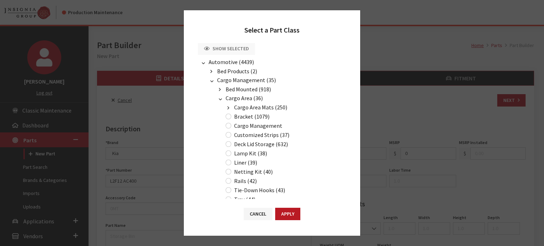
scroll to position [35, 0]
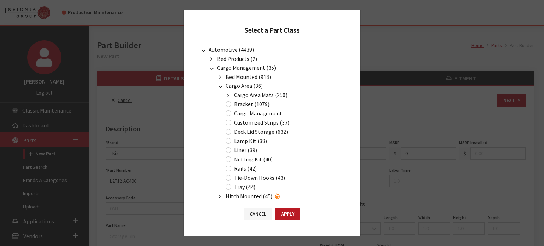
click at [241, 188] on label "Tray (44)" at bounding box center [244, 187] width 21 height 9
click at [231, 188] on input "Tray (44)" at bounding box center [229, 187] width 6 height 6
radio input "true"
click at [288, 218] on button "Apply" at bounding box center [287, 214] width 25 height 12
type input "44"
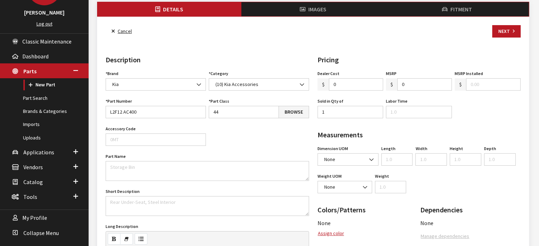
scroll to position [71, 0]
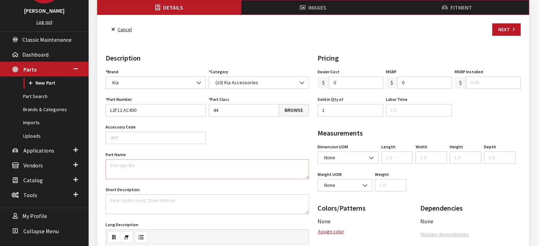
click at [126, 165] on textarea "Part Name" at bounding box center [207, 169] width 203 height 20
paste textarea "Cargo Tray"
type textarea "Cargo Tray"
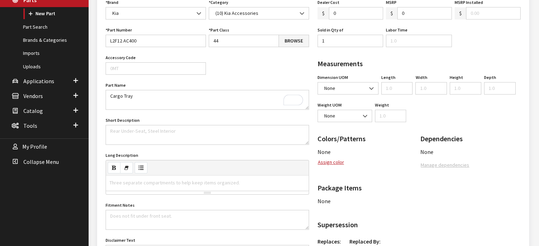
scroll to position [142, 0]
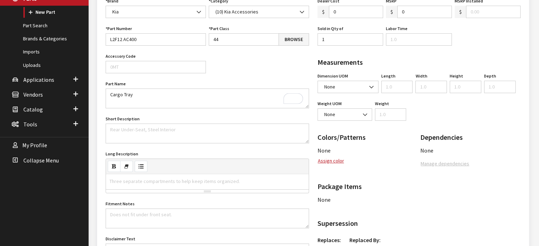
click at [154, 185] on div "Three separate compartments to help keep items organized." at bounding box center [174, 181] width 137 height 15
paste div "To enrich screen reader interactions, please activate Accessibility in Grammarl…"
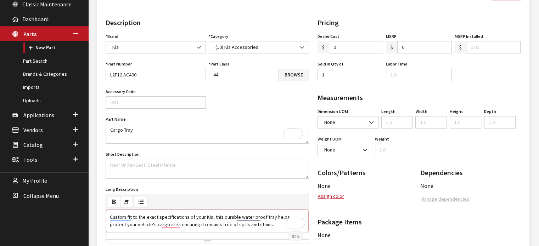
scroll to position [71, 0]
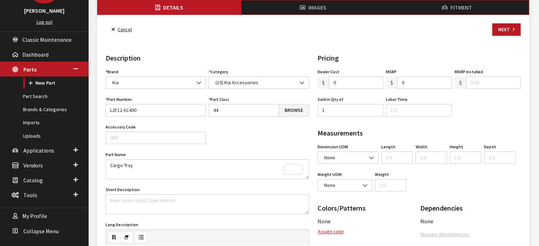
click at [356, 80] on input "0" at bounding box center [356, 83] width 55 height 12
type input "95.00"
type input "146.00"
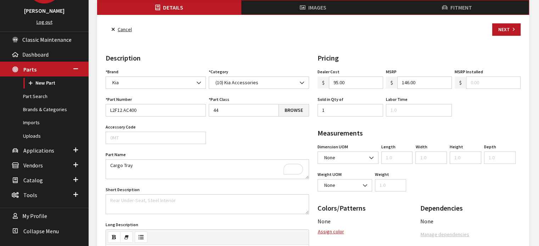
click at [437, 15] on div "Cancel Next Details Description Brand Acura Alfa Romeo Audi BMW DoubleTake Ford…" at bounding box center [313, 233] width 432 height 436
click at [506, 30] on button "Next" at bounding box center [506, 29] width 28 height 12
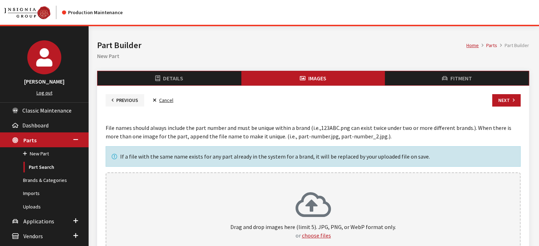
click at [160, 204] on div "Drag and drop images here (limit 5). JPG, PNG, or WebP format only. or choose f…" at bounding box center [312, 216] width 399 height 48
click at [322, 218] on icon at bounding box center [312, 206] width 35 height 28
click at [506, 97] on button "Next" at bounding box center [506, 100] width 28 height 12
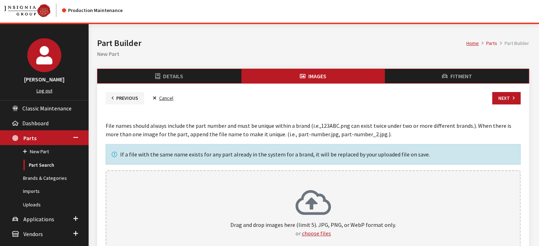
scroll to position [37, 0]
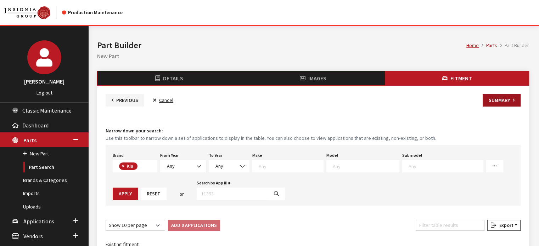
scroll to position [64, 0]
click at [508, 100] on button "Summary" at bounding box center [501, 100] width 38 height 12
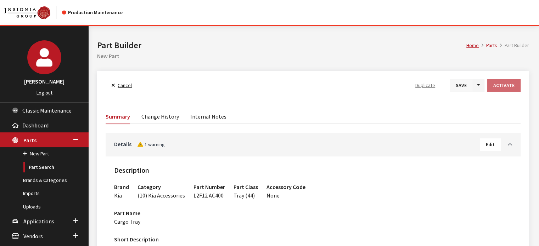
click at [466, 83] on button "Save" at bounding box center [461, 85] width 23 height 12
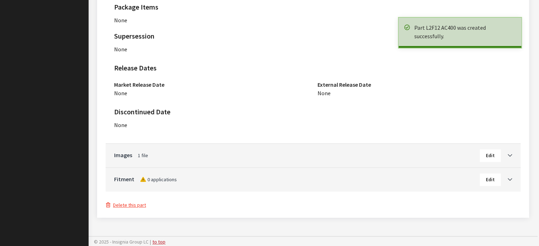
scroll to position [442, 0]
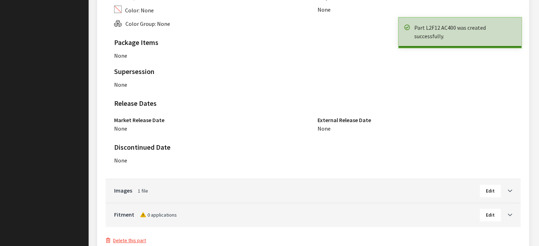
click at [500, 219] on button "Edit" at bounding box center [490, 215] width 21 height 12
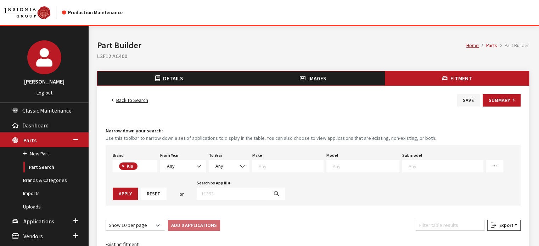
scroll to position [64, 0]
click at [163, 162] on span "Any" at bounding box center [183, 166] width 46 height 12
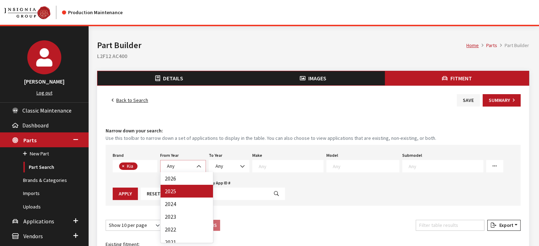
select select "2025"
click at [0, 0] on div "Loading..." at bounding box center [0, 0] width 0 height 0
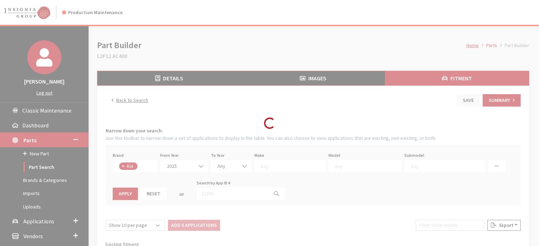
select select
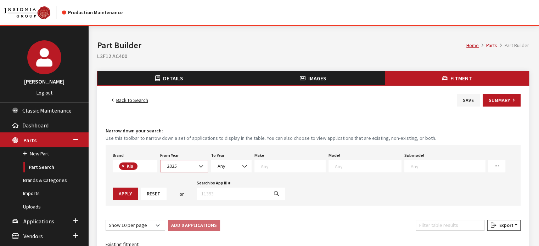
drag, startPoint x: 175, startPoint y: 165, endPoint x: 179, endPoint y: 170, distance: 5.8
click at [176, 165] on span "2025" at bounding box center [184, 166] width 39 height 7
drag, startPoint x: 227, startPoint y: 165, endPoint x: 243, endPoint y: 188, distance: 28.5
click at [227, 165] on span "Any" at bounding box center [231, 166] width 32 height 7
drag, startPoint x: 243, startPoint y: 182, endPoint x: 280, endPoint y: 170, distance: 39.0
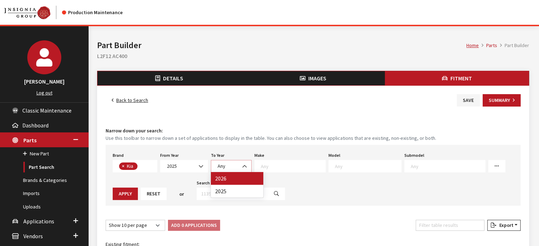
select select "2026"
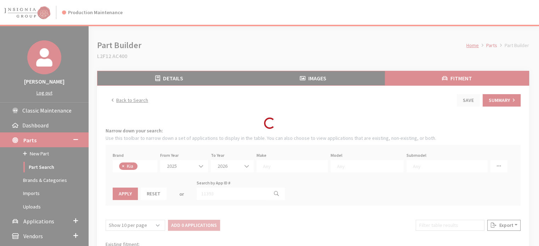
select select
select select "31"
select select
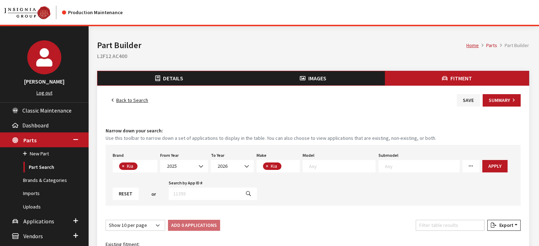
click at [280, 169] on div "Modal title Cancel Yes OK Modal title OK Assign Color/Pattern Colors for this b…" at bounding box center [313, 194] width 449 height 337
click at [327, 170] on span at bounding box center [339, 166] width 73 height 12
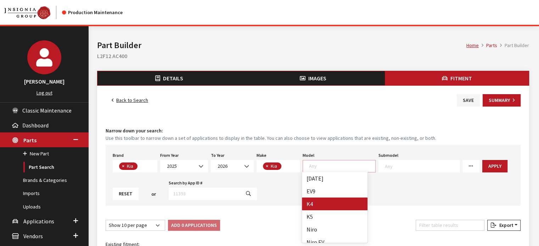
select select "1102"
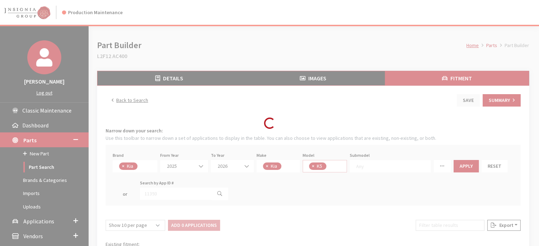
scroll to position [20, 0]
select select
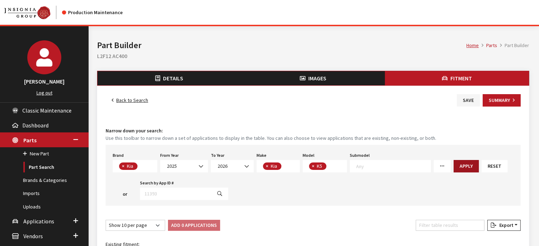
click at [468, 168] on div "Apply" at bounding box center [466, 166] width 28 height 12
click at [458, 166] on button "Apply" at bounding box center [465, 166] width 25 height 12
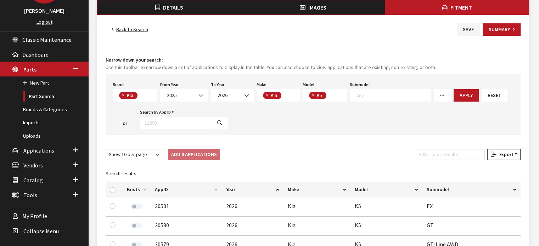
click at [115, 187] on div at bounding box center [114, 189] width 9 height 7
drag, startPoint x: 112, startPoint y: 187, endPoint x: 129, endPoint y: 187, distance: 17.7
click at [112, 187] on input "checkbox" at bounding box center [113, 190] width 6 height 6
checkbox input "true"
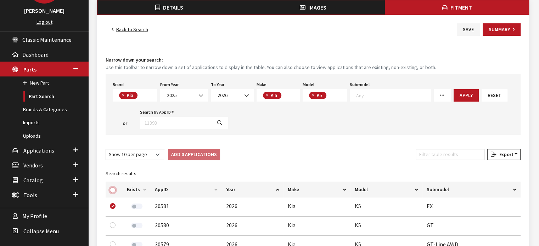
checkbox input "true"
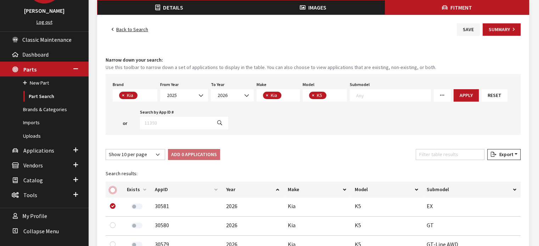
checkbox input "true"
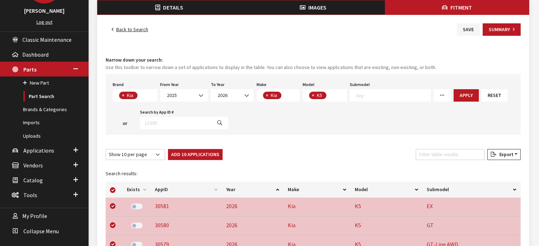
drag, startPoint x: 187, startPoint y: 156, endPoint x: 379, endPoint y: 98, distance: 200.6
click at [188, 156] on button "Add 10 Applications" at bounding box center [195, 154] width 55 height 11
checkbox input "false"
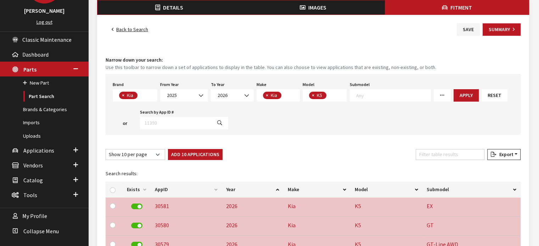
checkbox input "false"
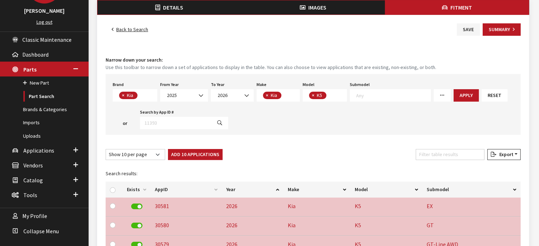
checkbox input "false"
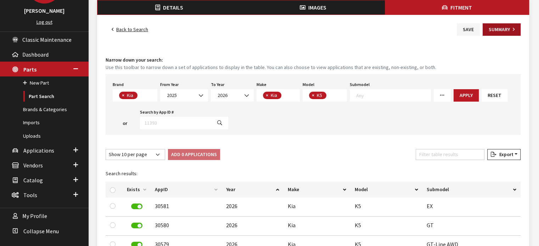
click at [481, 33] on div "Back to Search Save Summary" at bounding box center [313, 29] width 418 height 12
click at [495, 27] on button "Summary" at bounding box center [501, 29] width 38 height 12
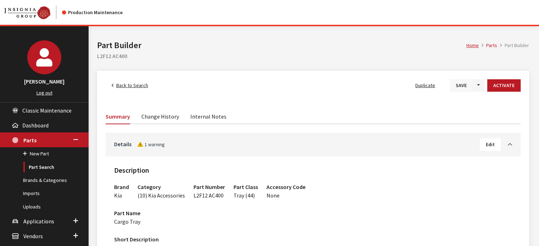
click at [470, 86] on button "Save" at bounding box center [461, 85] width 23 height 12
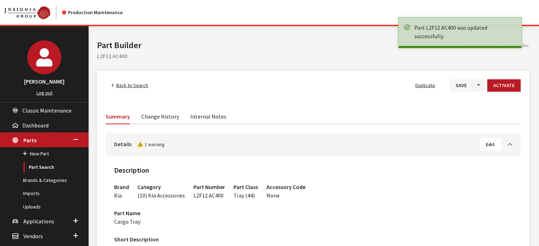
click at [512, 87] on button "Activate" at bounding box center [503, 85] width 33 height 12
click at [136, 88] on span "Back to Search" at bounding box center [132, 85] width 32 height 6
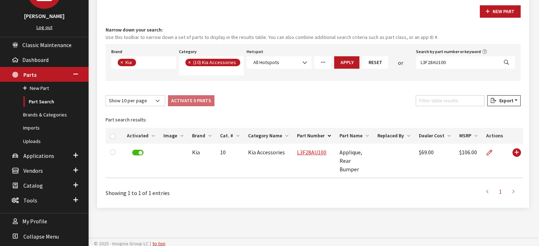
scroll to position [67, 0]
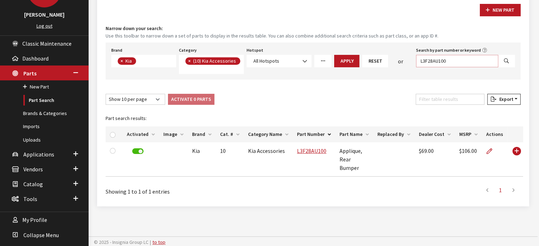
drag, startPoint x: 448, startPoint y: 64, endPoint x: 296, endPoint y: 78, distance: 152.9
click at [296, 78] on div "Brand Acura Alfa Romeo Audi BMW DoubleTake [PERSON_NAME] Racing GM GST Honda Hy…" at bounding box center [313, 61] width 415 height 37
paste input "17AU002"
type input "L3F17AU002"
select select
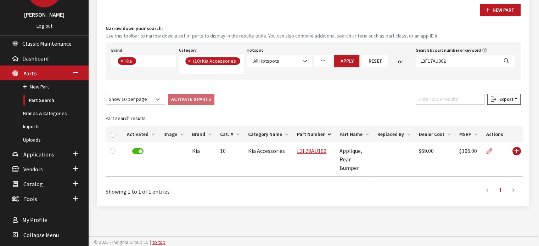
select select
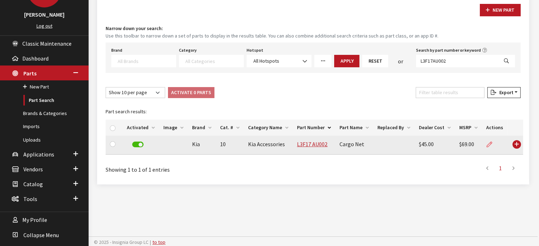
click at [491, 145] on link at bounding box center [492, 145] width 12 height 18
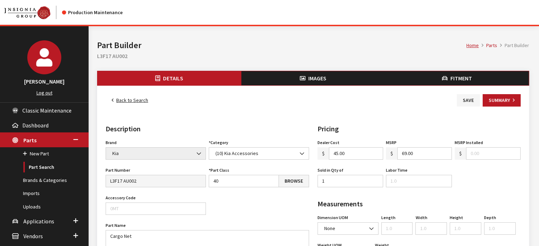
click at [336, 73] on button "Images" at bounding box center [313, 78] width 144 height 14
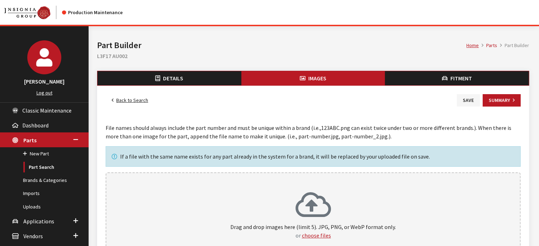
click at [270, 197] on div "Drag and drop images here (limit 5). JPG, PNG, or WebP format only. or choose f…" at bounding box center [312, 216] width 399 height 48
click at [477, 95] on button "Save" at bounding box center [468, 100] width 23 height 12
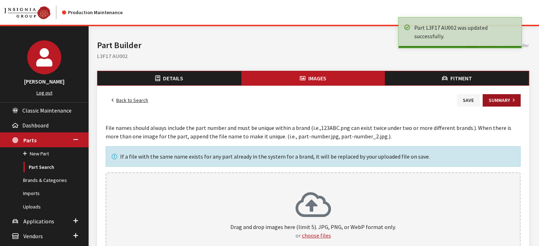
click at [510, 101] on button "Summary" at bounding box center [501, 100] width 38 height 12
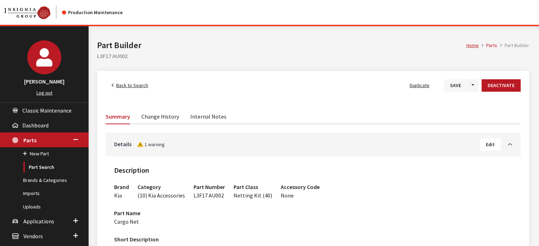
click at [457, 87] on button "Save" at bounding box center [455, 85] width 23 height 12
